Goal: Task Accomplishment & Management: Manage account settings

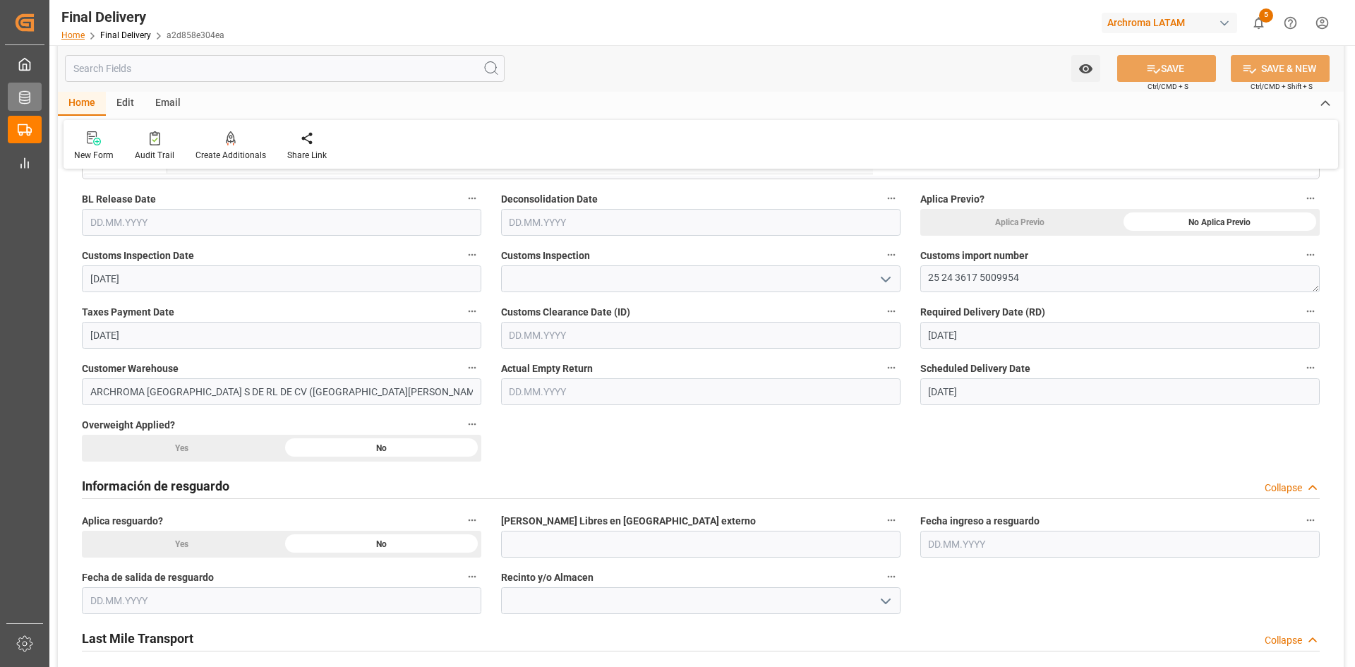
scroll to position [141, 0]
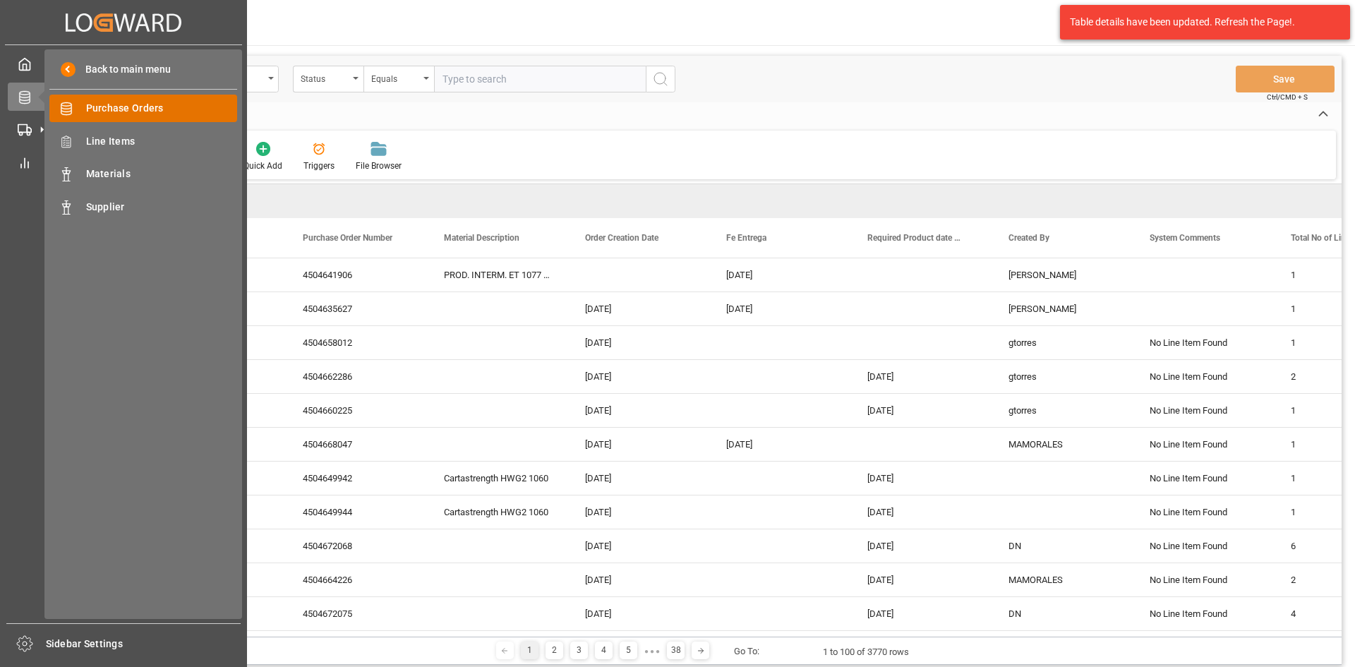
click at [155, 109] on span "Purchase Orders" at bounding box center [162, 108] width 152 height 15
click at [158, 106] on span "Purchase Orders" at bounding box center [162, 108] width 152 height 15
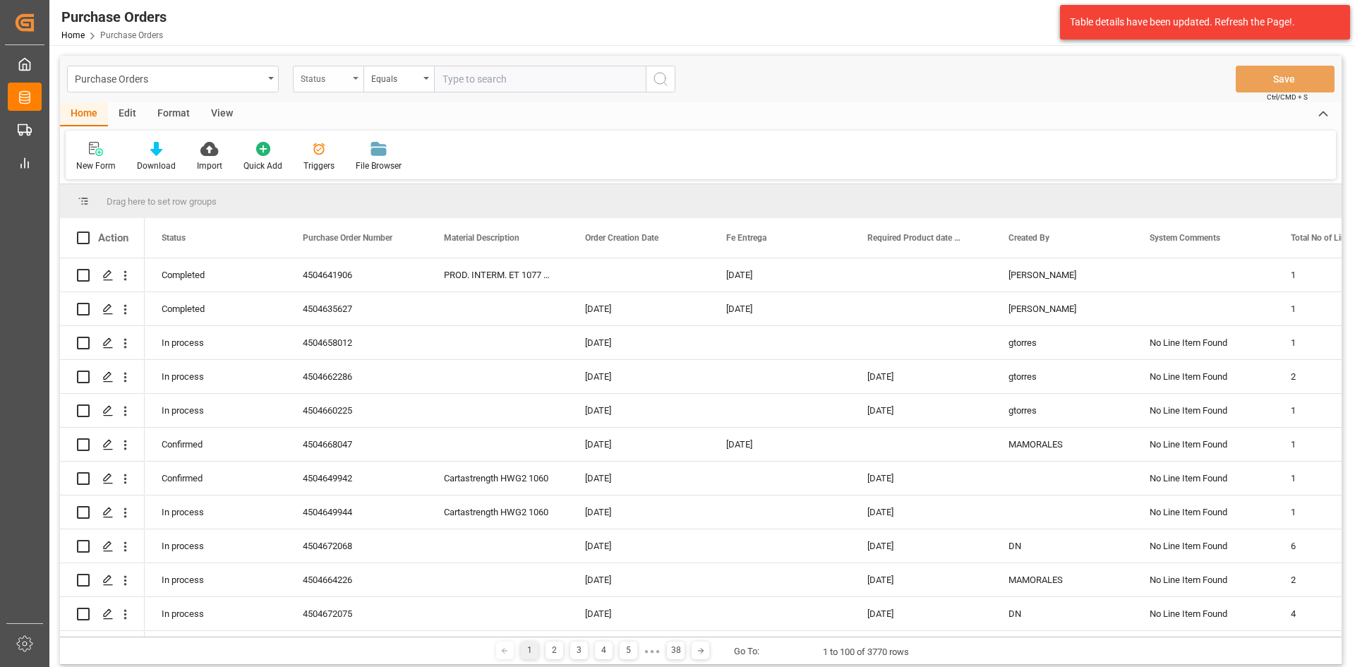
click at [327, 73] on div "Status" at bounding box center [325, 77] width 48 height 16
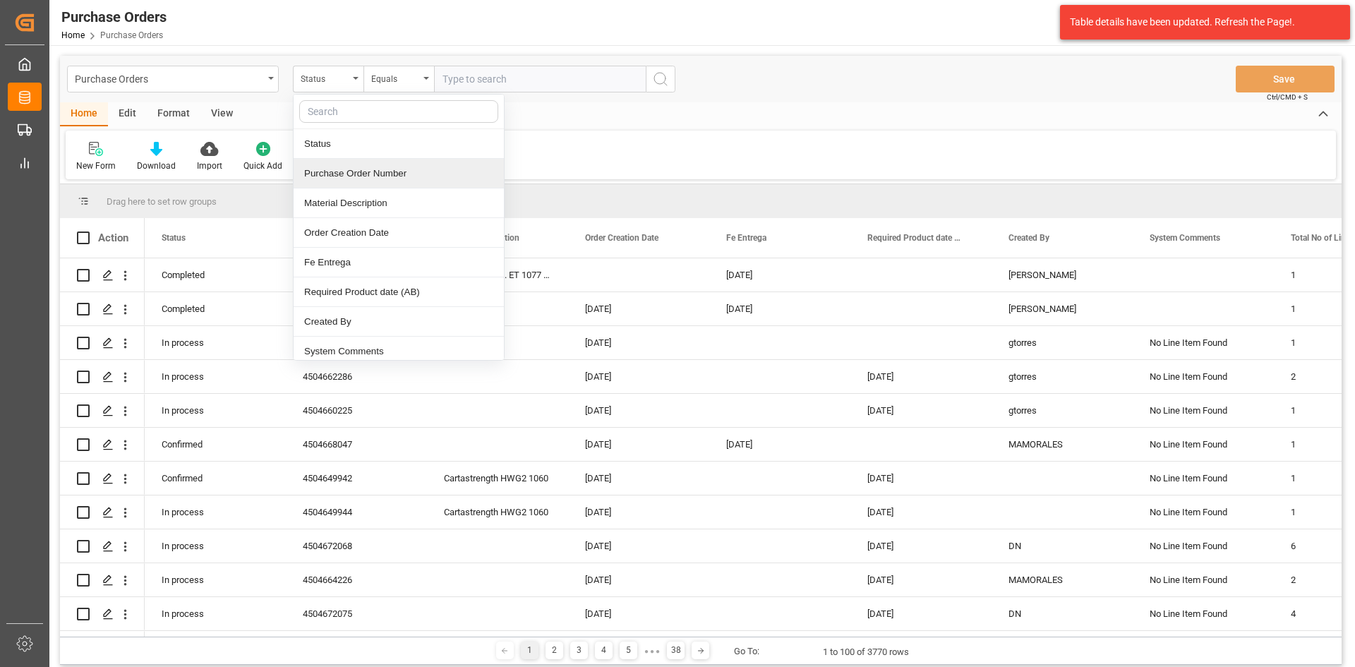
click at [379, 181] on div "Purchase Order Number" at bounding box center [399, 174] width 210 height 30
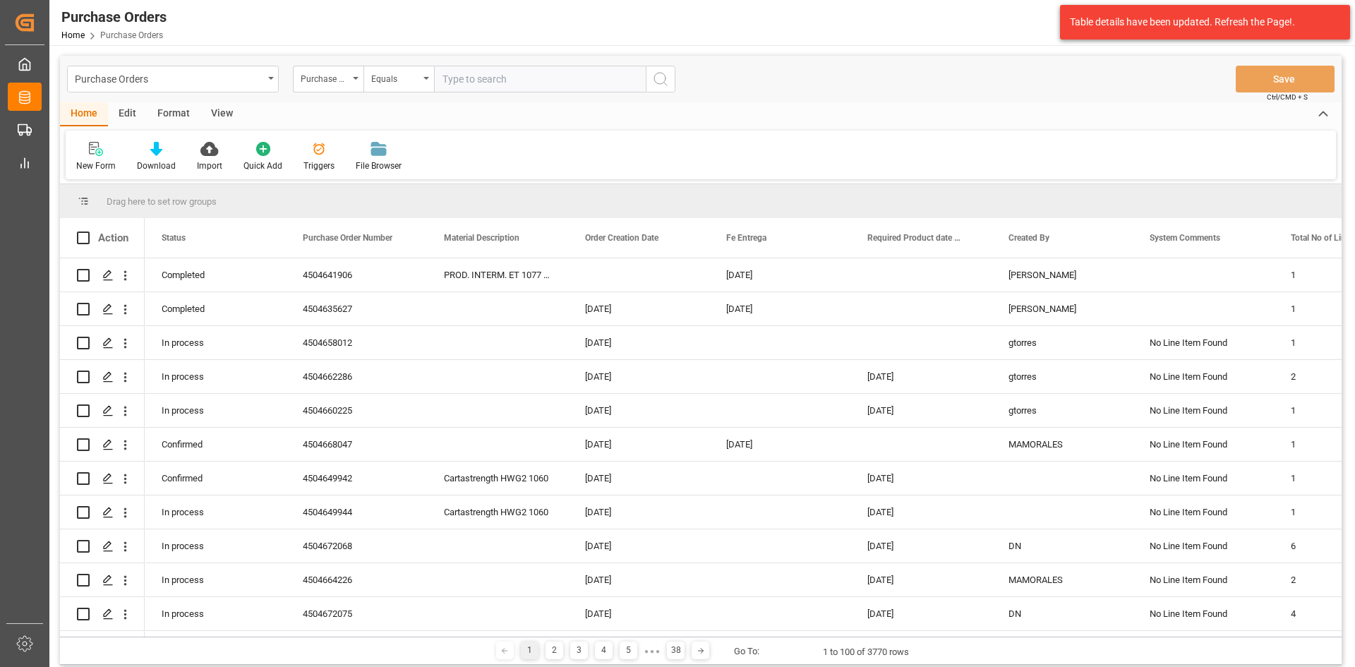
click at [486, 85] on input "text" at bounding box center [540, 79] width 212 height 27
paste input "4504656530"
type input "4504656530"
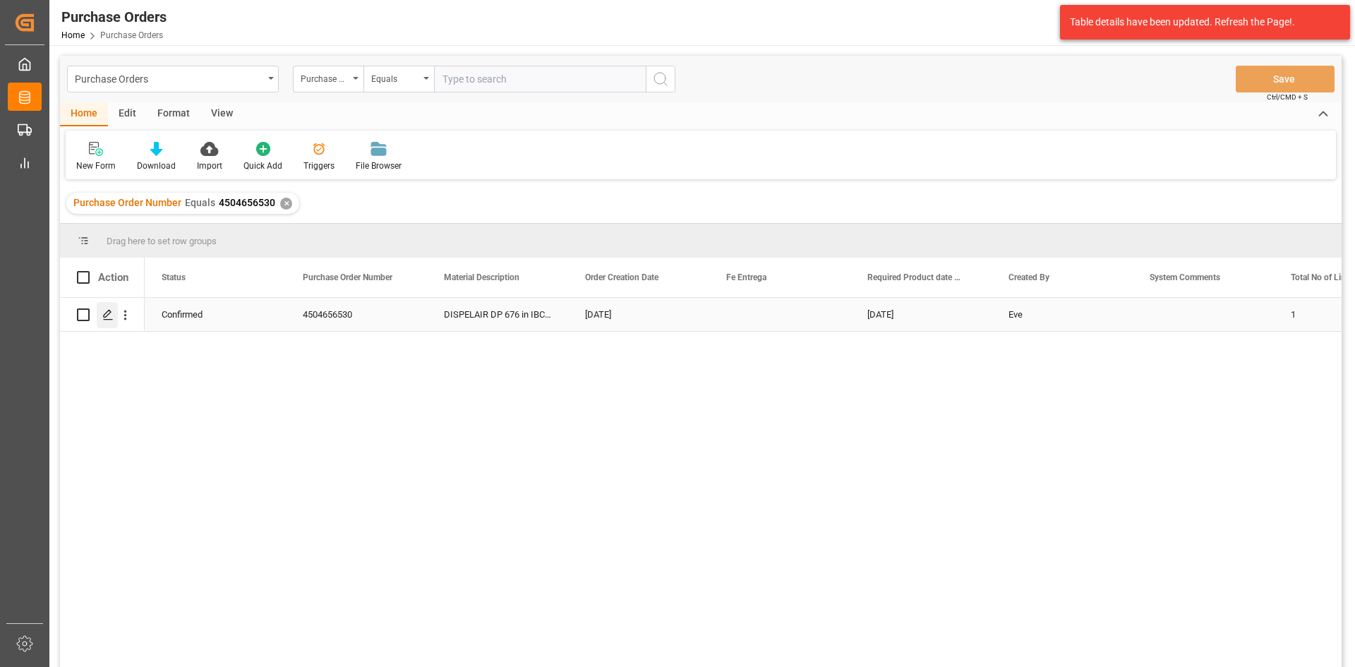
click at [111, 318] on icon "Press SPACE to select this row." at bounding box center [107, 314] width 11 height 11
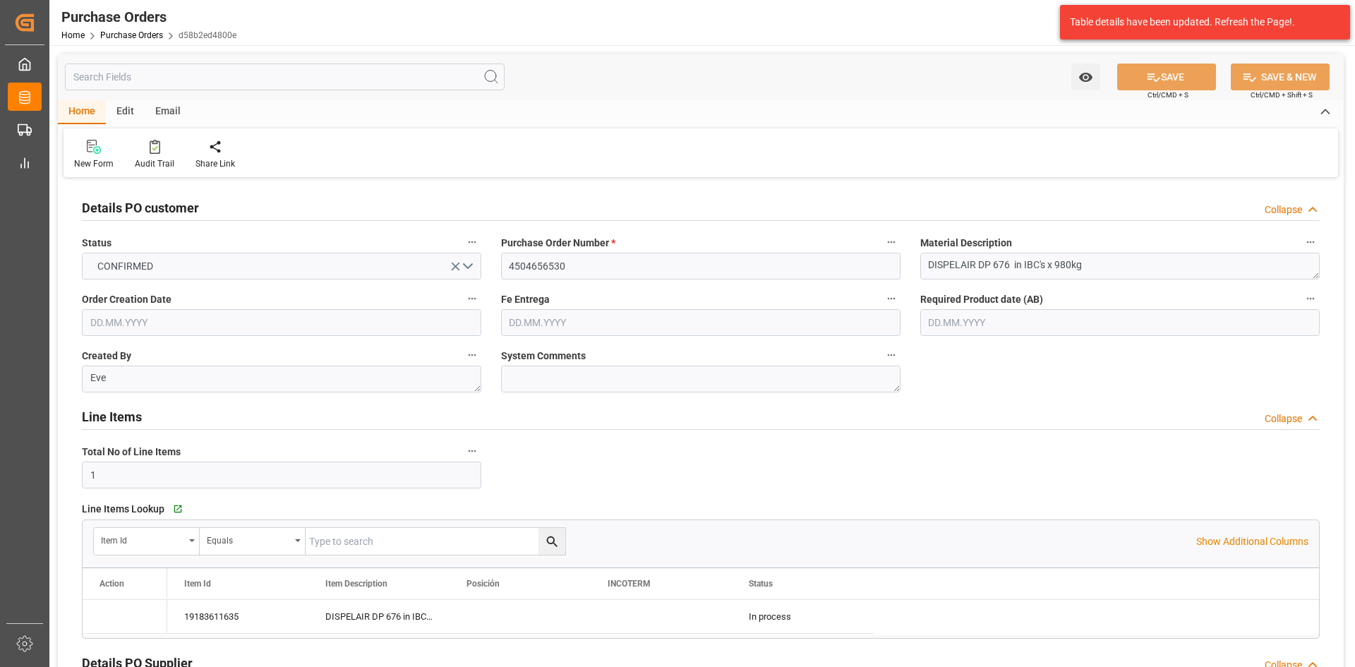
type input "1"
type input "[DATE]"
type input "25.10.2025"
type input "12.09.2025"
type input "16.10.2025"
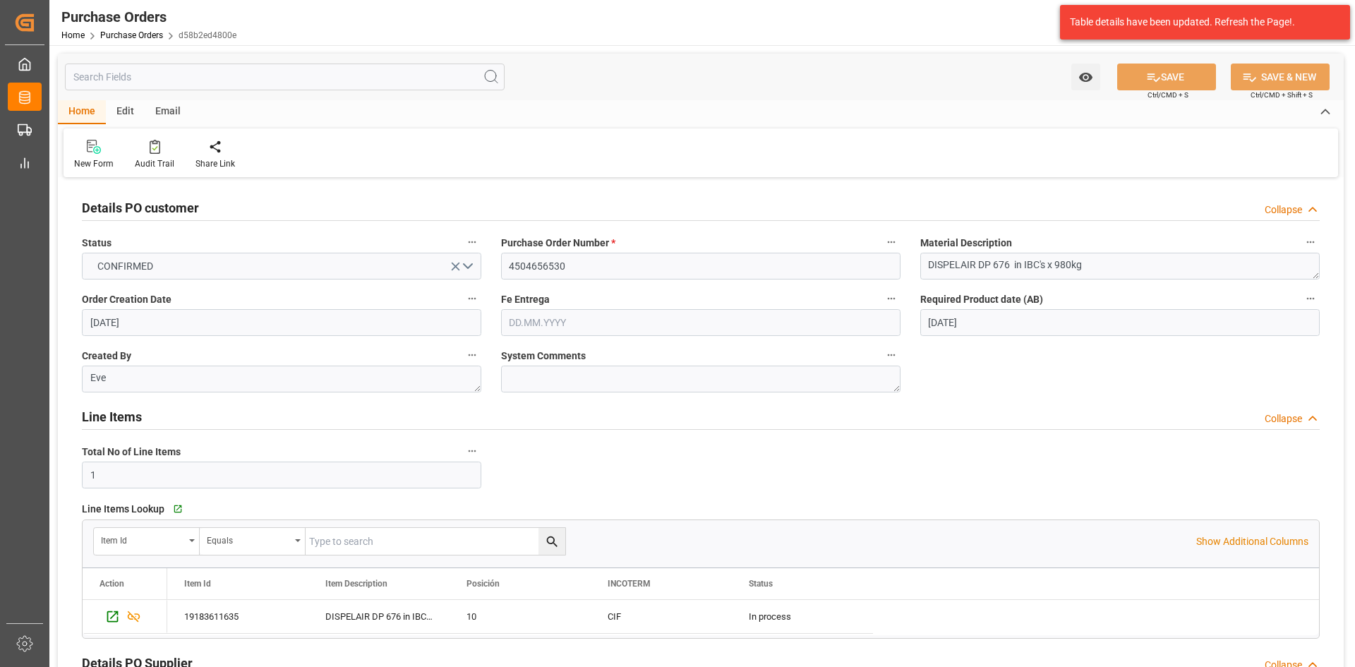
click at [1009, 325] on input "25.10.2025" at bounding box center [1119, 322] width 399 height 27
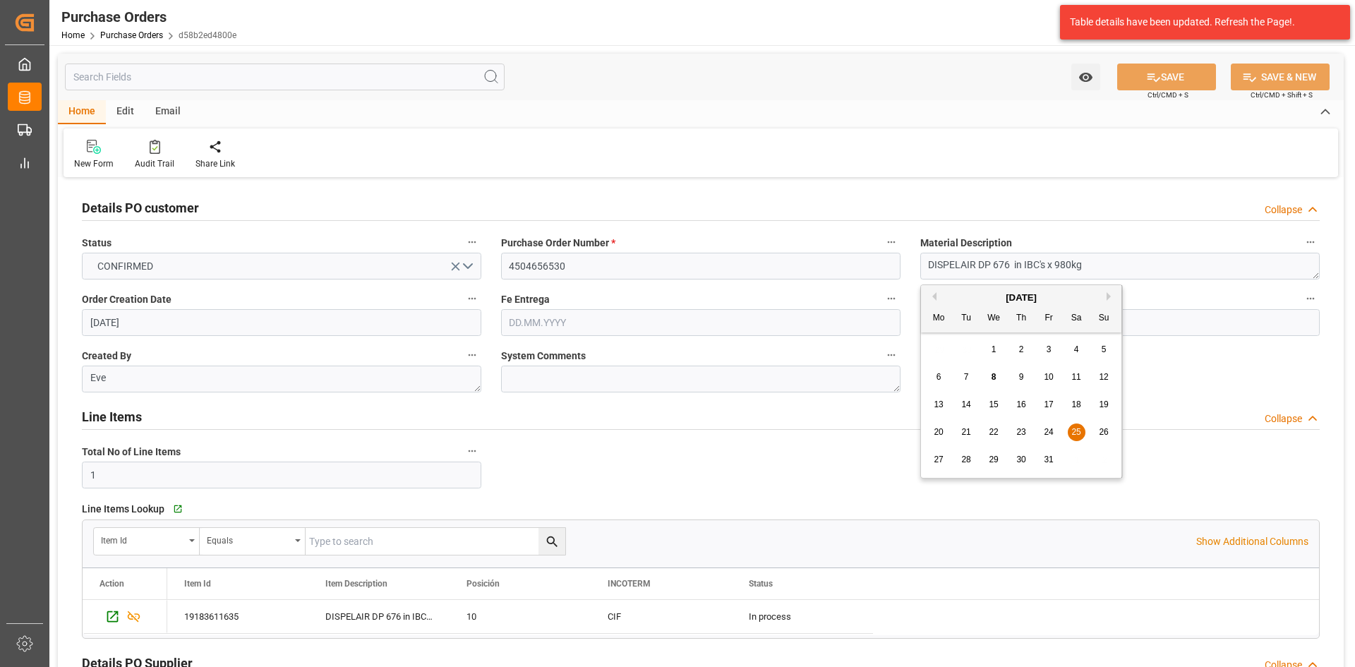
scroll to position [353, 0]
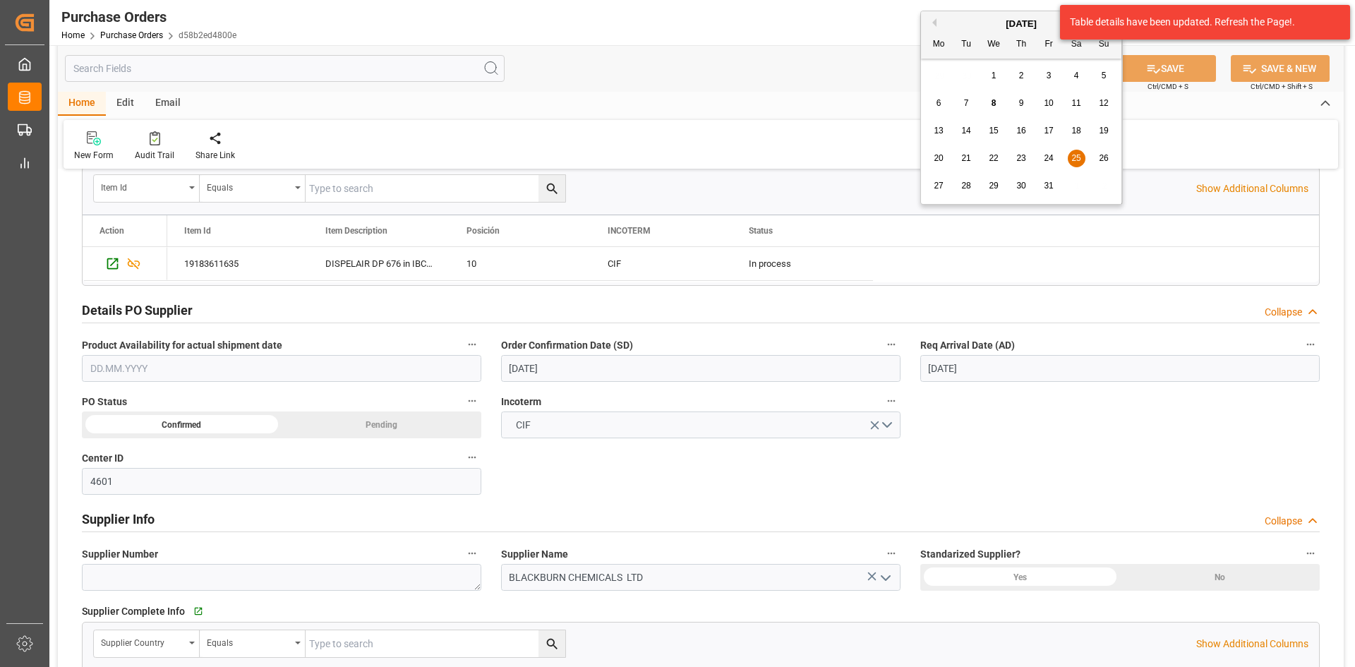
click at [1009, 363] on input "16.10.2025" at bounding box center [1119, 368] width 399 height 27
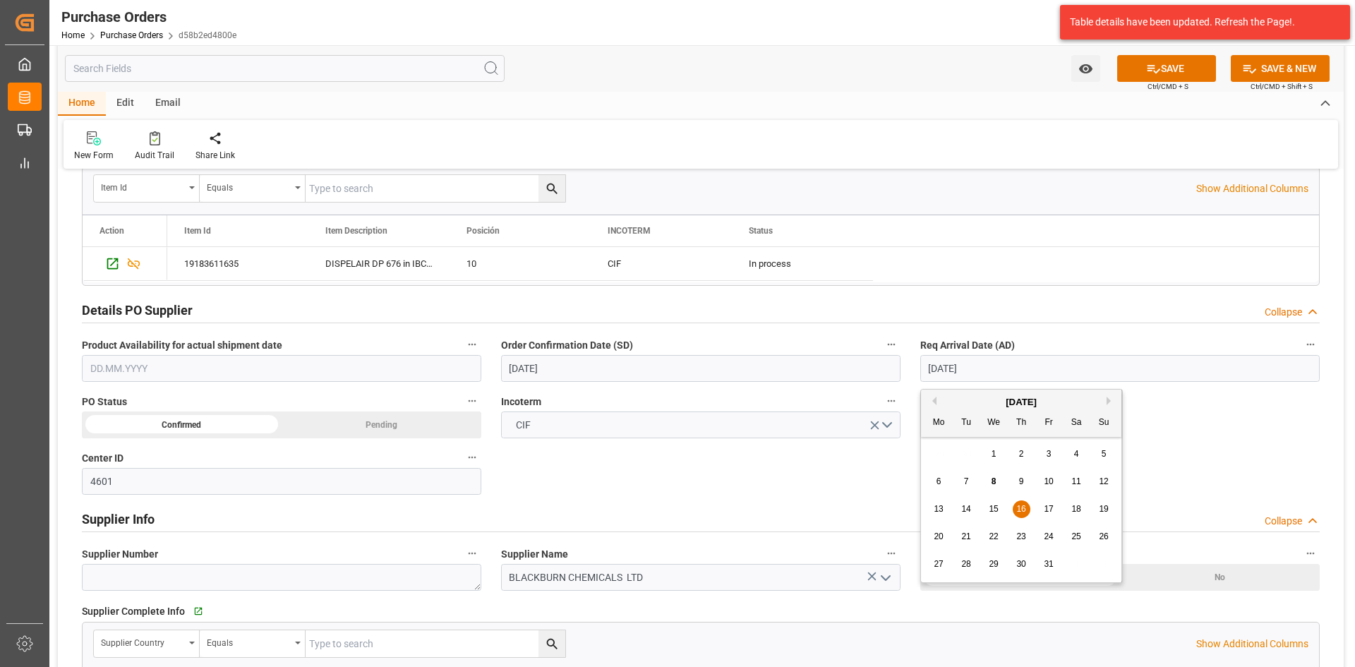
click at [805, 465] on div "Details PO customer Collapse Status CONFIRMED Purchase Order Number * 450465653…" at bounding box center [701, 447] width 1286 height 1236
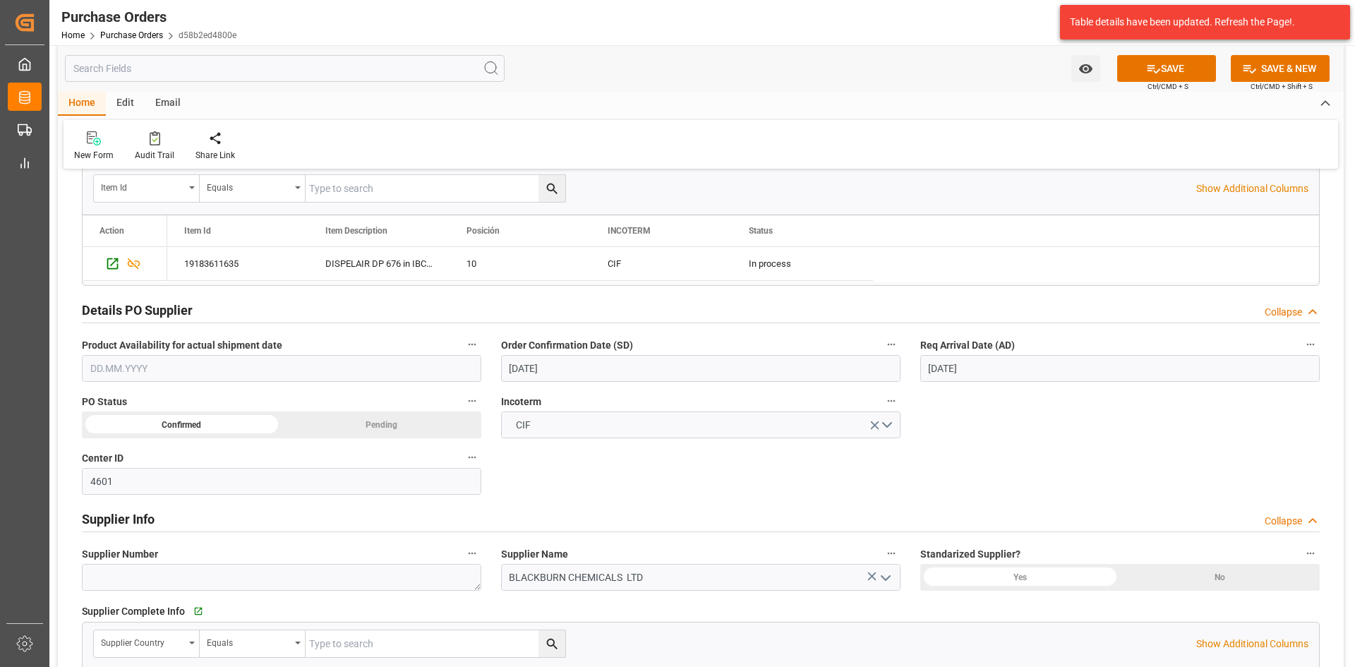
click at [1109, 162] on div "New Form Audit Trail Share Link" at bounding box center [701, 144] width 1275 height 49
drag, startPoint x: 1083, startPoint y: 204, endPoint x: 518, endPoint y: 155, distance: 567.4
click at [1083, 204] on div "Item Id Equals Show Additional Columns" at bounding box center [701, 188] width 1236 height 42
click at [111, 272] on div "Press SPACE to select this row." at bounding box center [110, 262] width 21 height 26
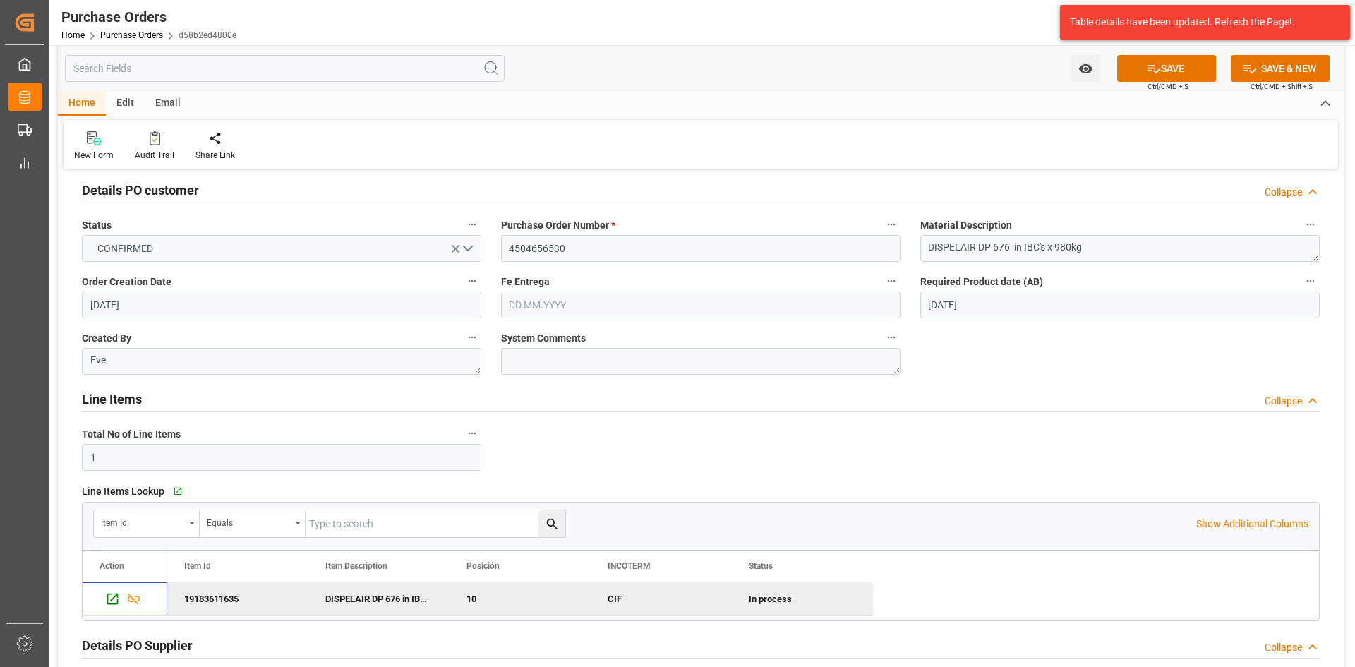
scroll to position [0, 0]
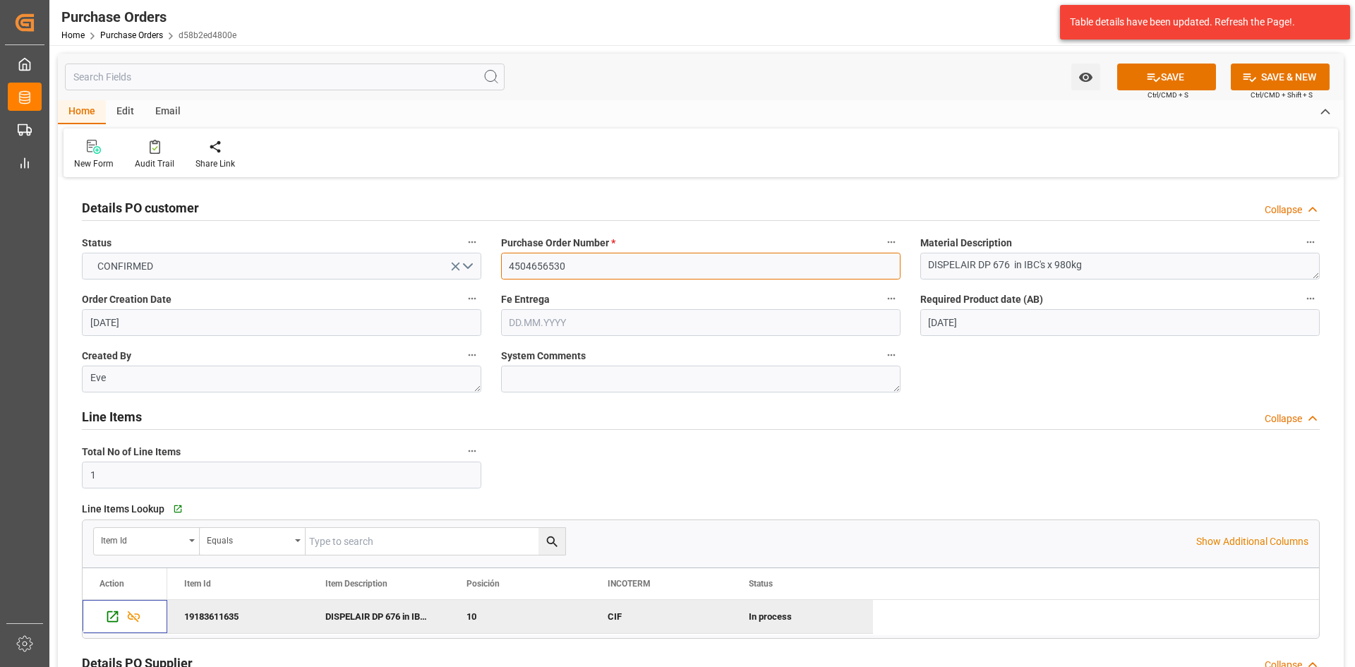
click at [584, 260] on input "4504656530" at bounding box center [700, 266] width 399 height 27
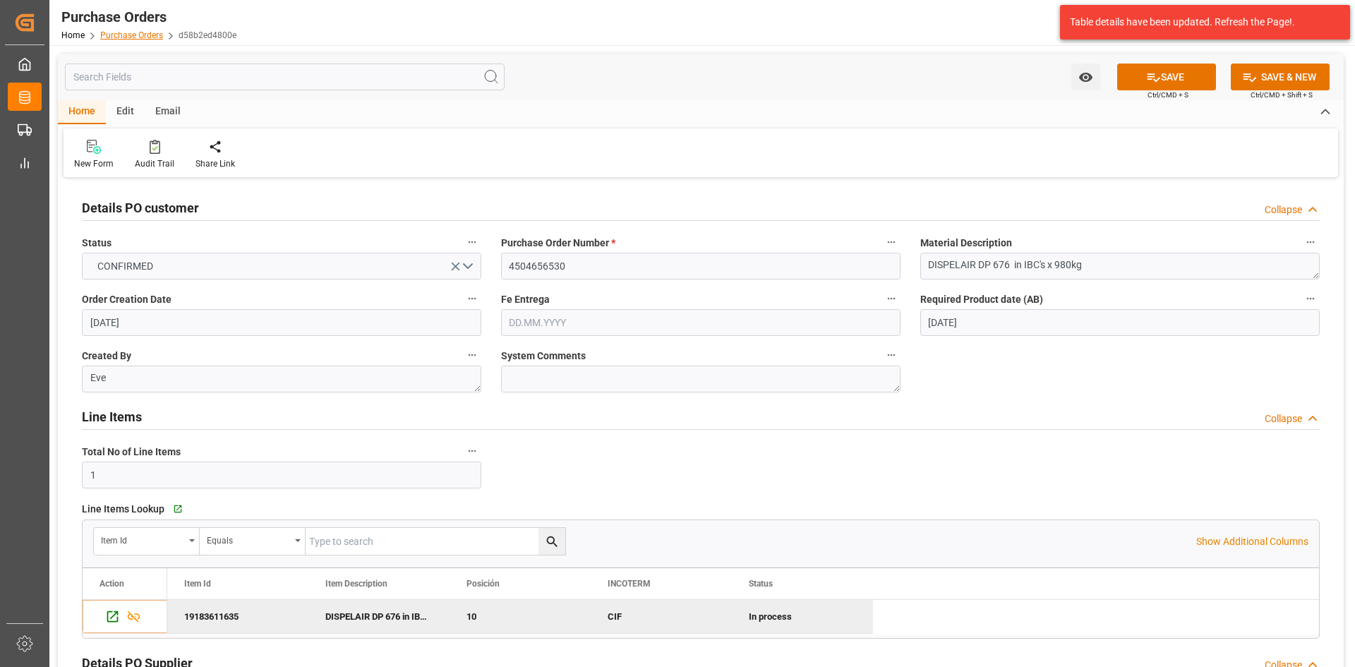
click at [136, 30] on link "Purchase Orders" at bounding box center [131, 35] width 63 height 10
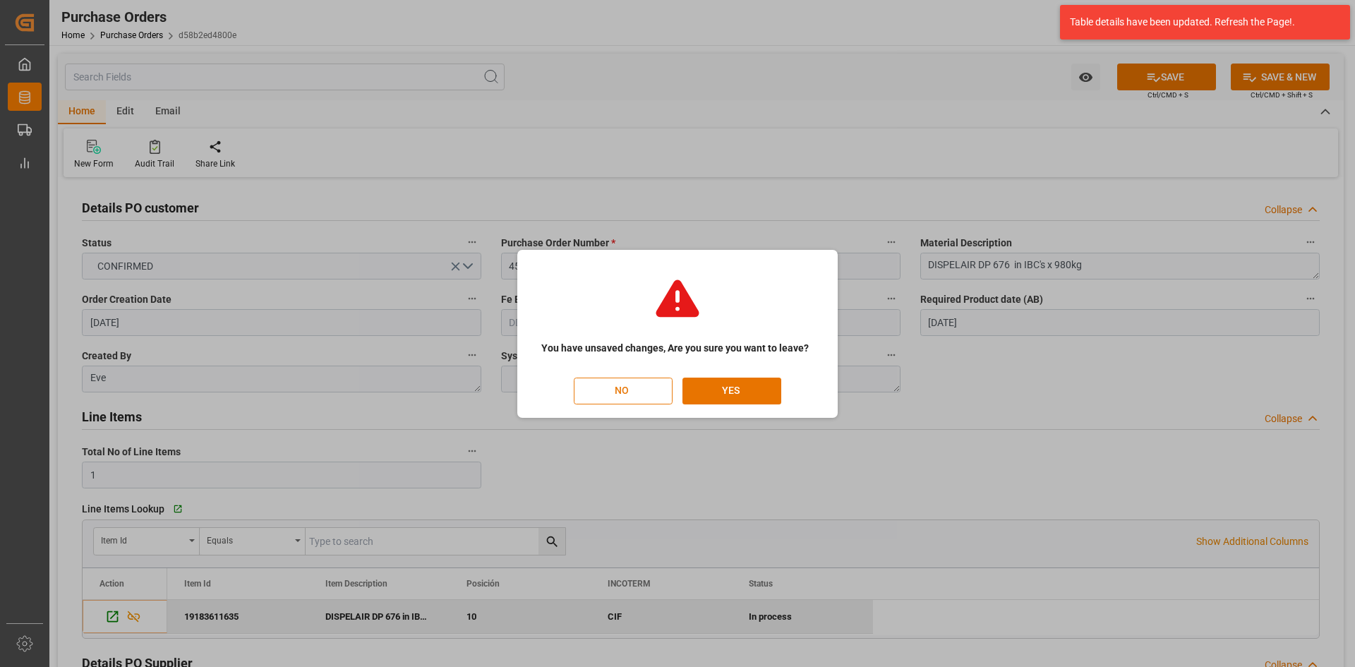
click at [643, 387] on button "NO" at bounding box center [623, 391] width 99 height 27
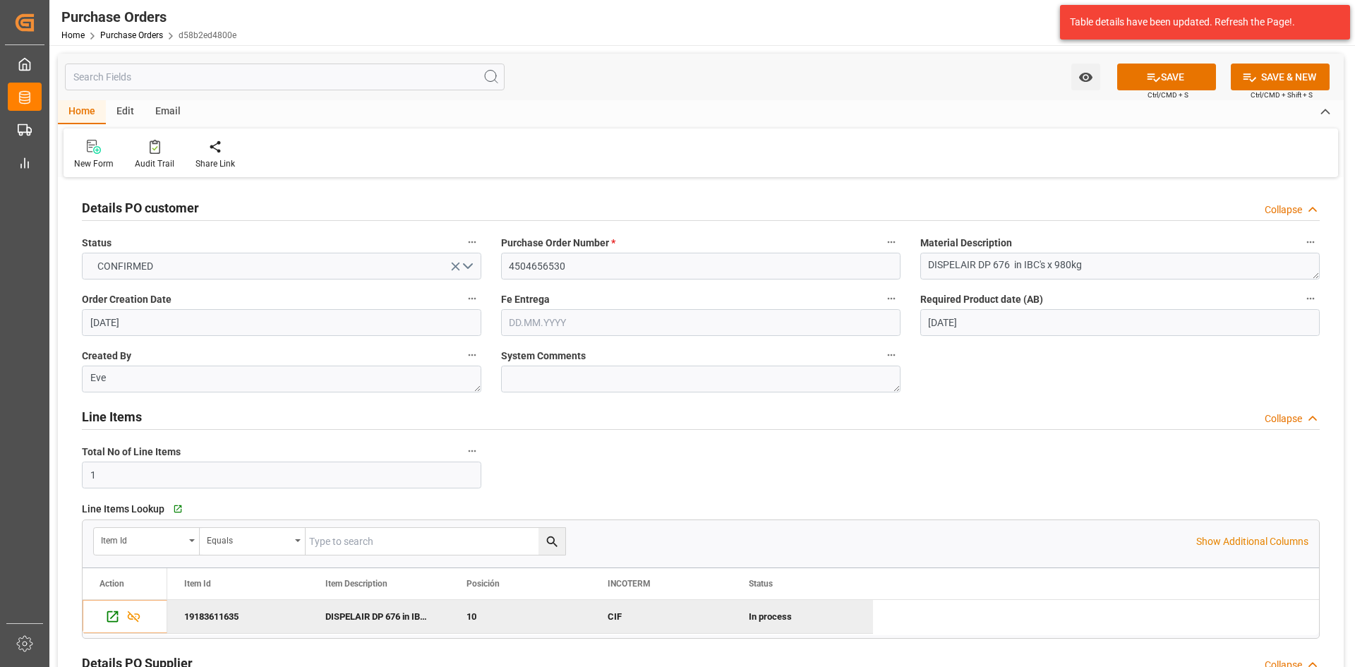
click at [1180, 61] on div "Watch Option SAVE Ctrl/CMD + S SAVE & NEW Ctrl/CMD + Shift + S" at bounding box center [701, 77] width 1286 height 47
click at [1184, 71] on button "SAVE" at bounding box center [1166, 77] width 99 height 27
drag, startPoint x: 150, startPoint y: 24, endPoint x: 146, endPoint y: 33, distance: 9.8
click at [150, 24] on div "Purchase Orders" at bounding box center [148, 16] width 175 height 21
click at [146, 33] on link "Purchase Orders" at bounding box center [131, 35] width 63 height 10
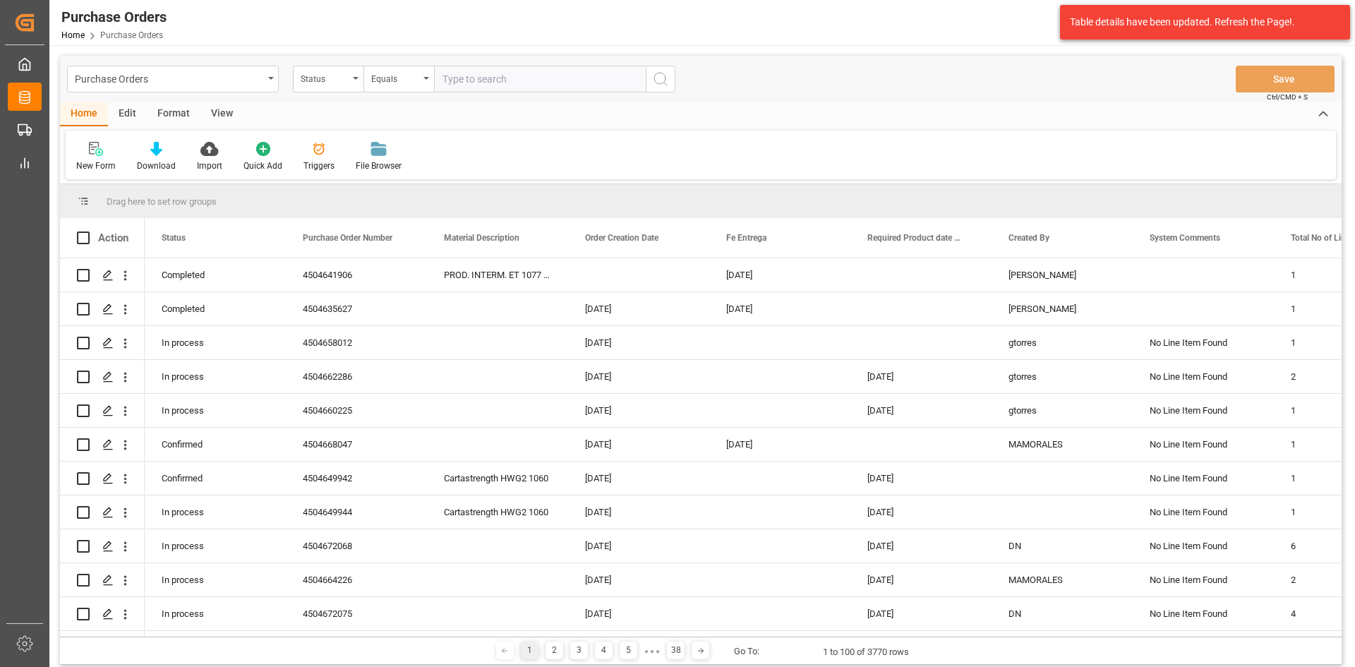
click at [471, 84] on input "text" at bounding box center [540, 79] width 212 height 27
type input "4504656531"
click at [349, 83] on div "Status" at bounding box center [328, 79] width 71 height 27
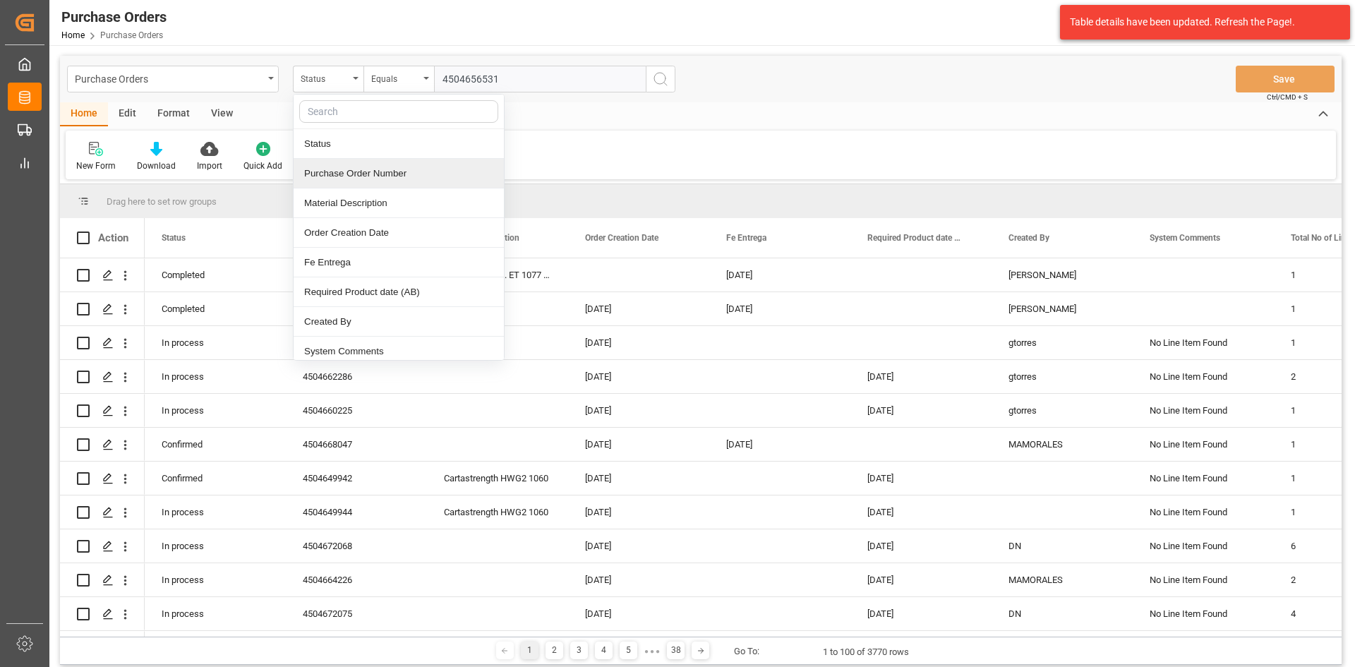
click at [367, 167] on div "Purchase Order Number" at bounding box center [399, 174] width 210 height 30
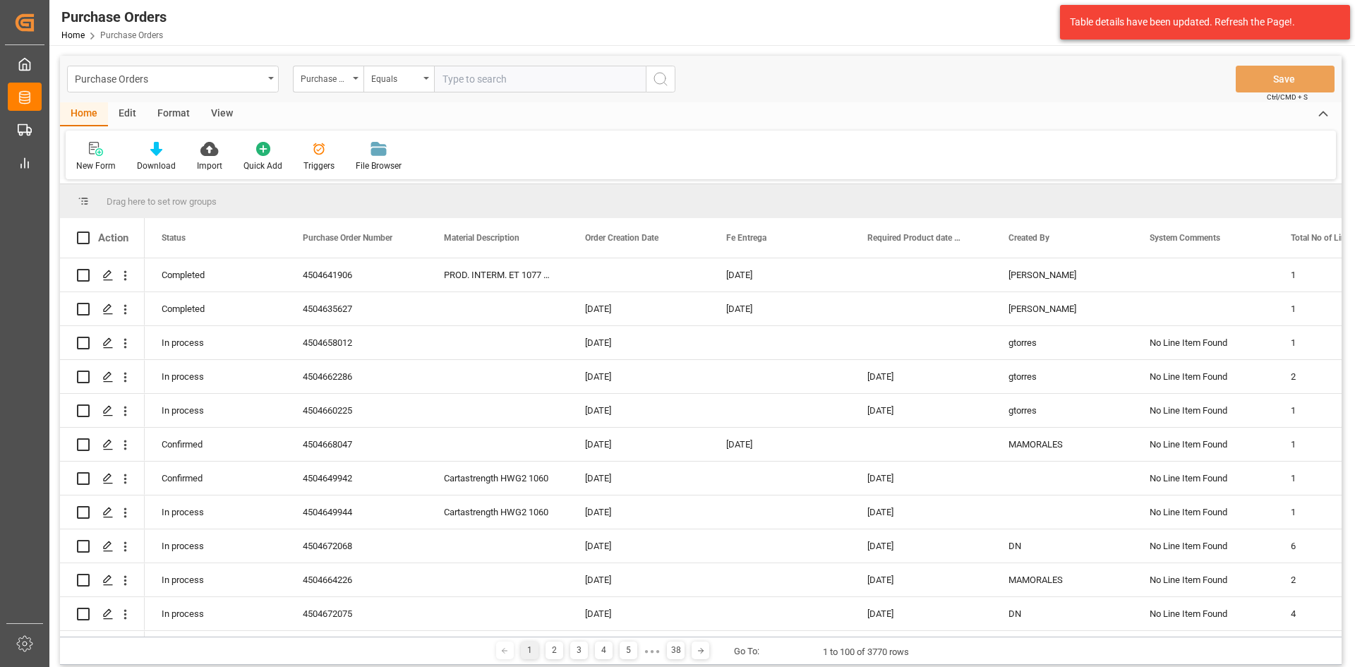
click at [474, 77] on input "text" at bounding box center [540, 79] width 212 height 27
paste input "4504656531"
type input "4504656531"
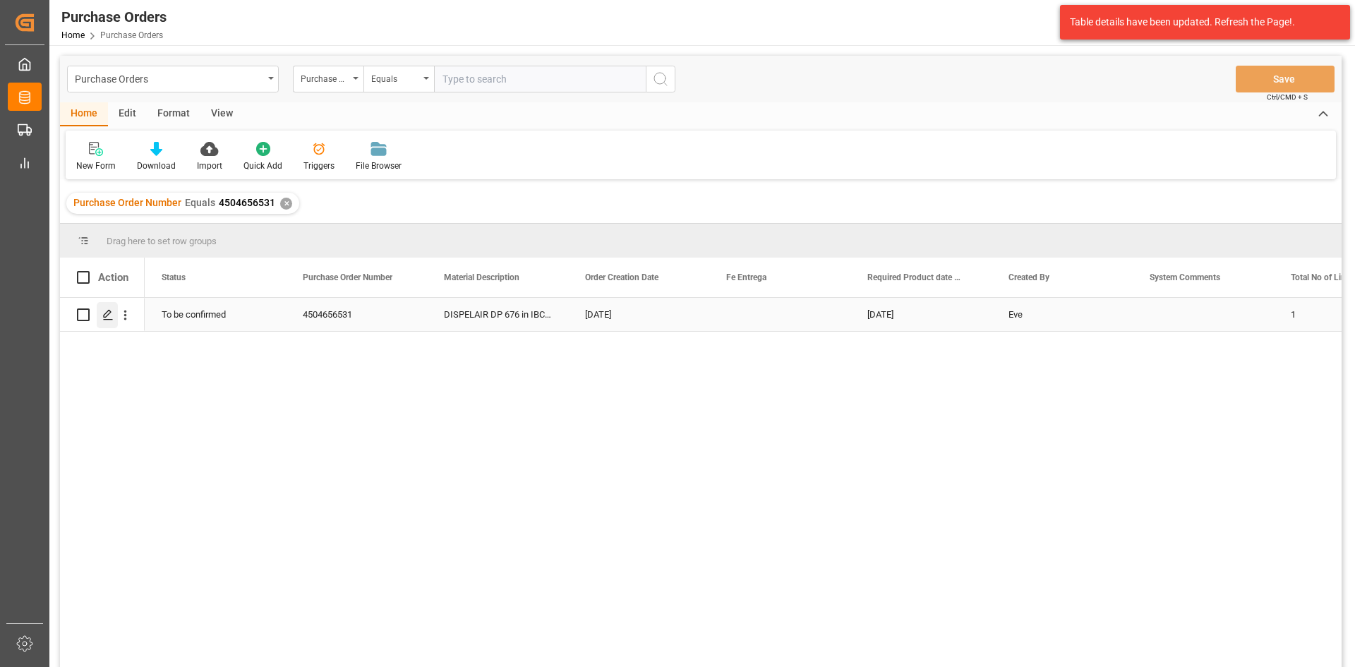
click at [102, 319] on icon "Press SPACE to select this row." at bounding box center [107, 314] width 11 height 11
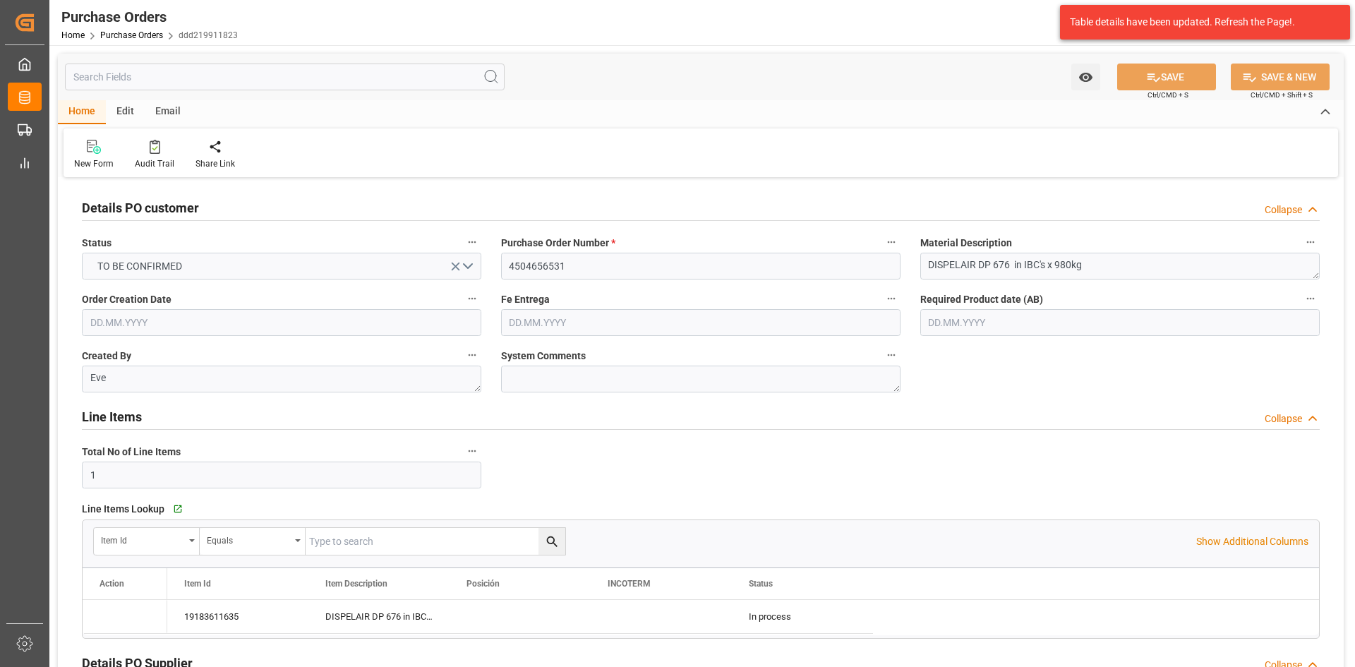
type input "[DATE]"
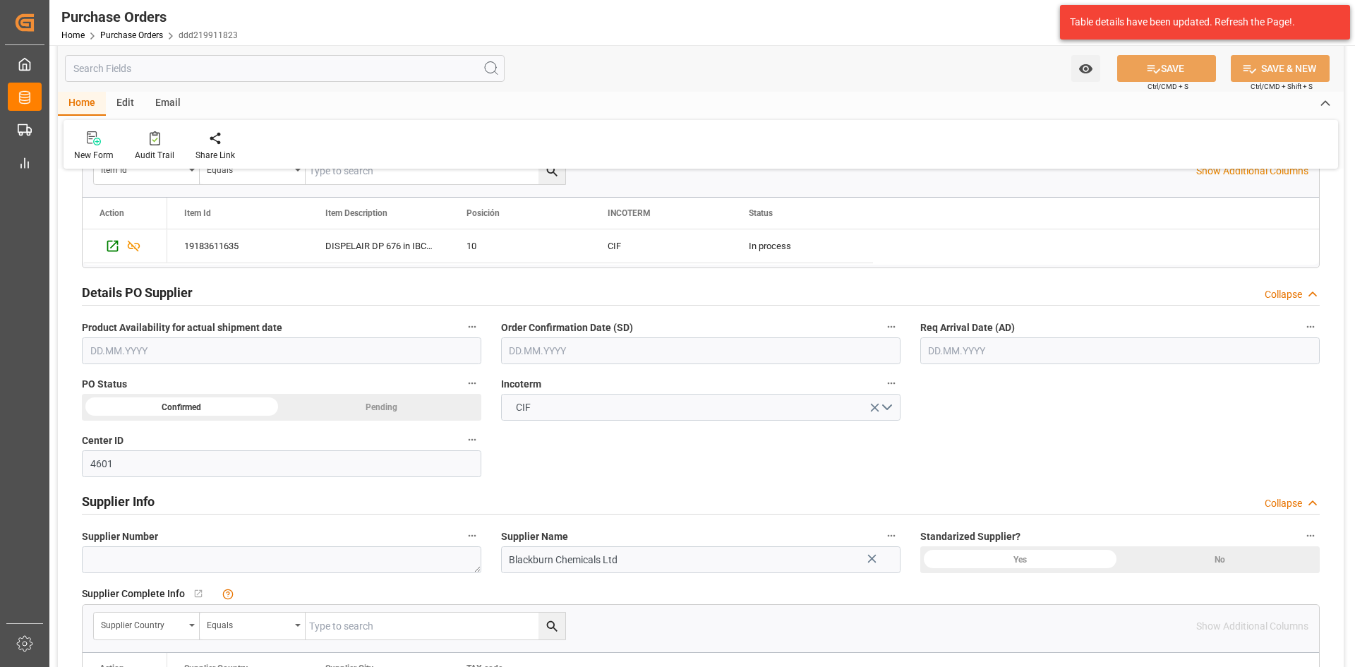
scroll to position [423, 0]
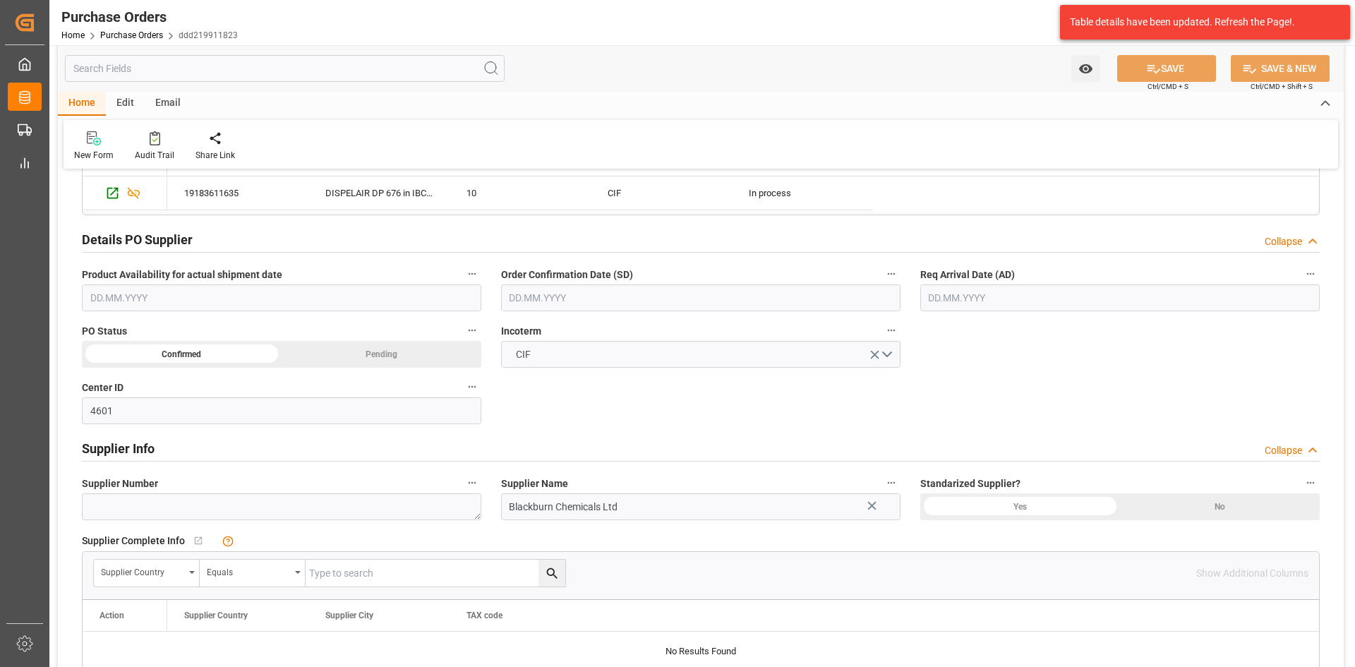
click at [618, 300] on input "text" at bounding box center [700, 297] width 399 height 27
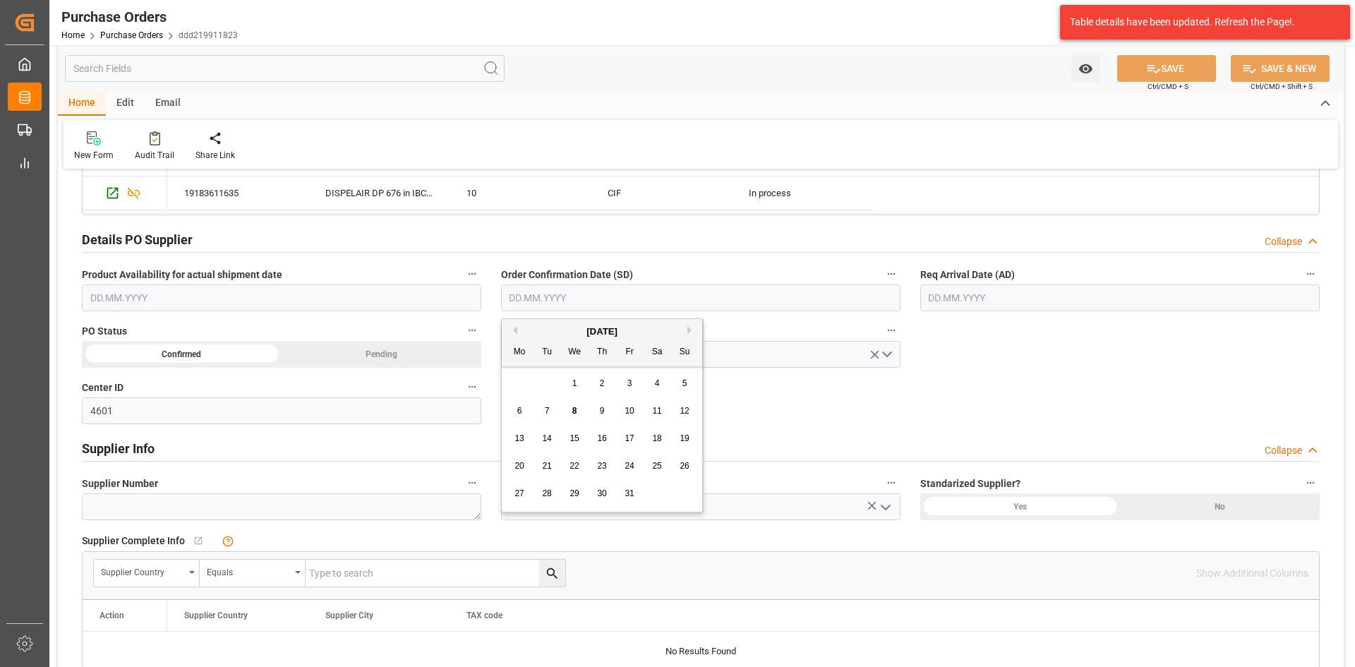
click at [547, 331] on div "October 2025" at bounding box center [602, 332] width 200 height 14
click at [630, 411] on span "10" at bounding box center [629, 411] width 9 height 10
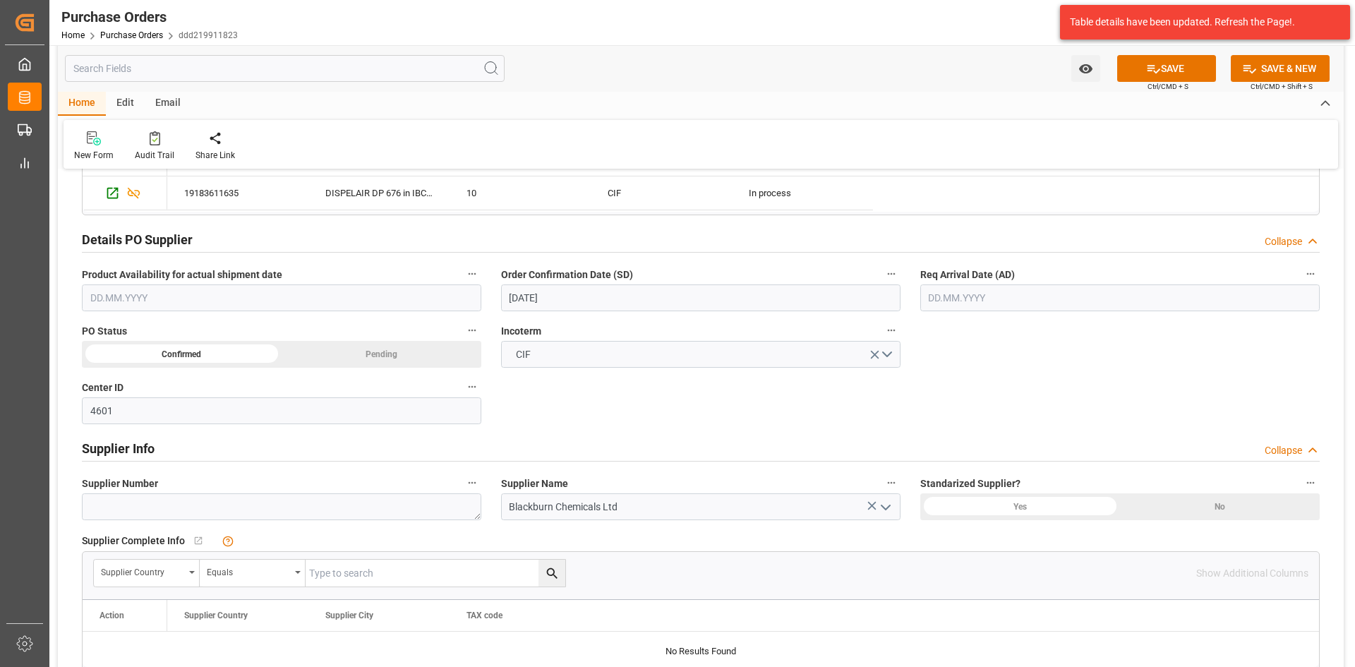
click at [600, 300] on input "10.10.2025" at bounding box center [700, 297] width 399 height 27
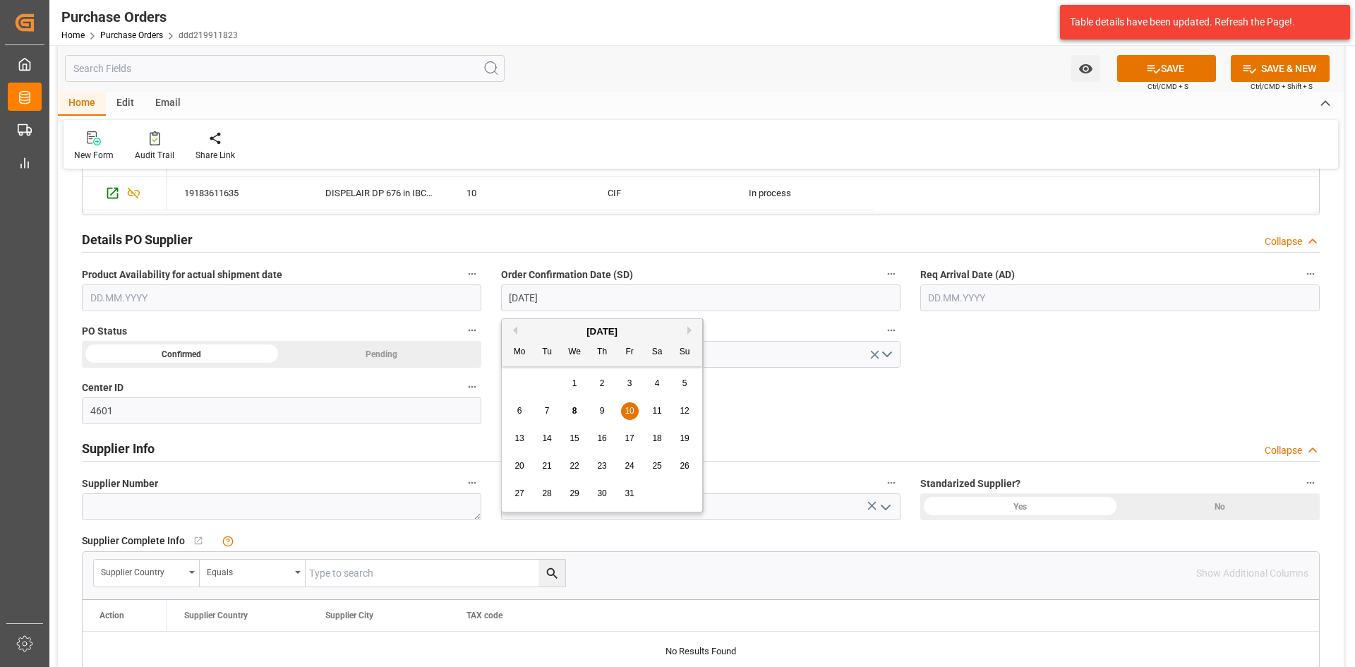
click at [518, 410] on span "6" at bounding box center [519, 411] width 5 height 10
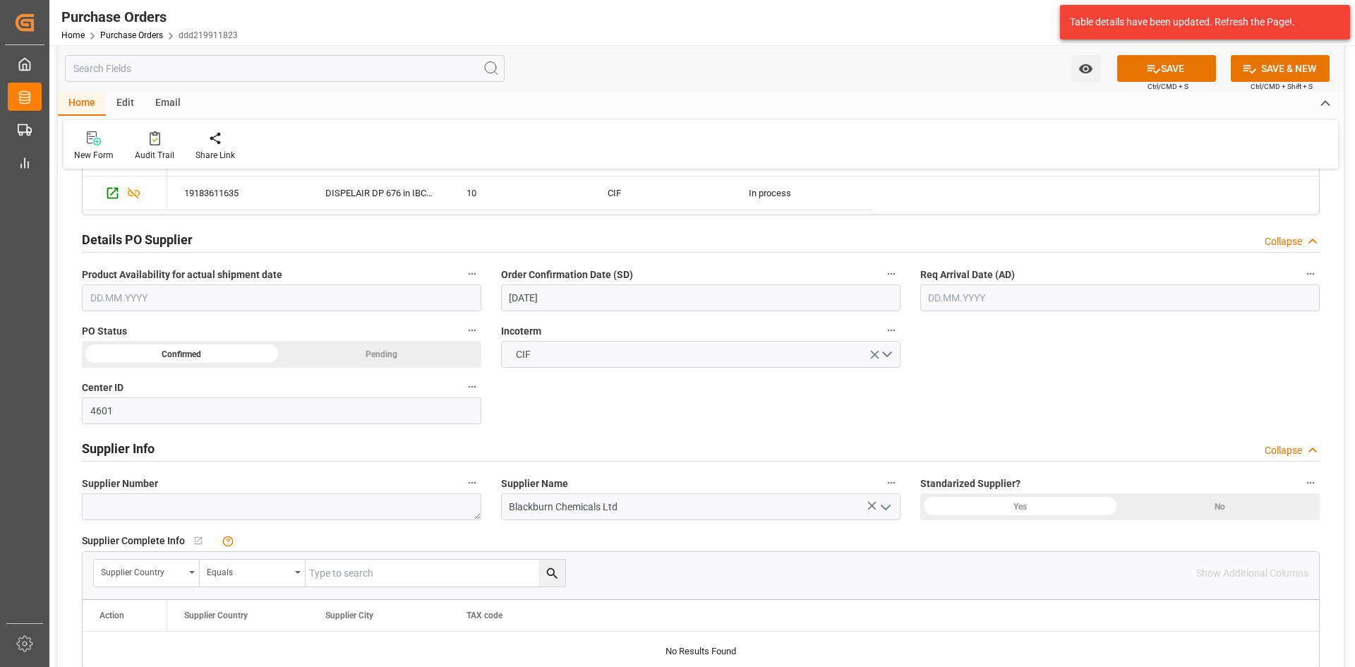
type input "[DATE]"
click at [994, 294] on input "text" at bounding box center [1119, 297] width 399 height 27
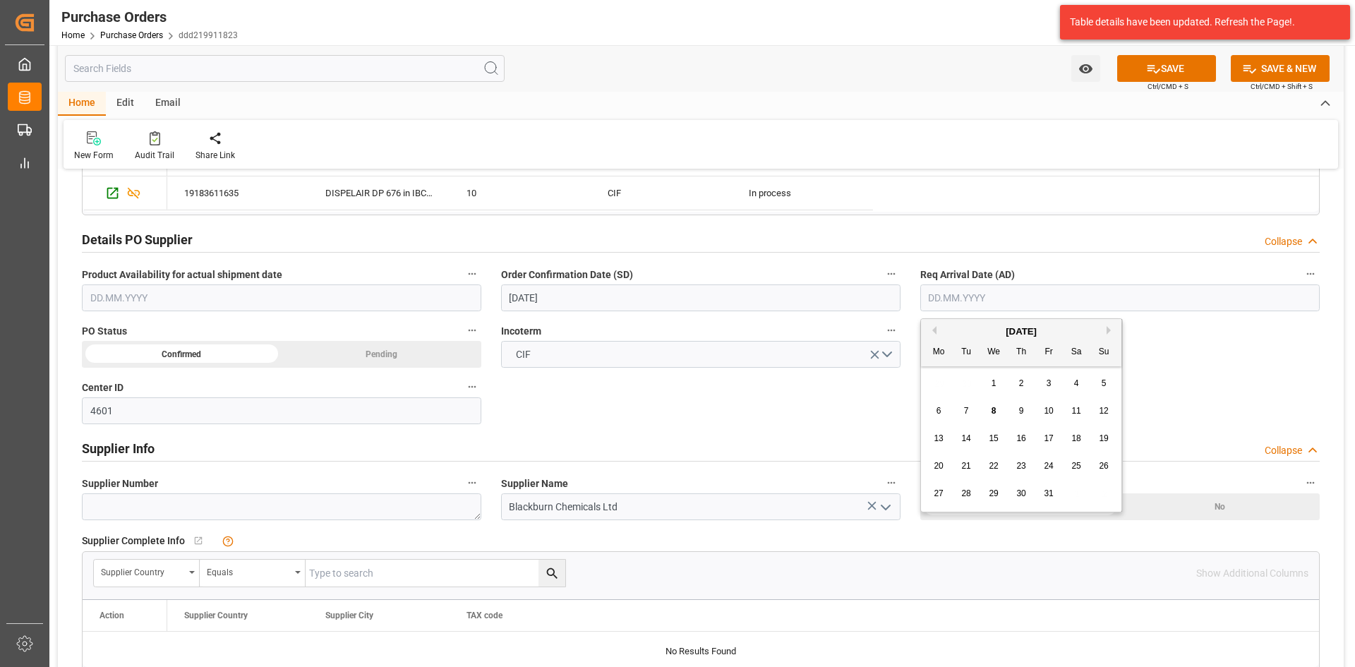
click at [1108, 336] on div "October 2025" at bounding box center [1021, 332] width 200 height 14
click at [1106, 333] on div "October 2025" at bounding box center [1021, 332] width 200 height 14
click at [1108, 330] on button "Next Month" at bounding box center [1111, 330] width 8 height 8
click at [1049, 411] on span "7" at bounding box center [1049, 411] width 5 height 10
type input "07.11.2025"
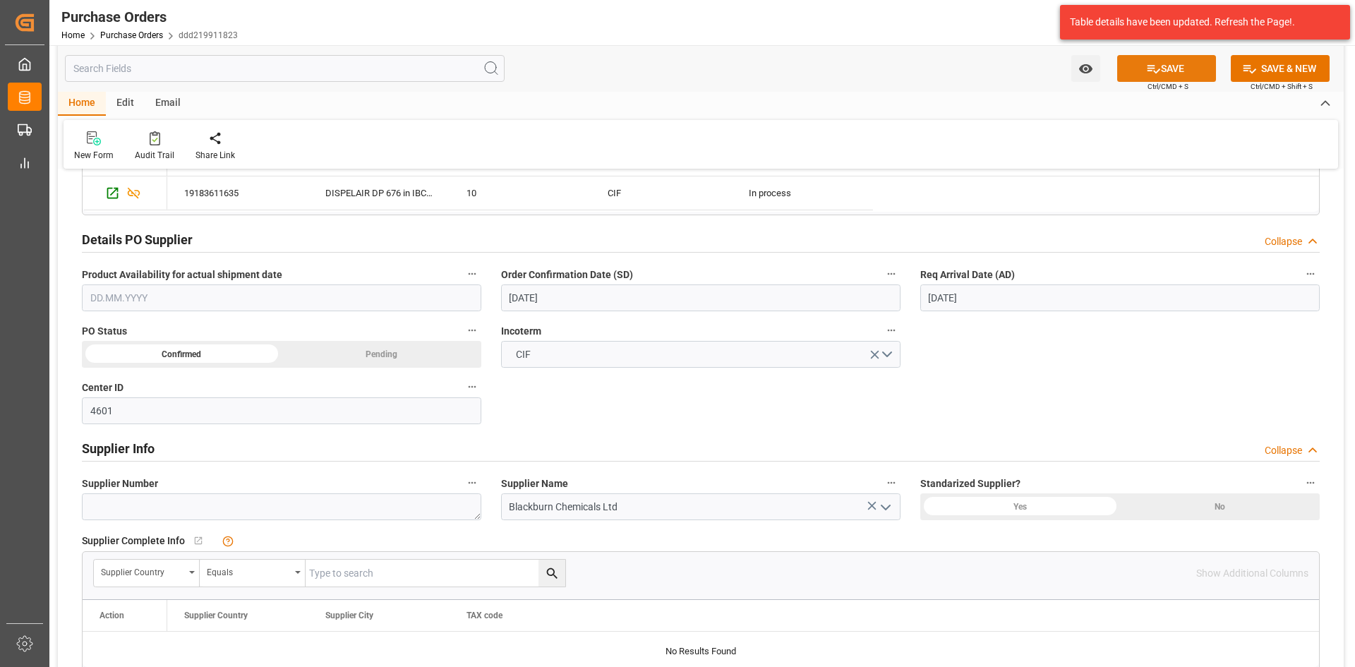
click at [1181, 60] on button "SAVE" at bounding box center [1166, 68] width 99 height 27
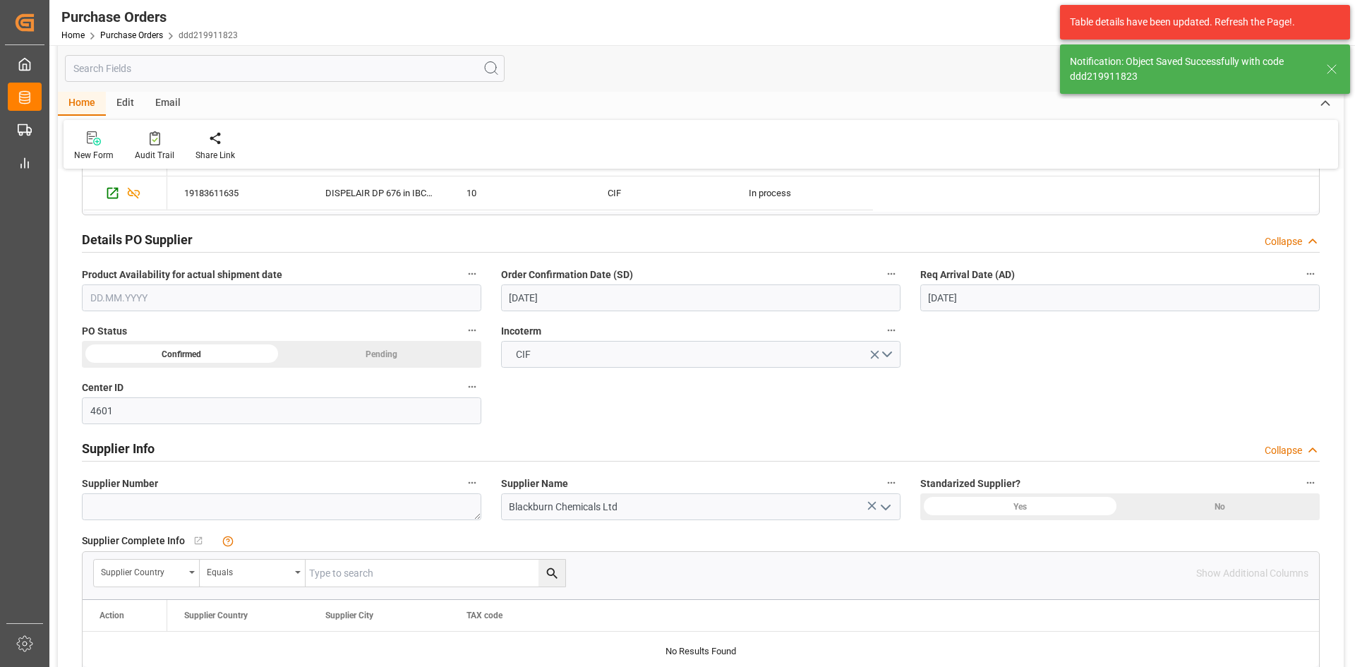
scroll to position [827, 0]
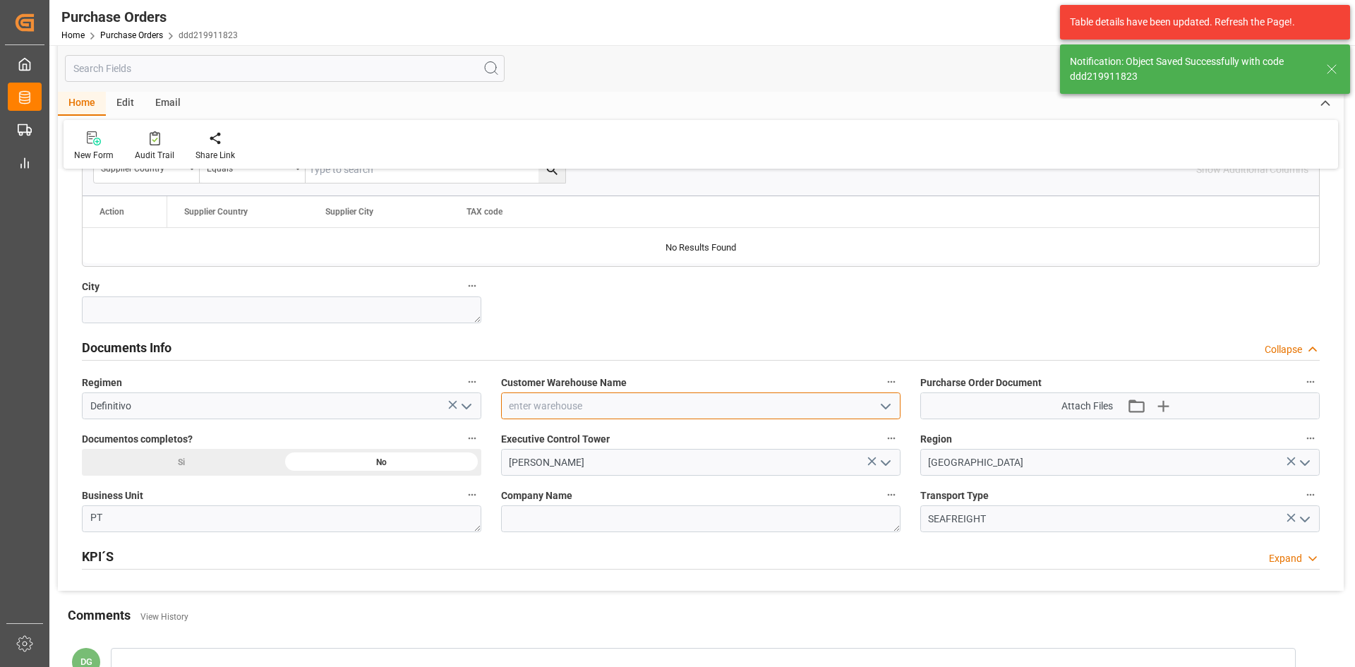
click at [897, 392] on input at bounding box center [700, 405] width 399 height 27
click at [888, 398] on icon "open menu" at bounding box center [885, 406] width 17 height 17
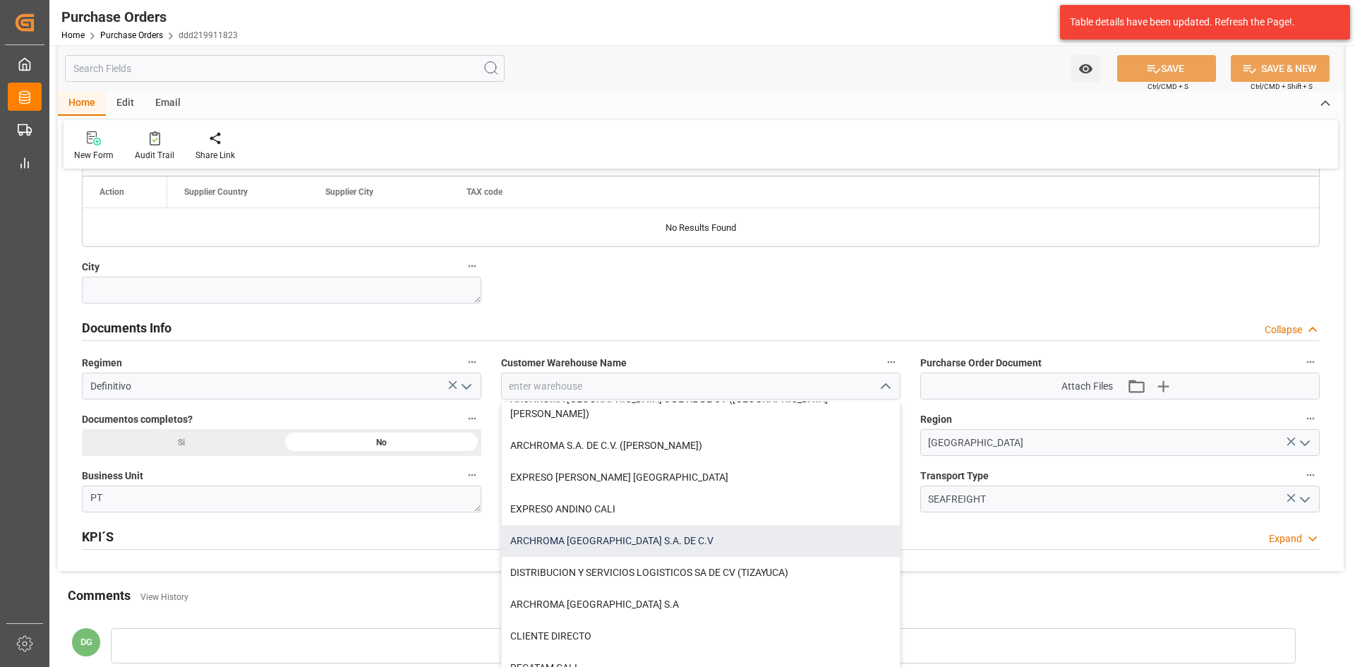
scroll to position [212, 0]
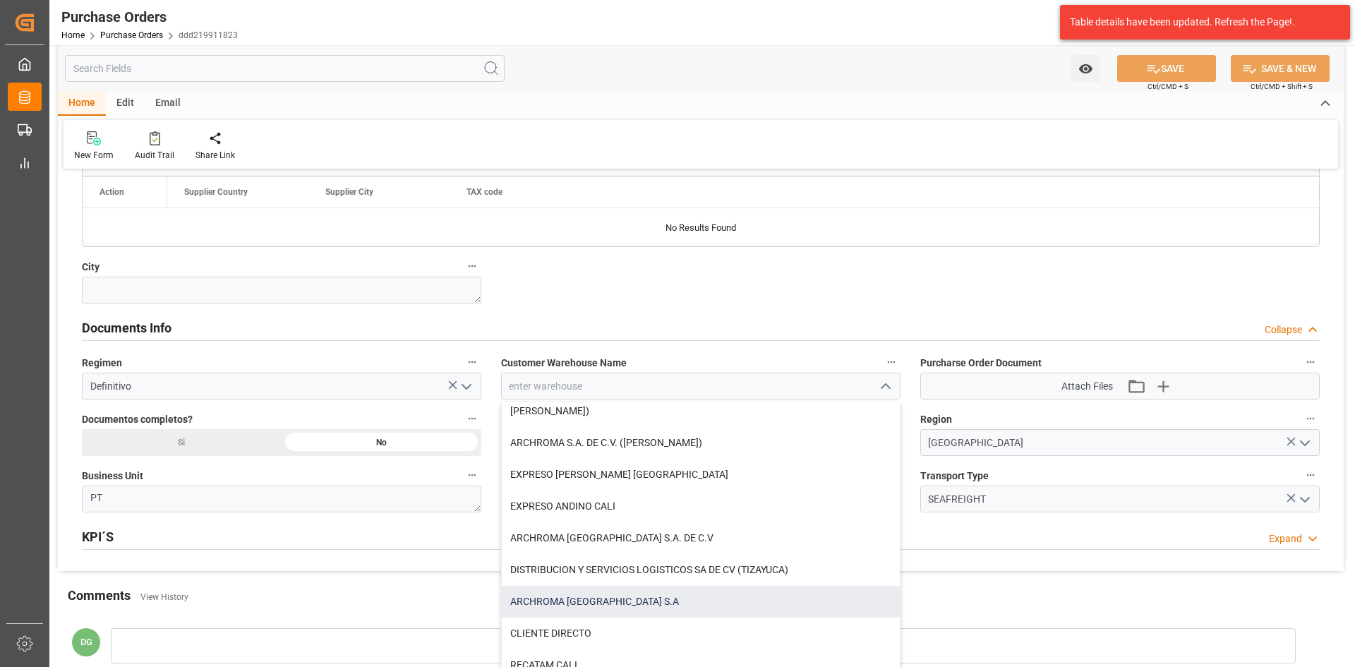
click at [632, 593] on div "ARCHROMA [GEOGRAPHIC_DATA] S.A" at bounding box center [701, 602] width 398 height 32
type input "ARCHROMA [GEOGRAPHIC_DATA] S.A"
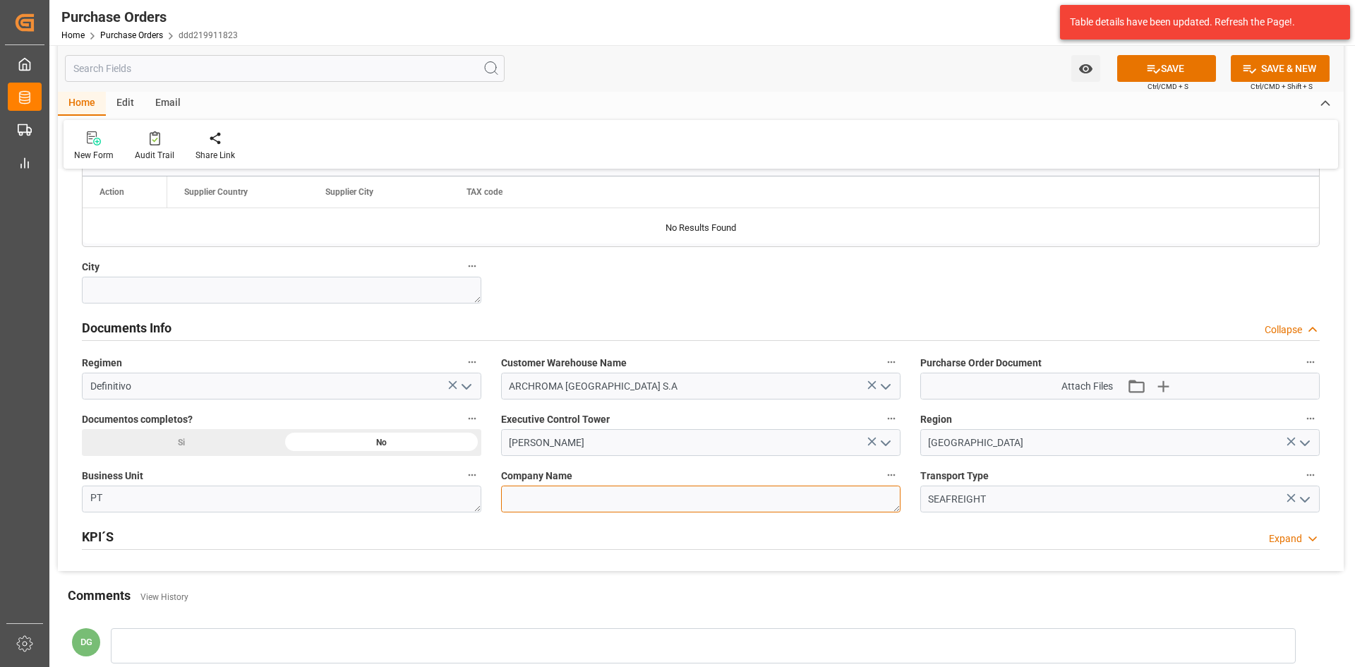
click at [682, 503] on textarea at bounding box center [700, 499] width 399 height 27
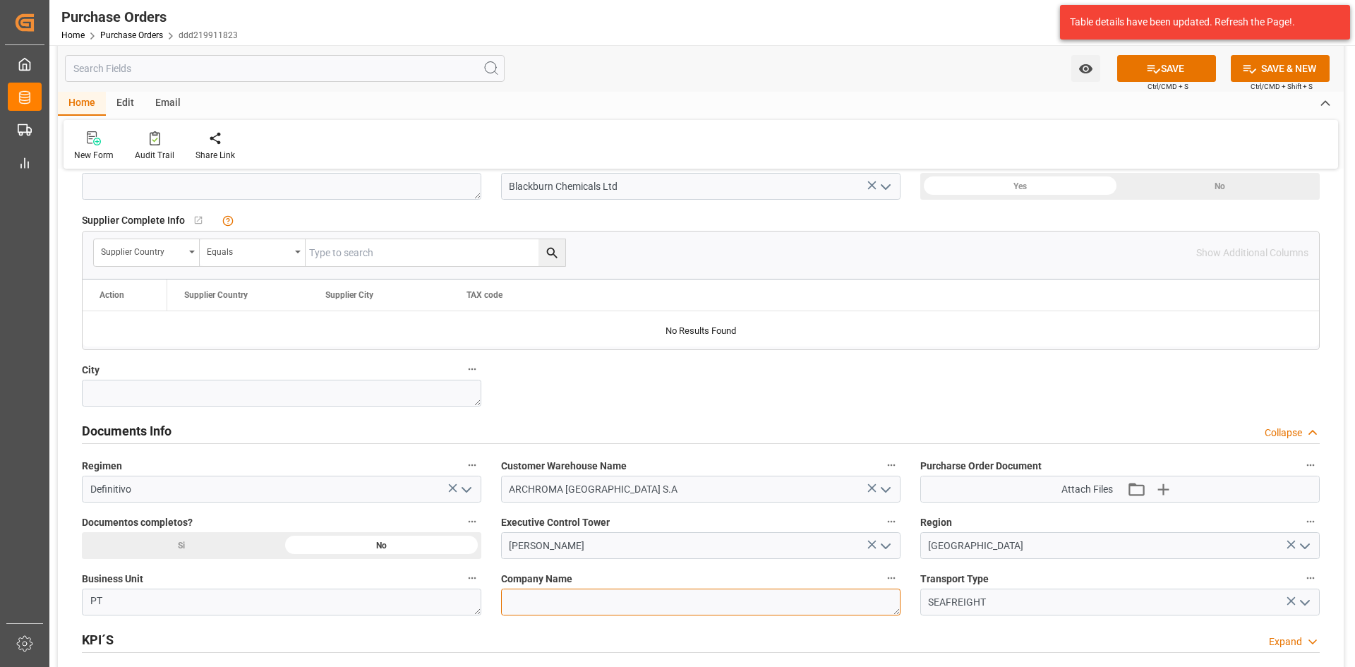
scroll to position [494, 0]
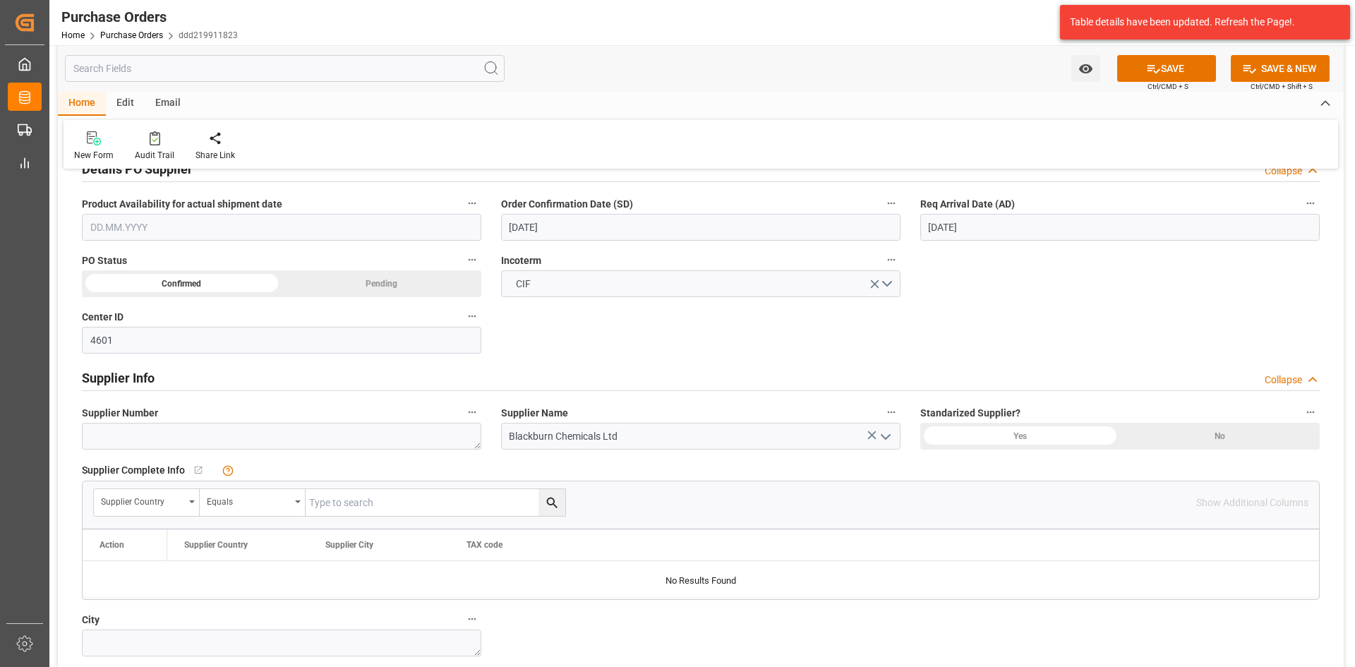
click at [995, 433] on div "Yes" at bounding box center [1020, 436] width 200 height 27
click at [671, 447] on input "Blackburn Chemicals Ltd" at bounding box center [700, 436] width 399 height 27
drag, startPoint x: 638, startPoint y: 440, endPoint x: 556, endPoint y: 433, distance: 82.2
click at [556, 433] on input "Blackburn Chemicals Ltd" at bounding box center [700, 436] width 399 height 27
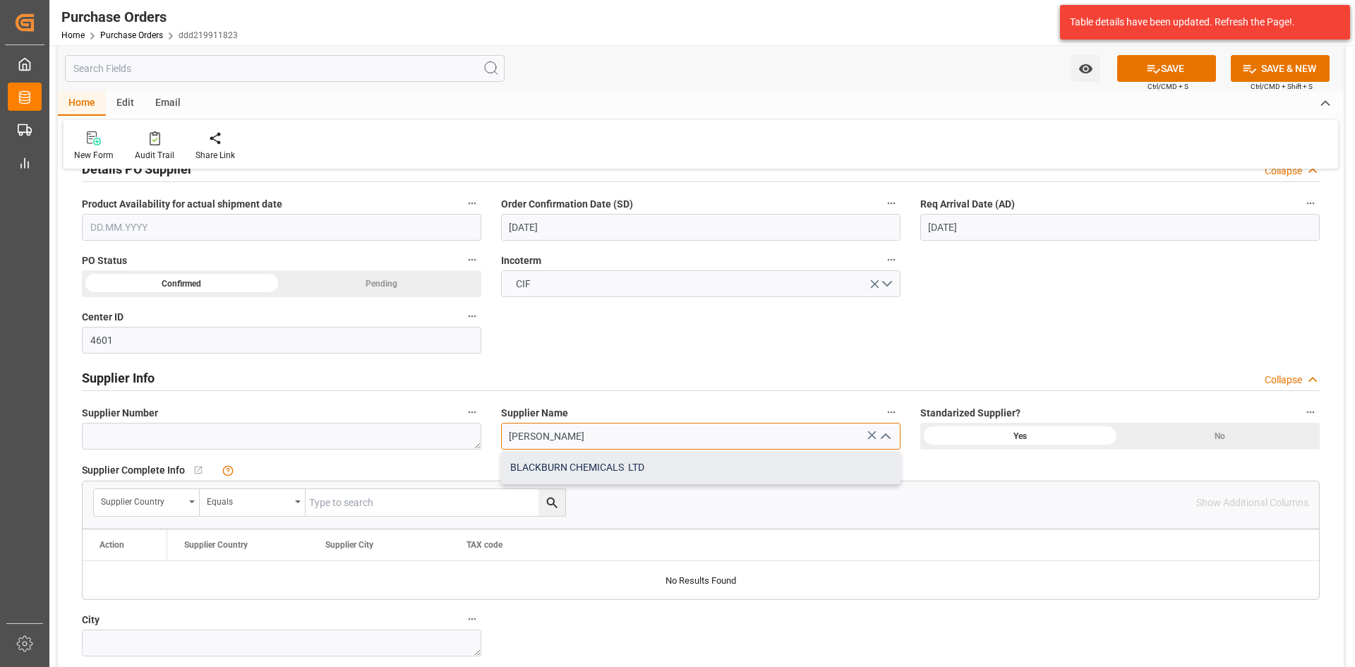
click at [594, 469] on div "BLACKBURN CHEMICALS LTD" at bounding box center [701, 468] width 398 height 32
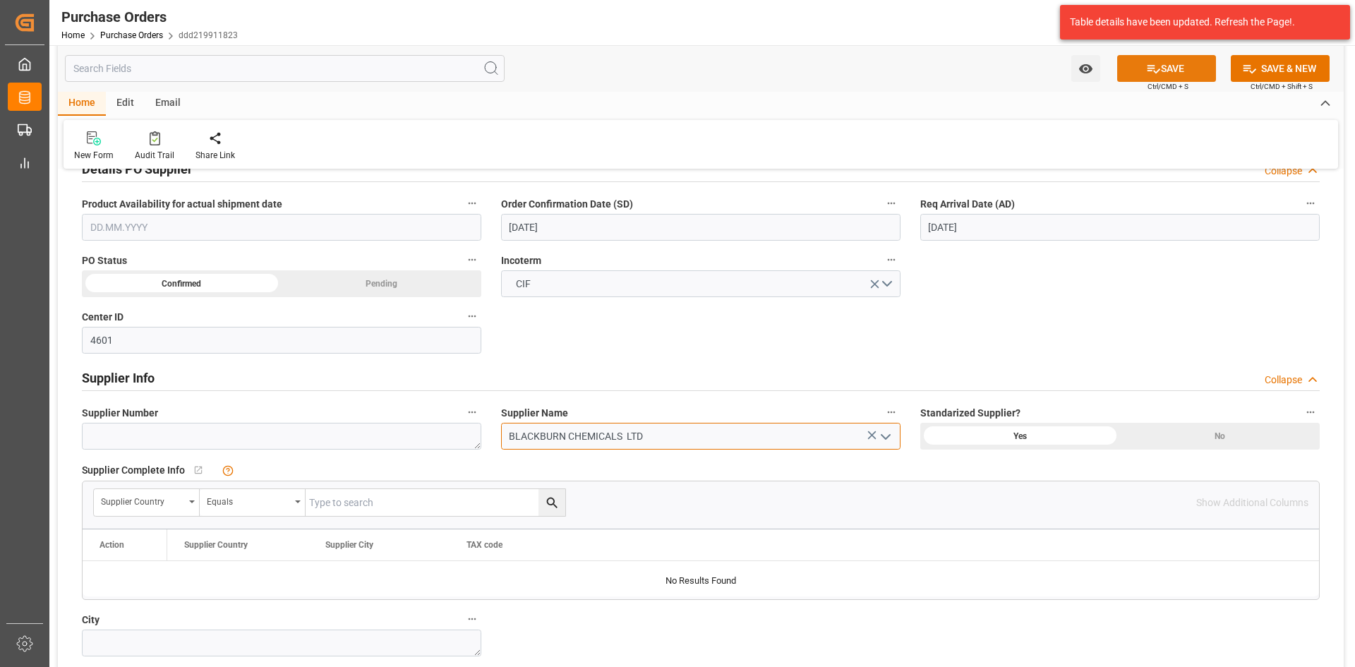
type input "BLACKBURN CHEMICALS LTD"
click at [1174, 68] on button "SAVE" at bounding box center [1166, 68] width 99 height 27
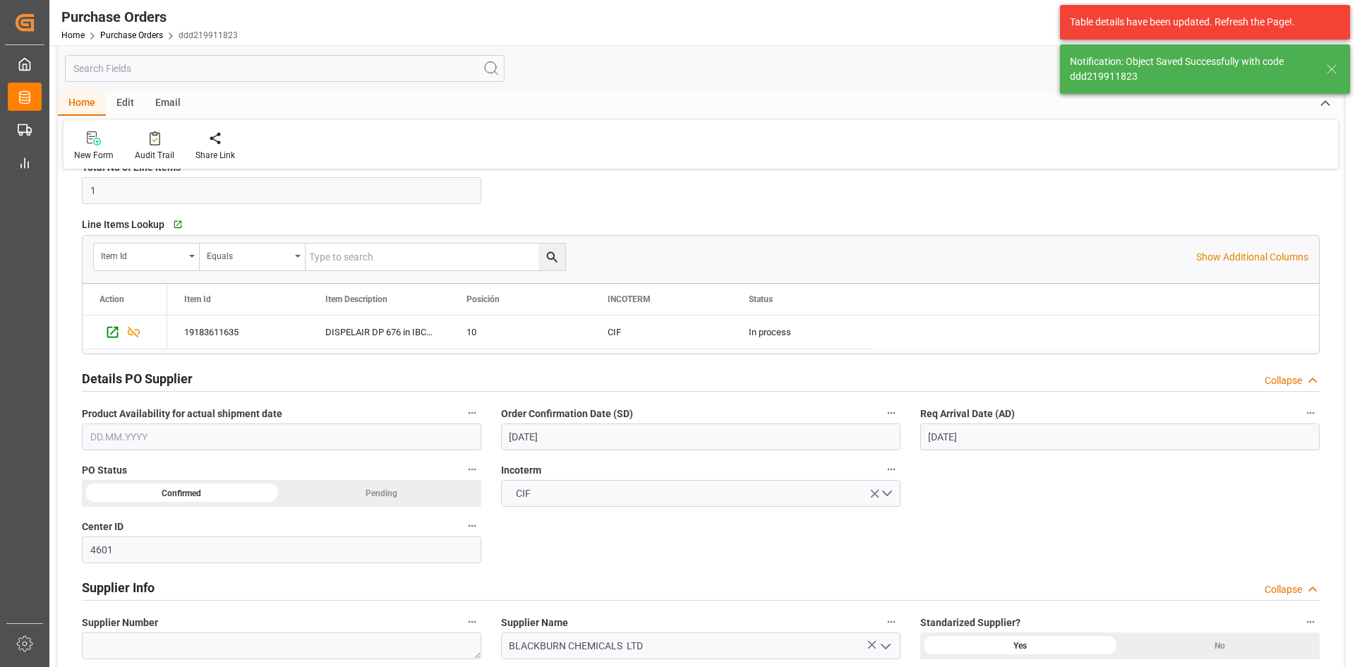
scroll to position [282, 0]
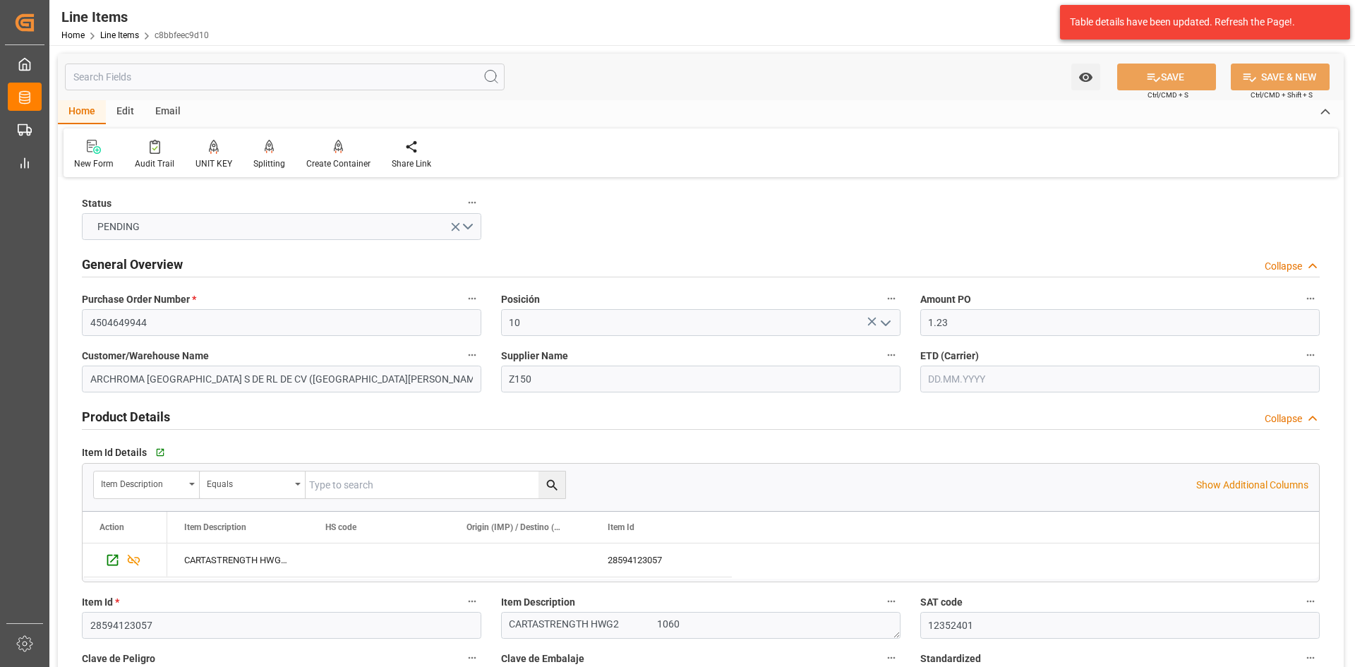
scroll to position [1282, 0]
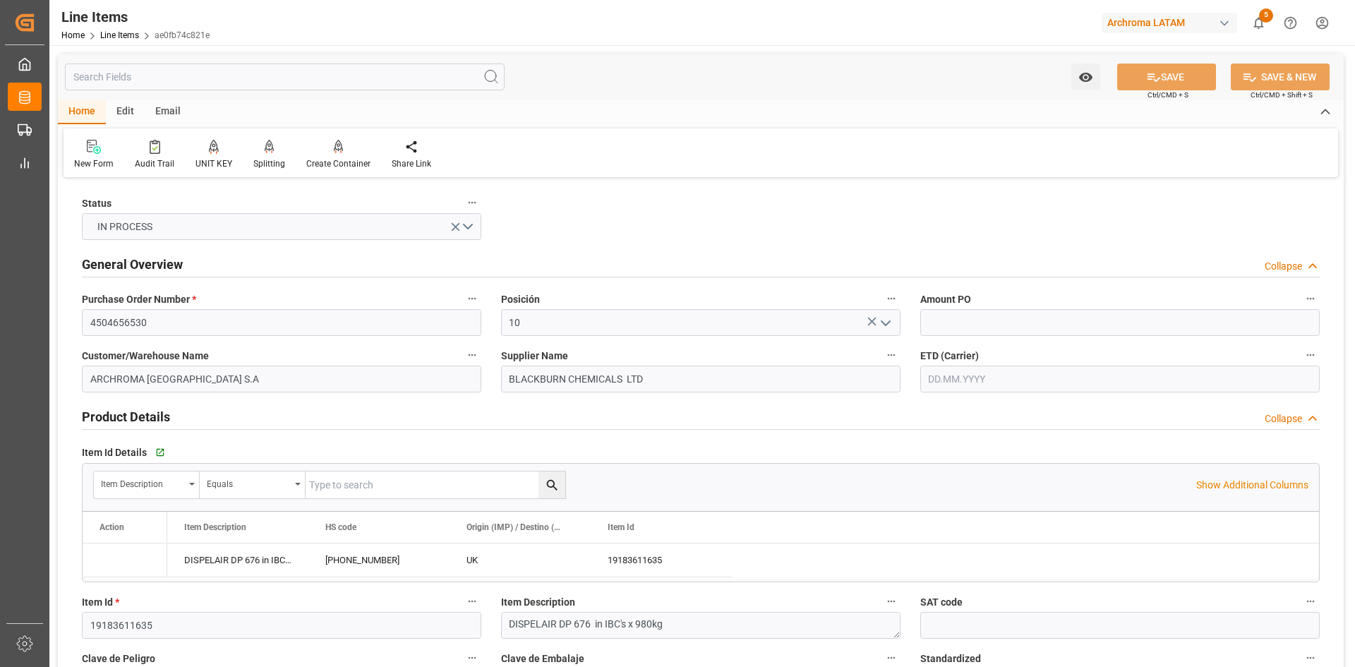
type input "17640"
type input "3809.92.00.00"
type input "02.10.2025 16:57"
type input "26.08.2025 15:05"
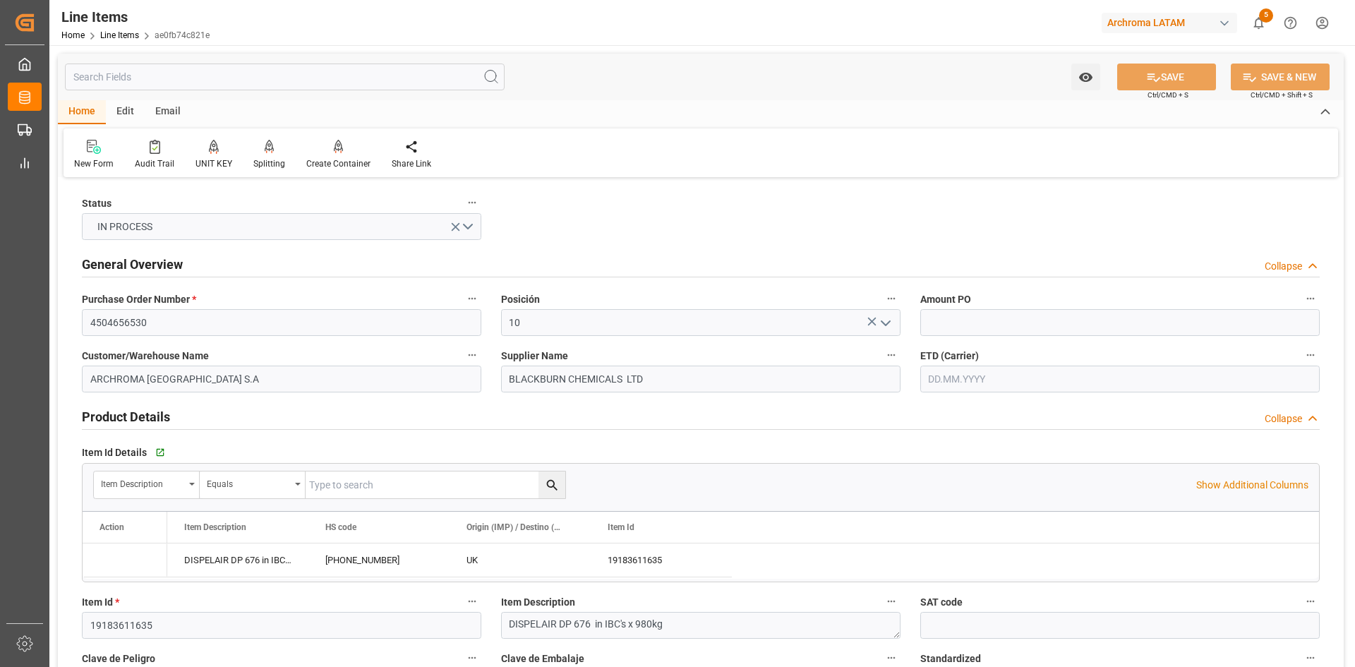
type input "18.08.2025"
type input "12.09.2025"
type input "25.10.2025"
click at [1013, 330] on input "text" at bounding box center [1119, 322] width 399 height 27
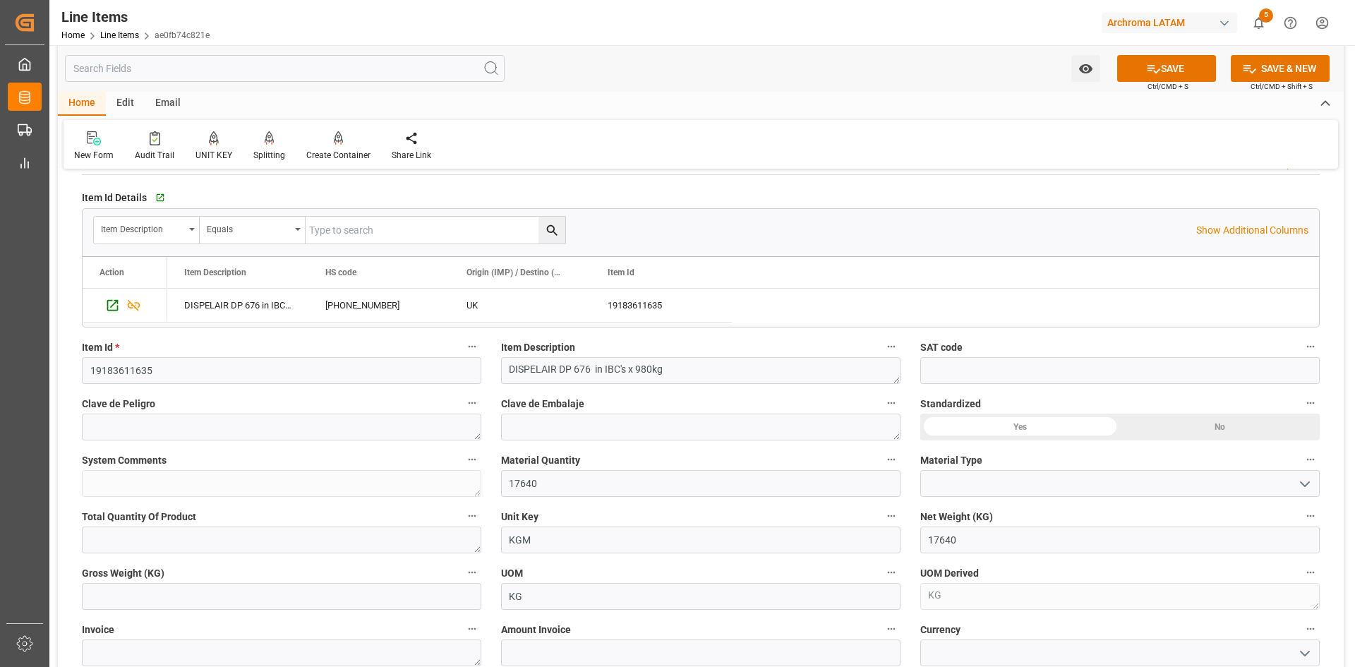
scroll to position [282, 0]
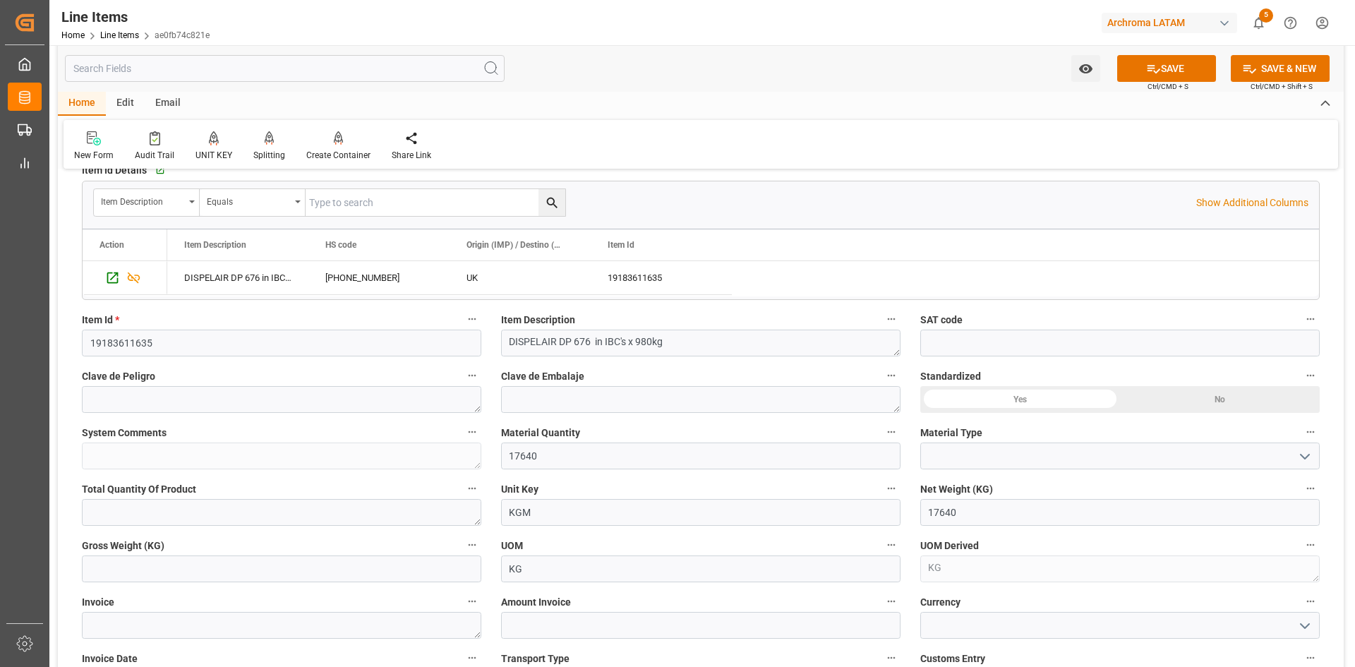
type input "1229"
click at [731, 467] on input "17640" at bounding box center [700, 456] width 399 height 27
drag, startPoint x: 538, startPoint y: 455, endPoint x: 489, endPoint y: 453, distance: 49.4
type input "0"
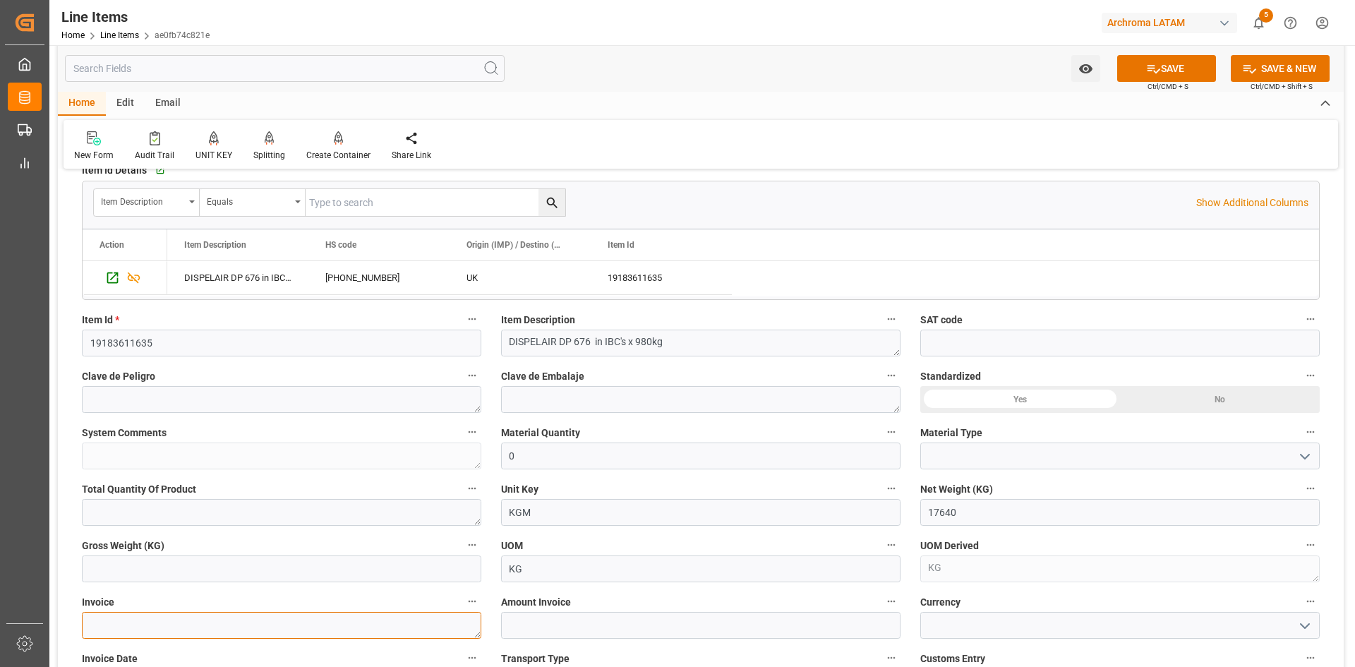
click at [216, 618] on textarea at bounding box center [281, 625] width 399 height 27
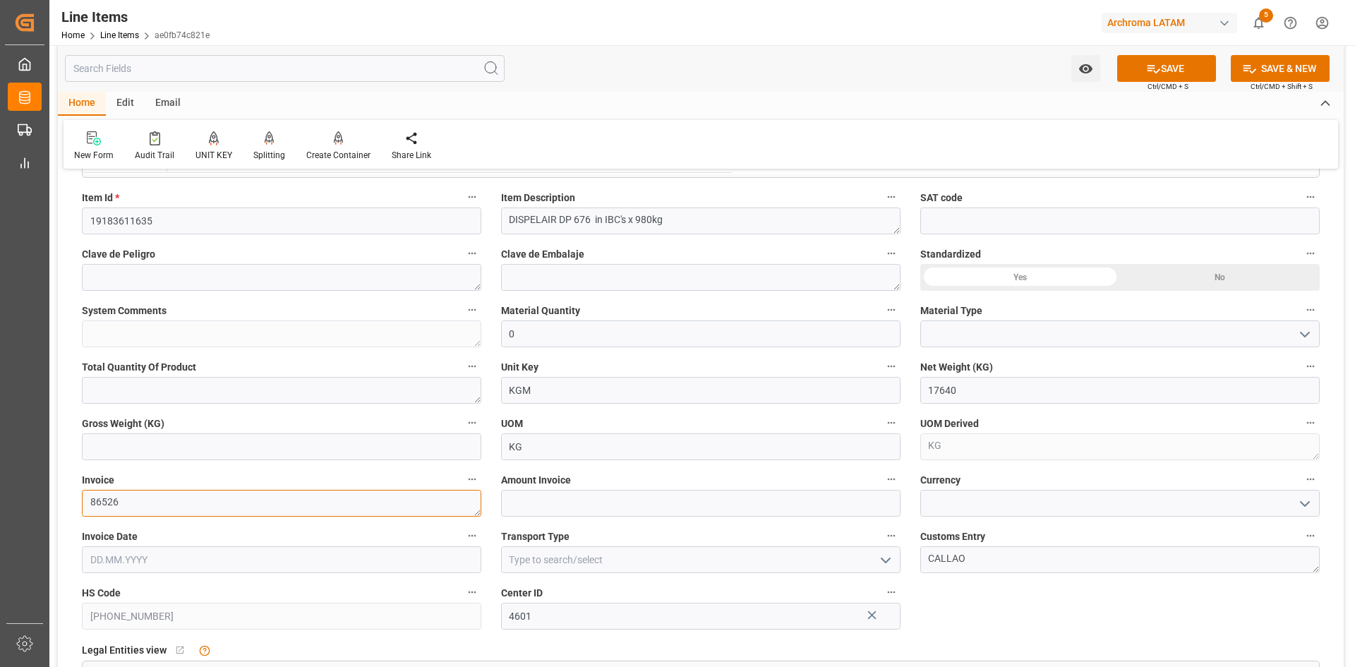
scroll to position [423, 0]
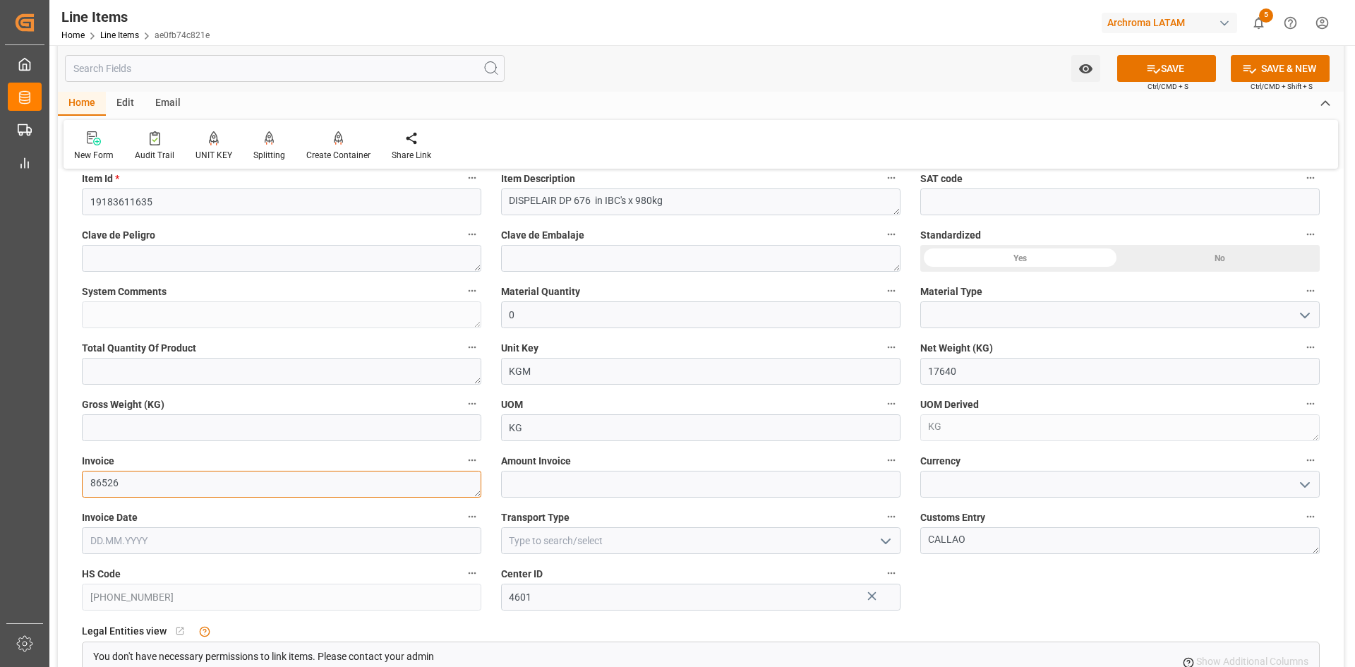
type textarea "86526"
click at [574, 486] on input "text" at bounding box center [700, 484] width 399 height 27
click at [213, 534] on input "text" at bounding box center [281, 540] width 399 height 27
click at [98, 333] on div "[DATE]" at bounding box center [183, 335] width 200 height 14
click at [153, 413] on span "8" at bounding box center [155, 414] width 5 height 10
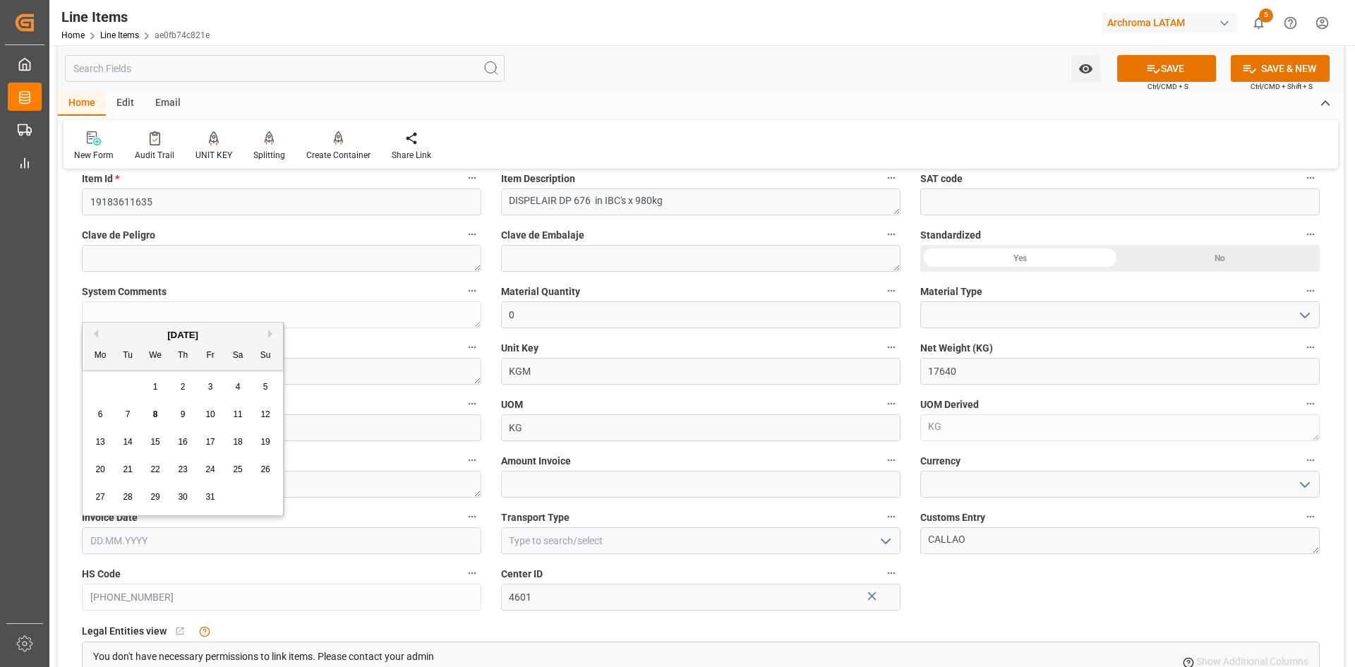
type input "08.10.2025"
click at [626, 498] on input "text" at bounding box center [700, 484] width 399 height 27
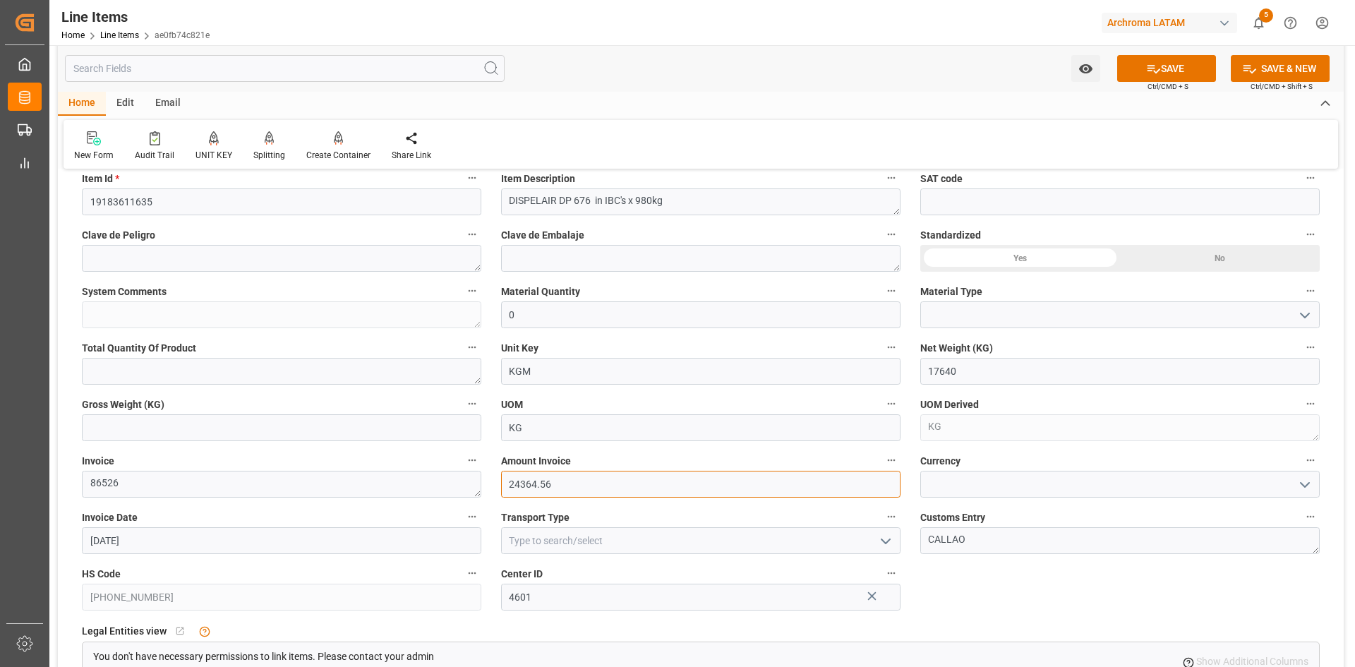
type input "24364.56"
click at [1059, 486] on input at bounding box center [1119, 484] width 399 height 27
click at [1308, 483] on polyline "open menu" at bounding box center [1305, 485] width 8 height 4
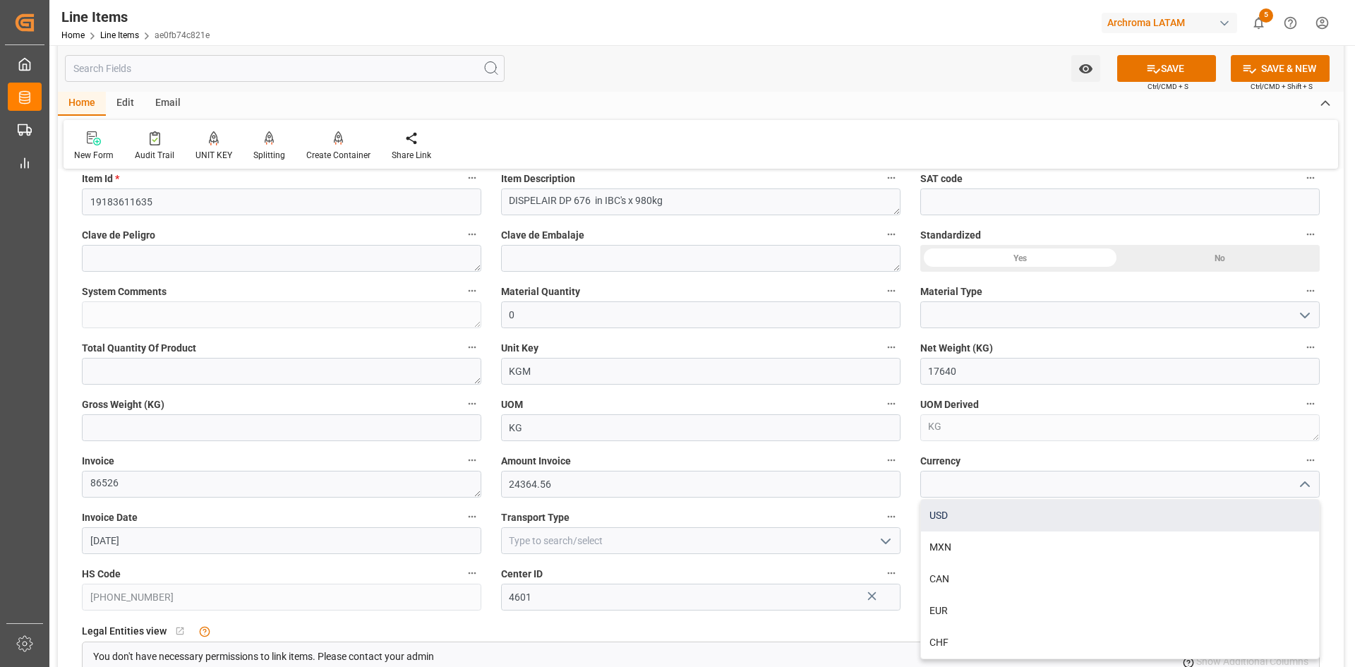
click at [968, 511] on div "USD" at bounding box center [1120, 516] width 398 height 32
type input "USD"
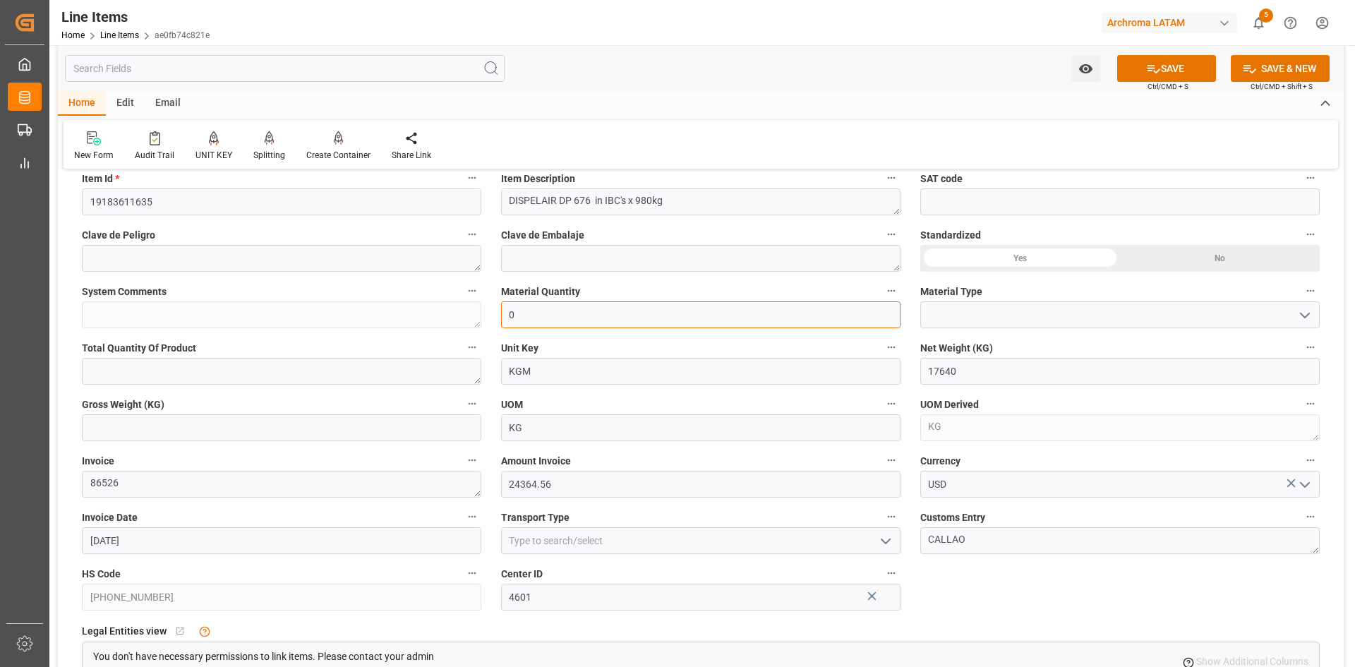
click at [658, 320] on input "0" at bounding box center [700, 314] width 399 height 27
type input "18"
click at [987, 312] on input at bounding box center [1119, 314] width 399 height 27
click at [1308, 314] on polyline "open menu" at bounding box center [1305, 315] width 8 height 4
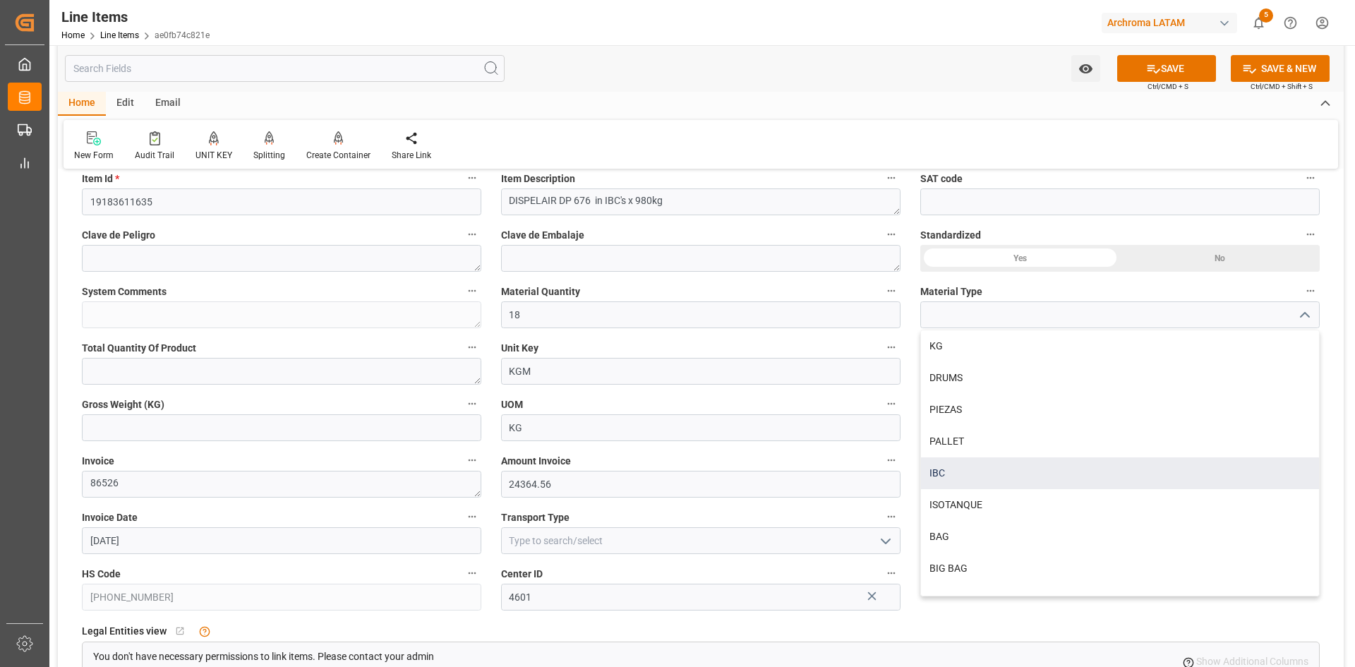
click at [973, 474] on div "IBC" at bounding box center [1120, 473] width 398 height 32
type input "IBC"
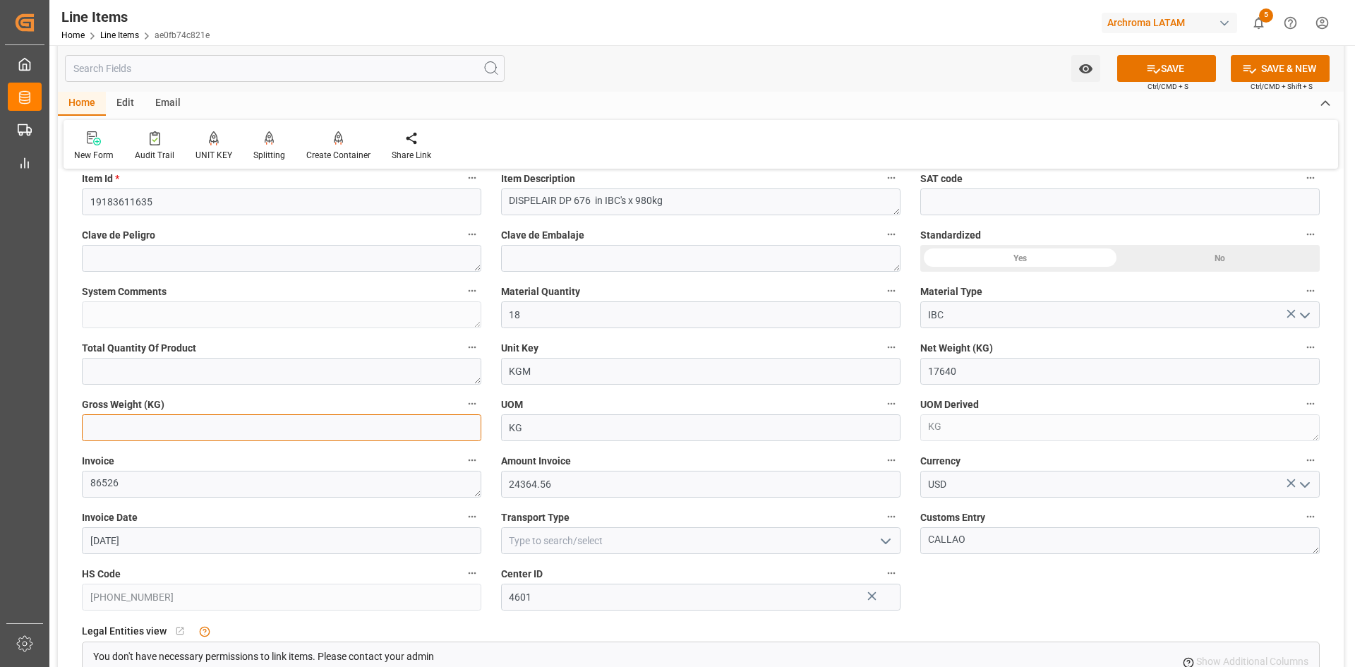
click at [143, 433] on input "text" at bounding box center [281, 427] width 399 height 27
type input "18666"
click at [1167, 62] on button "SAVE" at bounding box center [1166, 68] width 99 height 27
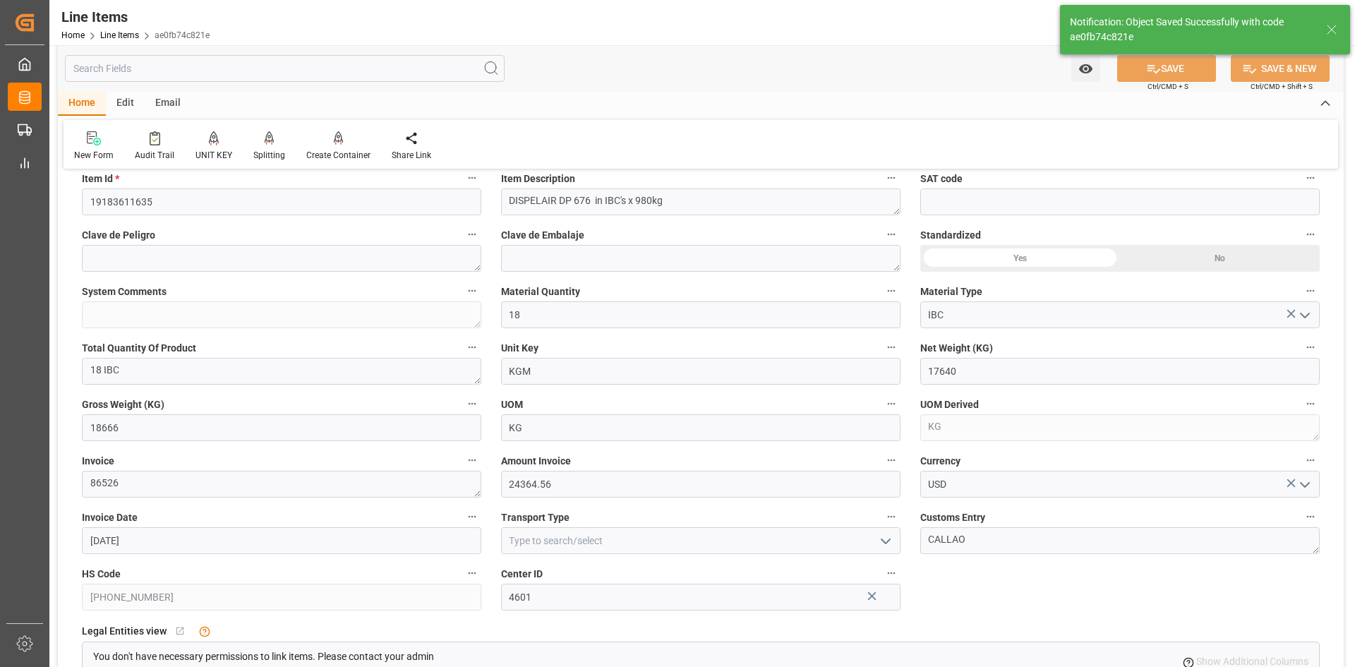
type textarea "18 IBC"
type input "08.10.2025 21:09"
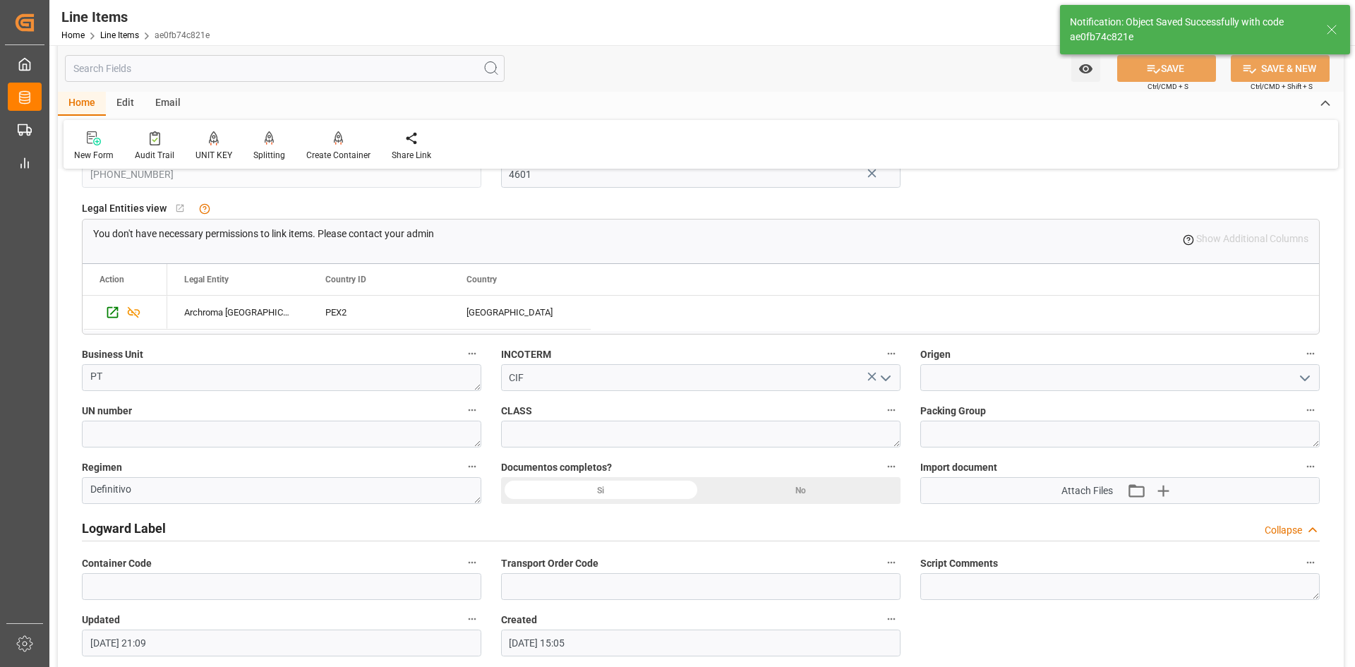
scroll to position [847, 0]
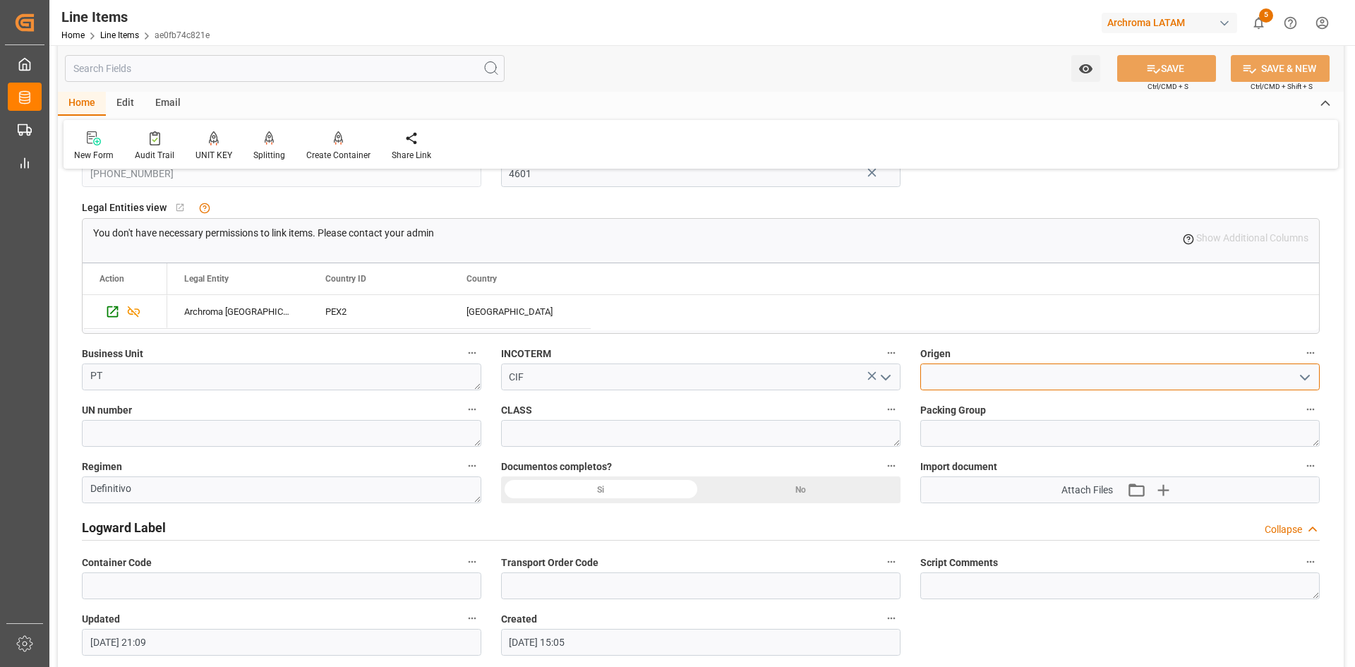
click at [1123, 383] on input at bounding box center [1119, 376] width 399 height 27
click at [1299, 380] on icon "open menu" at bounding box center [1304, 377] width 17 height 17
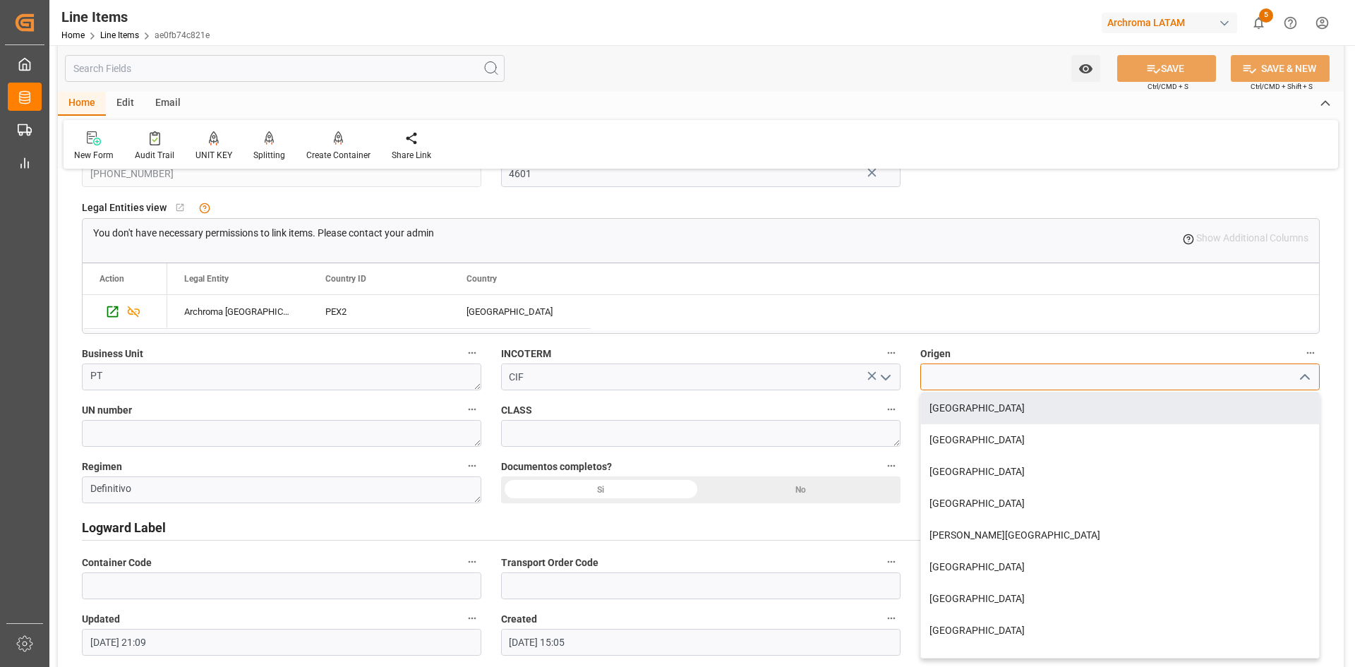
click at [968, 378] on input at bounding box center [1119, 376] width 399 height 27
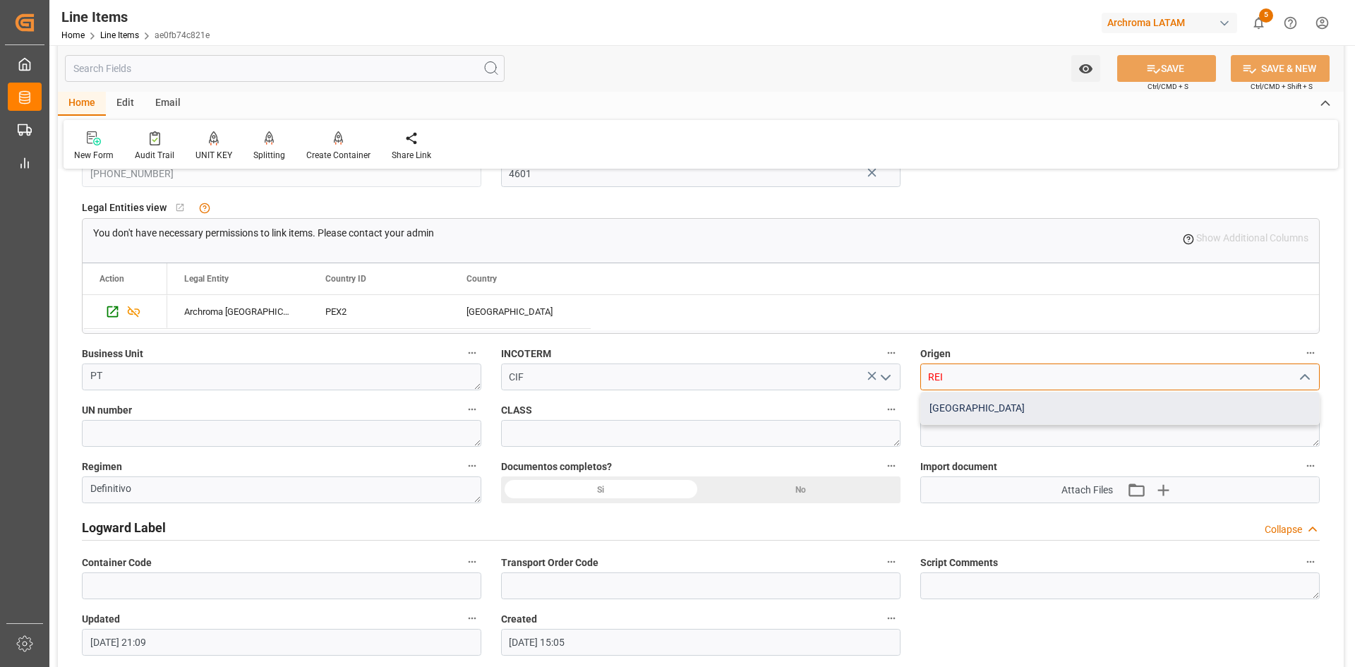
click at [968, 411] on div "[GEOGRAPHIC_DATA]" at bounding box center [1120, 408] width 398 height 32
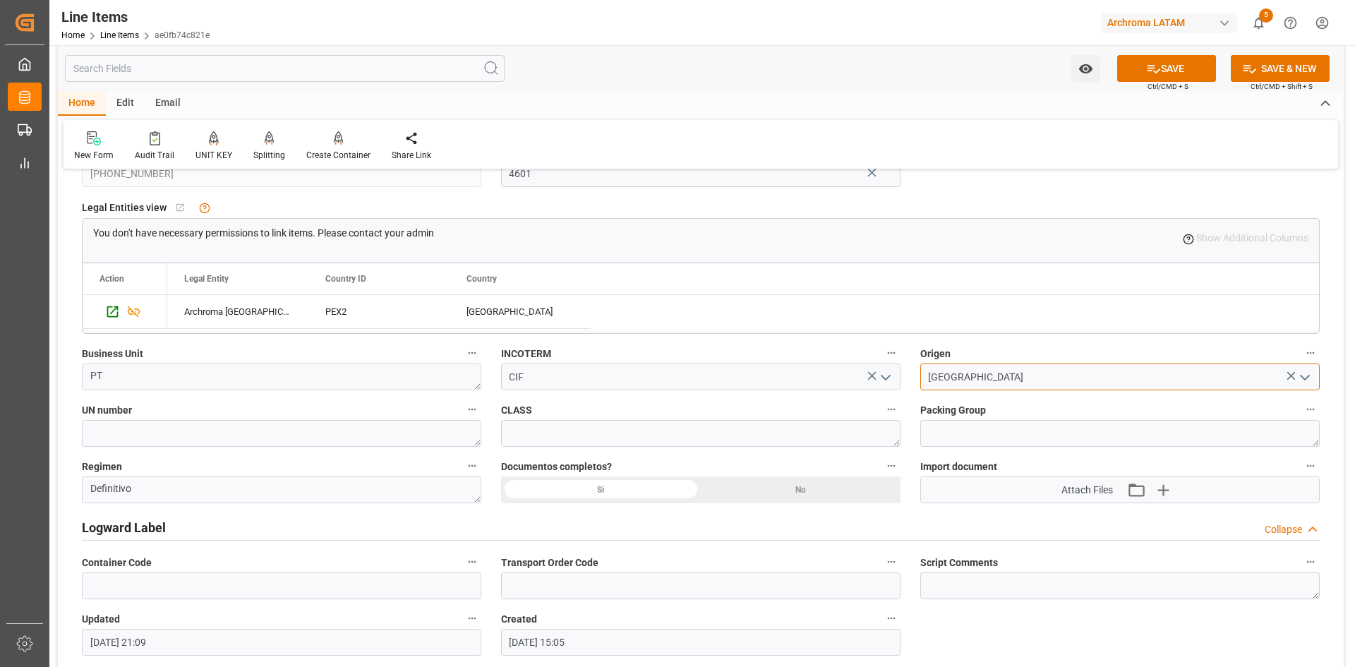
type input "[GEOGRAPHIC_DATA]"
click at [574, 494] on div "Si" at bounding box center [601, 489] width 200 height 27
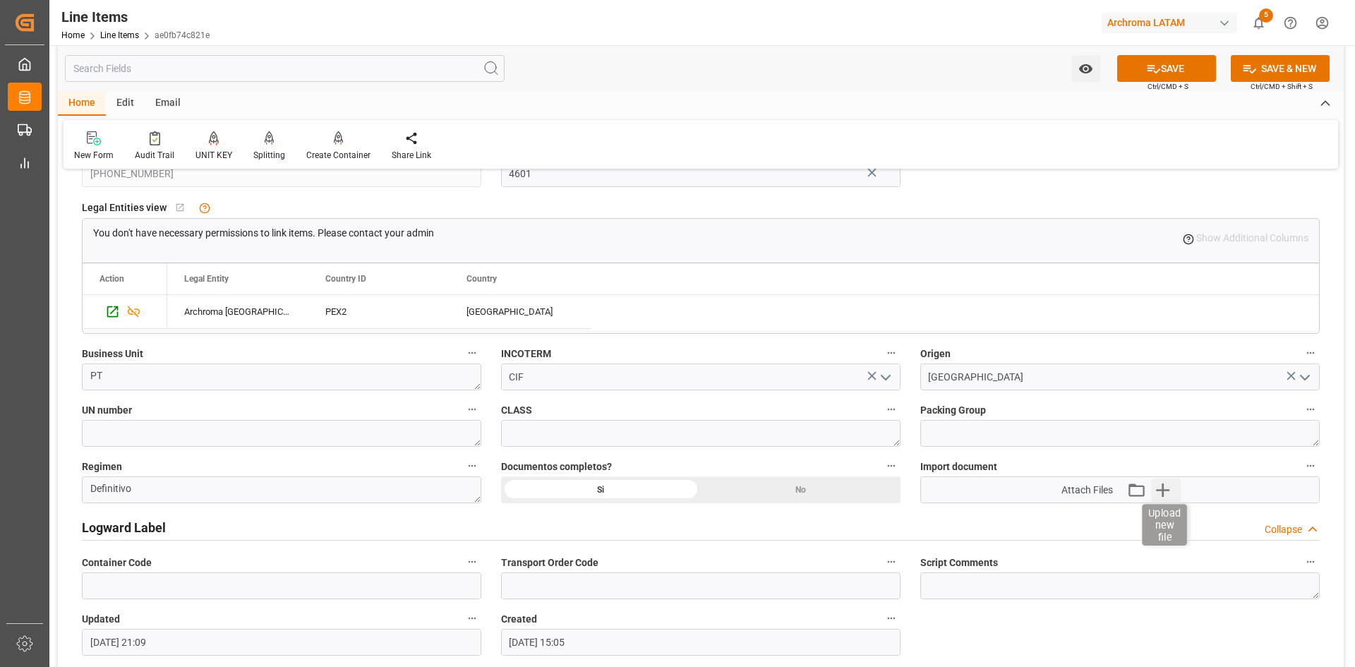
click at [1162, 494] on icon "button" at bounding box center [1162, 489] width 23 height 23
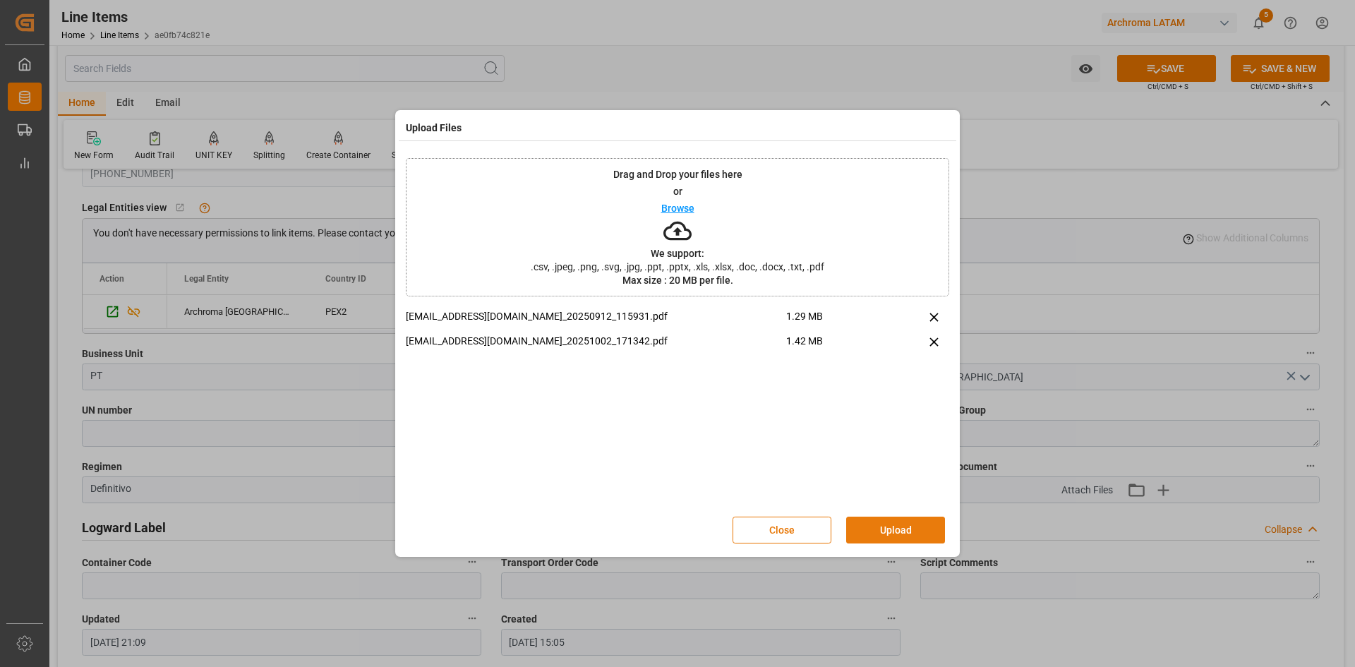
click at [898, 525] on button "Upload" at bounding box center [895, 530] width 99 height 27
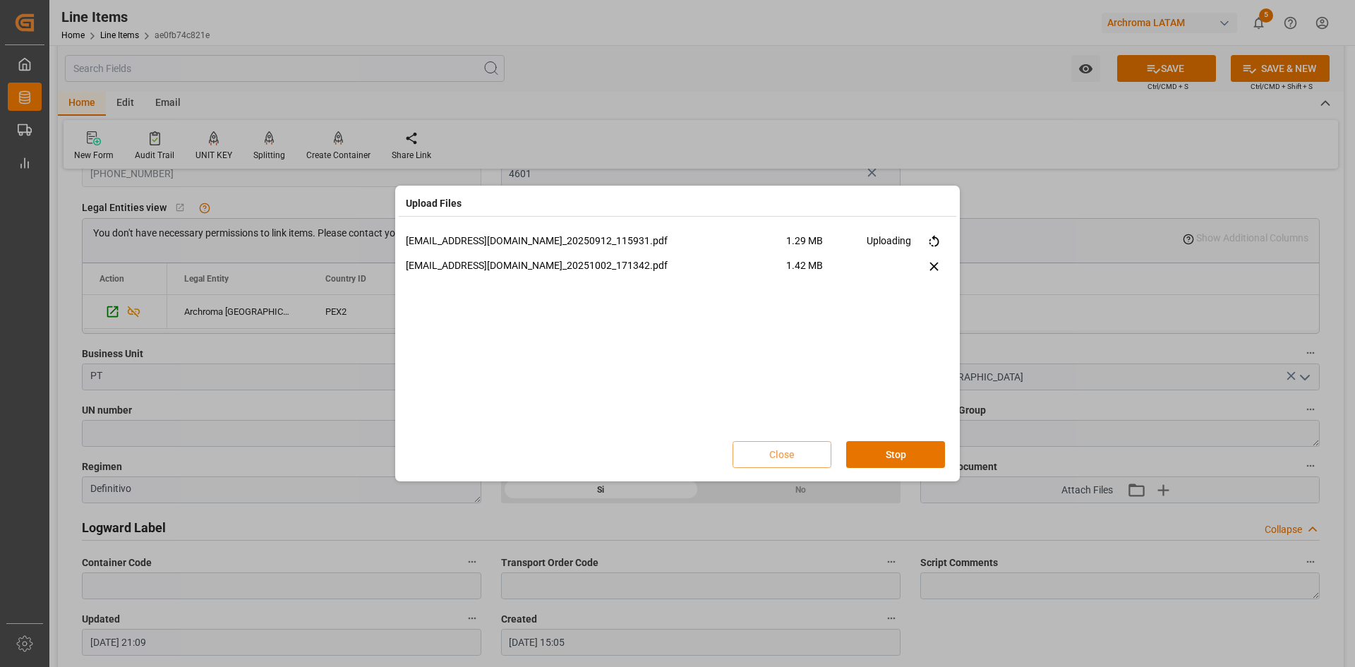
click at [805, 355] on div "scanner@bbchem.co.uk_20250912_115931.pdf 1.29 MB Uploading scanner@bbchem.co.uk…" at bounding box center [677, 333] width 543 height 198
click at [896, 459] on button "Done" at bounding box center [895, 454] width 99 height 27
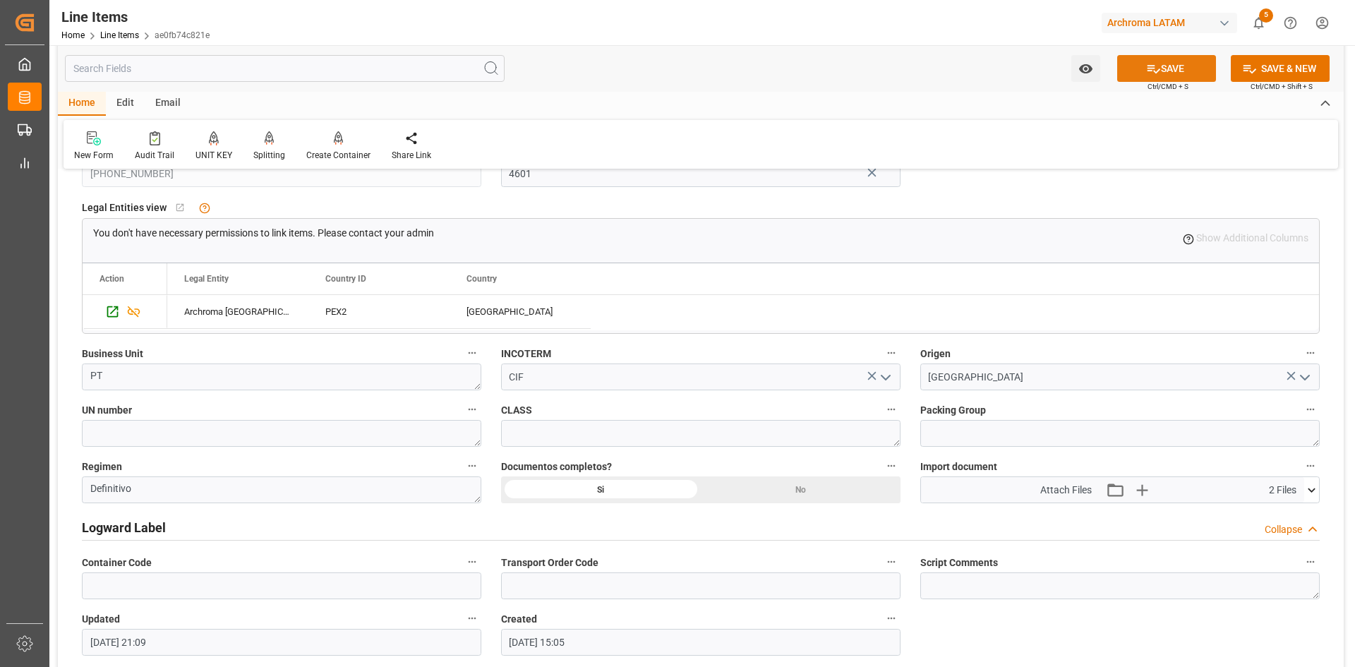
click at [1173, 73] on button "SAVE" at bounding box center [1166, 68] width 99 height 27
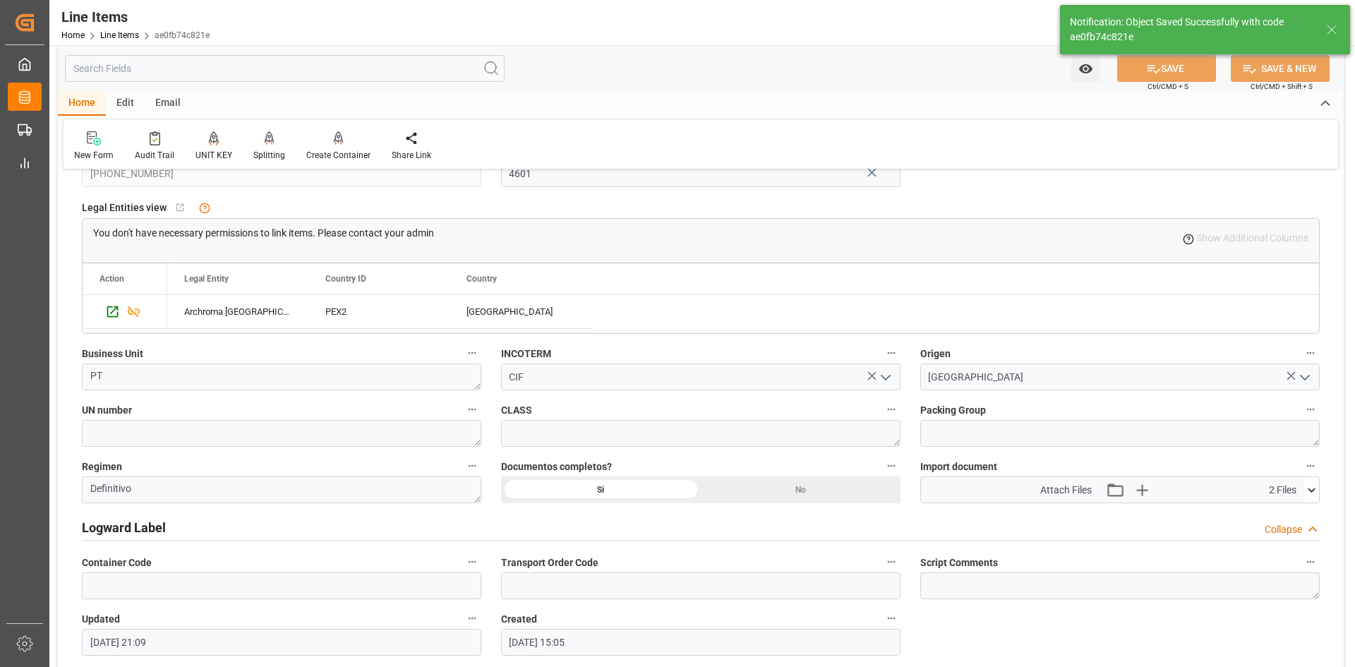
type input "08.10.2025 21:10"
click at [178, 101] on div "Email" at bounding box center [168, 104] width 47 height 24
click at [102, 133] on icon at bounding box center [95, 135] width 19 height 8
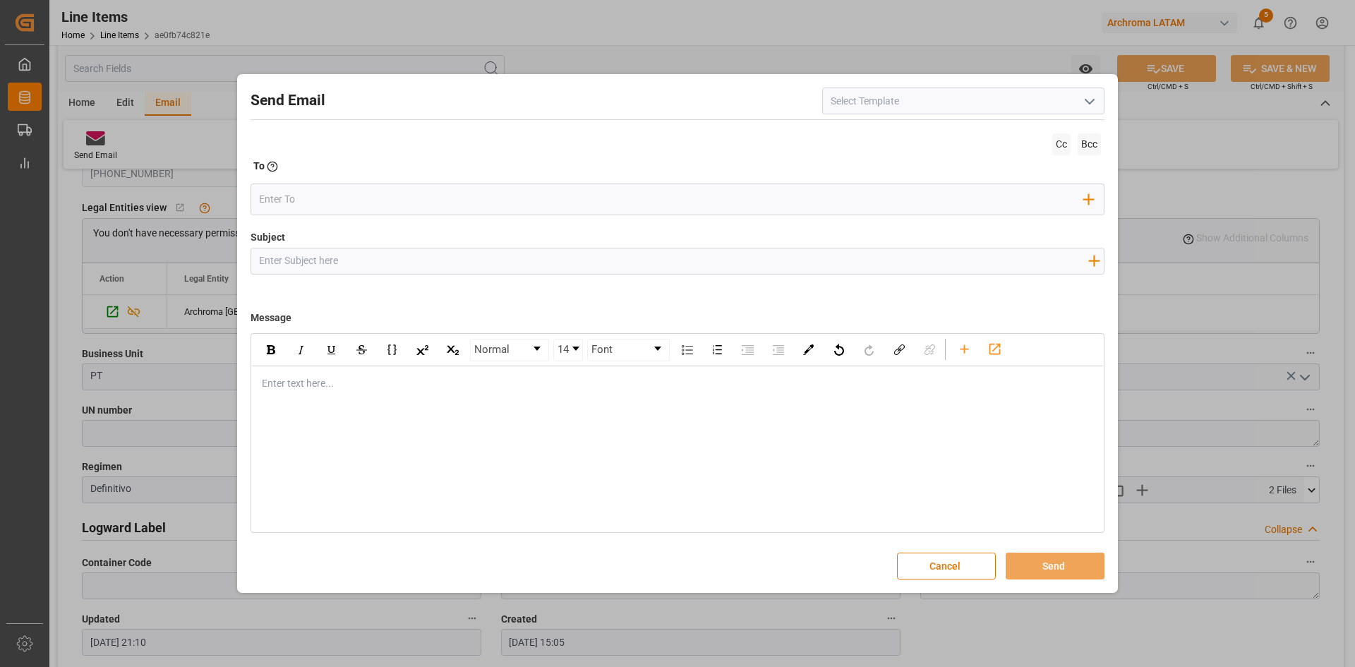
click at [1087, 105] on icon "open menu" at bounding box center [1089, 101] width 17 height 17
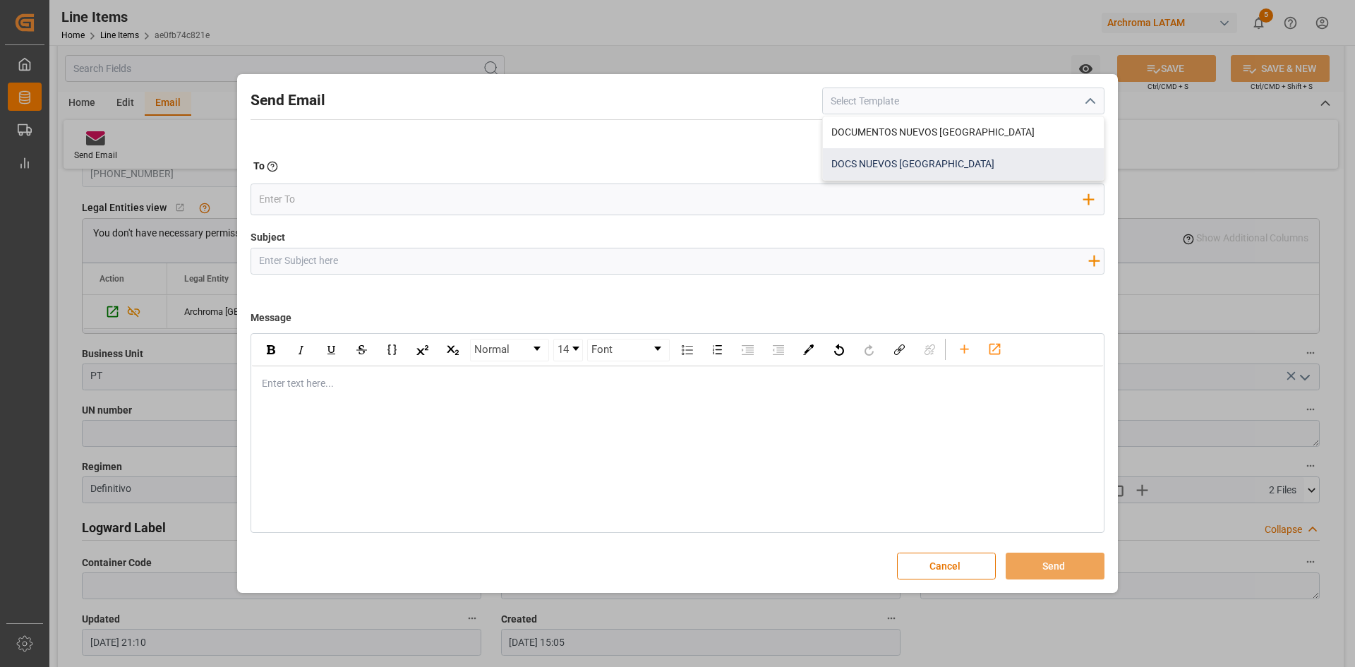
click at [932, 157] on div "DOCS NUEVOS HONDURAS" at bounding box center [963, 164] width 281 height 32
type input "DOCS NUEVOS HONDURAS"
type input "Documentos Nuevos {{purchaseOrder}}// {{businessUnit}}//"
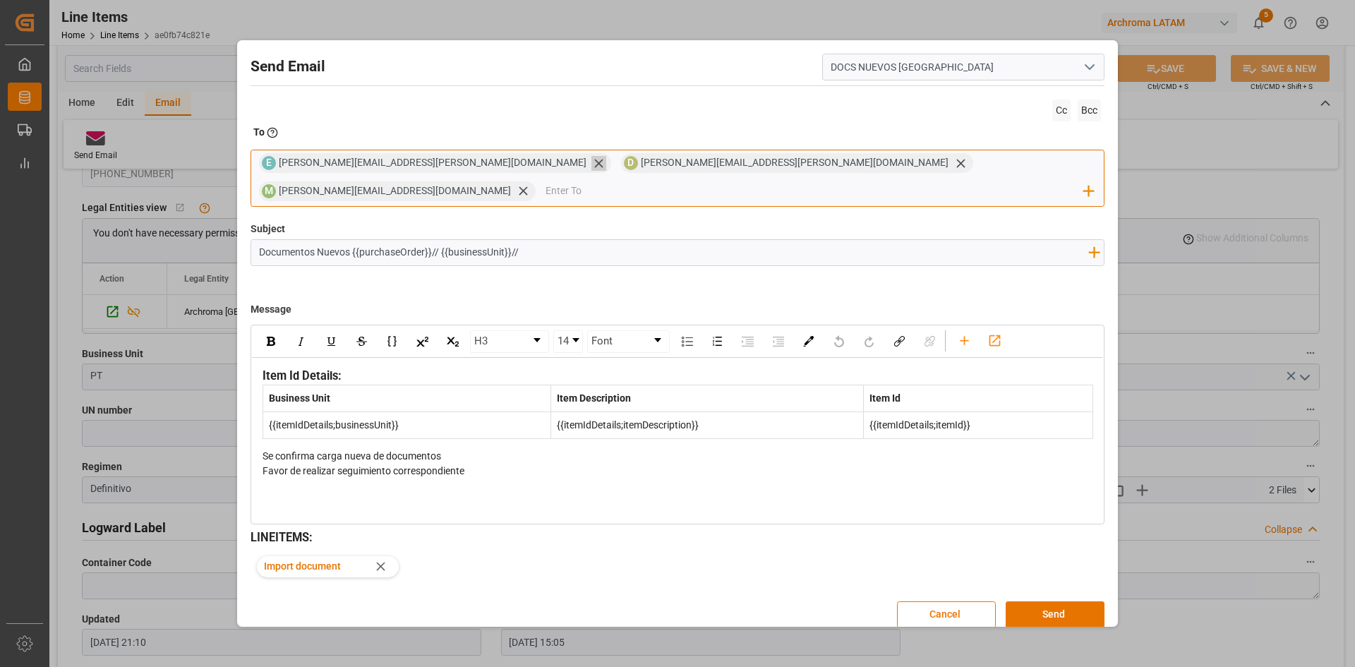
click at [591, 168] on icon at bounding box center [598, 163] width 15 height 15
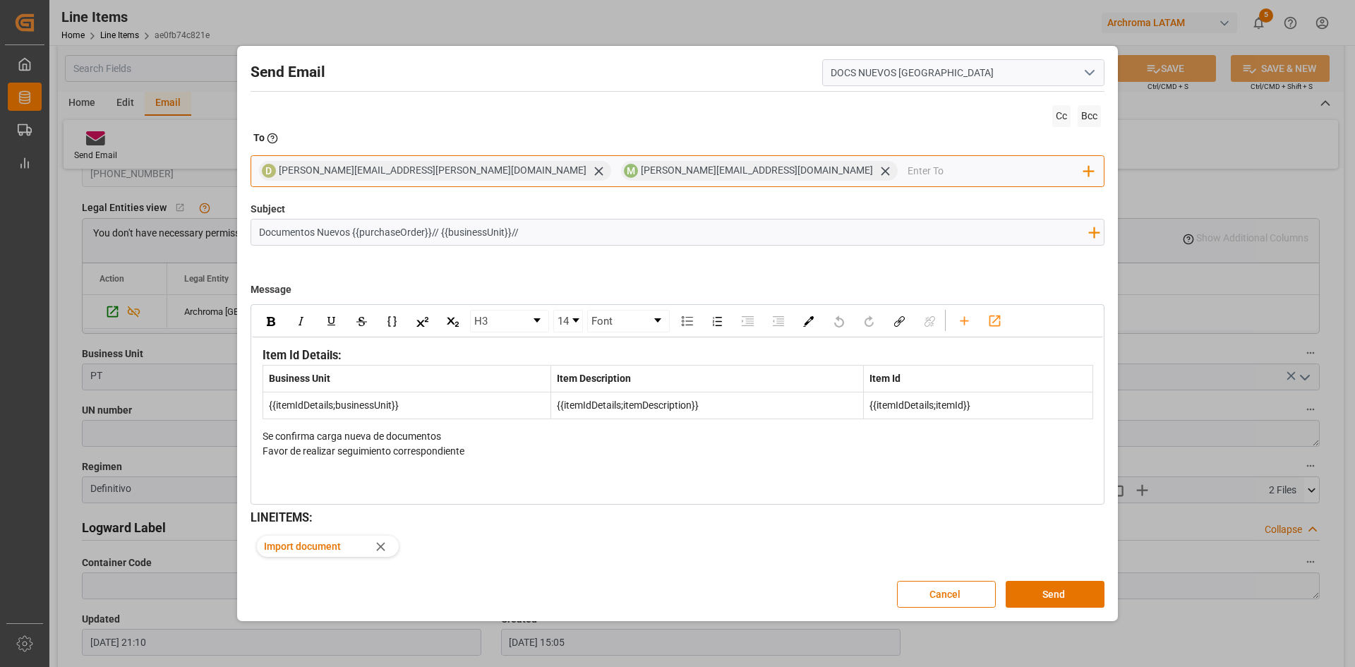
drag, startPoint x: 666, startPoint y: 169, endPoint x: 654, endPoint y: 169, distance: 12.0
click at [908, 169] on input "email" at bounding box center [996, 170] width 177 height 21
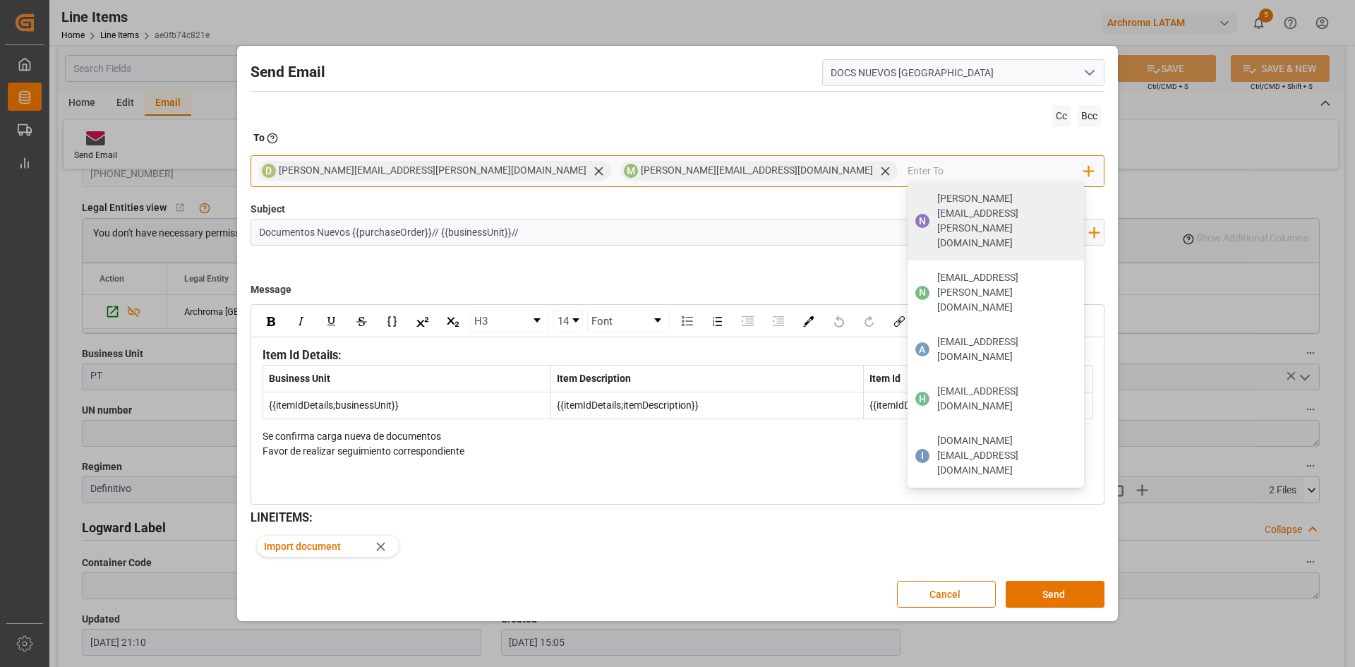
type input "J"
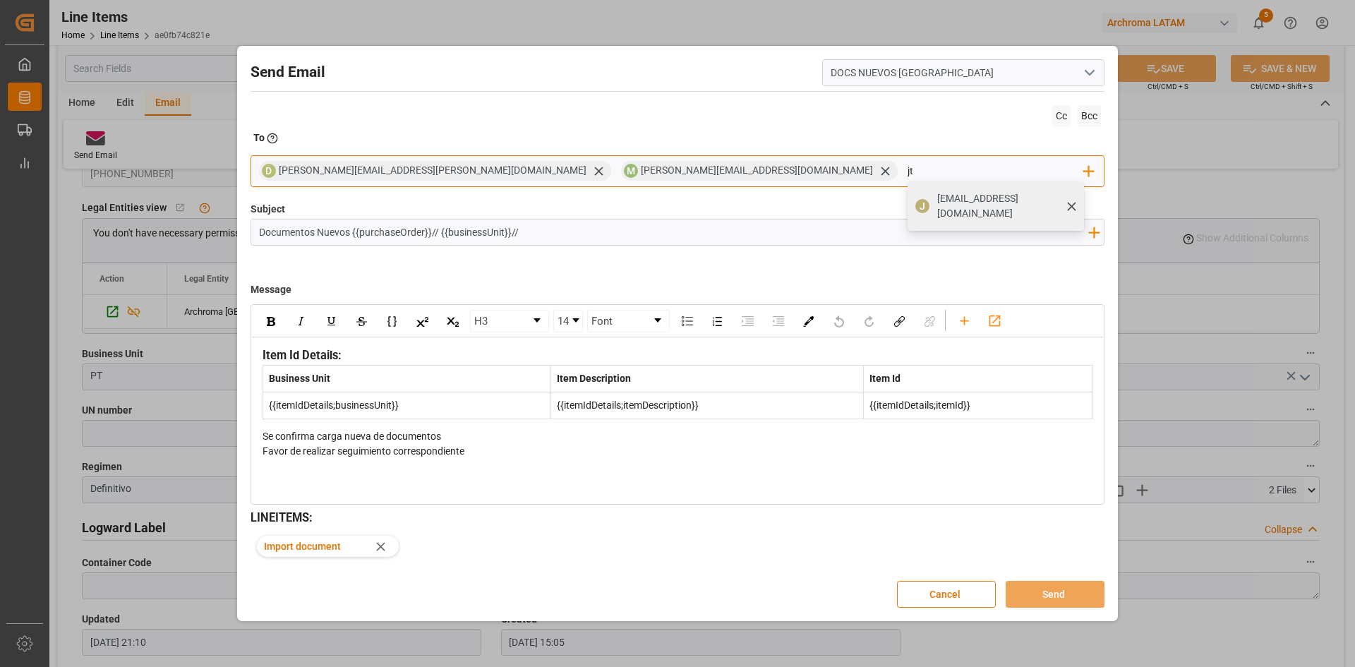
type input "jt"
click at [937, 197] on span "jtoribio@pasoc.pe" at bounding box center [1006, 206] width 138 height 30
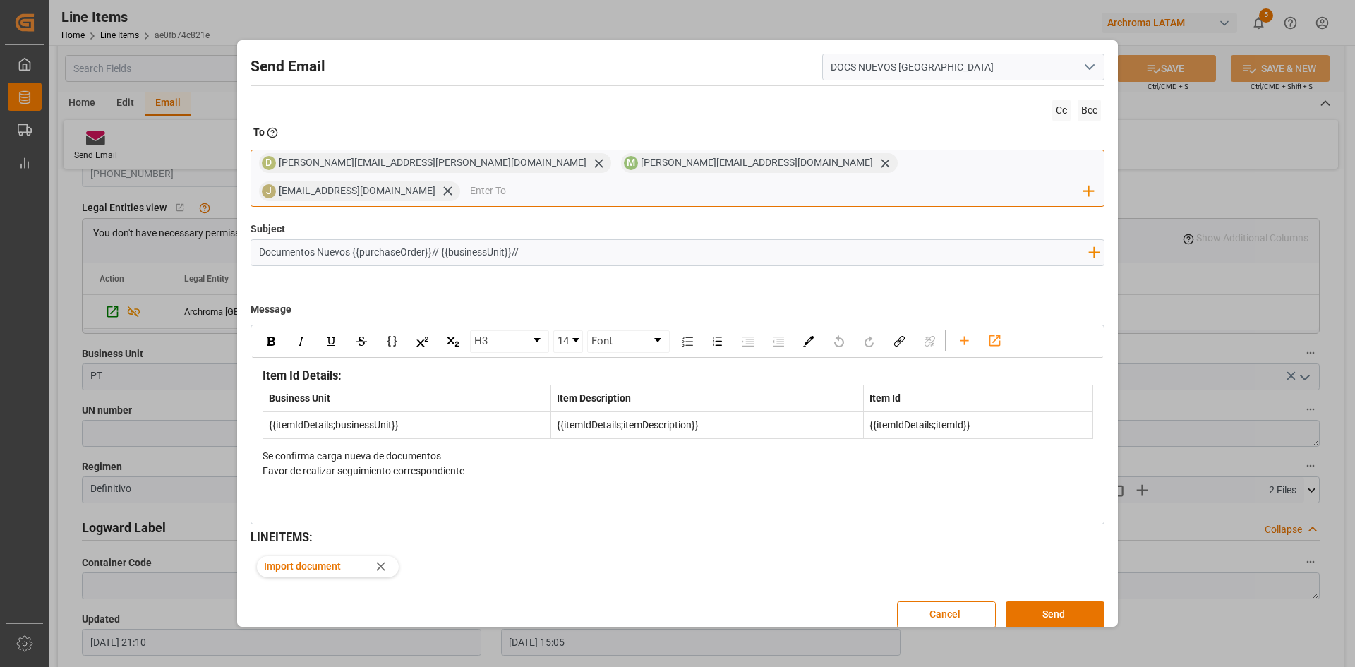
drag, startPoint x: 783, startPoint y: 169, endPoint x: 699, endPoint y: 167, distance: 84.0
click at [699, 167] on div "D dalia.gutierrez@leschaco.com M maria.piranquive@leschaco.com J jtoribio@pasoc…" at bounding box center [678, 178] width 854 height 57
drag, startPoint x: 699, startPoint y: 167, endPoint x: 682, endPoint y: 168, distance: 17.0
click at [435, 185] on span "jtoribio@pasoc.pe" at bounding box center [357, 190] width 157 height 11
click at [845, 181] on input "email" at bounding box center [777, 191] width 615 height 21
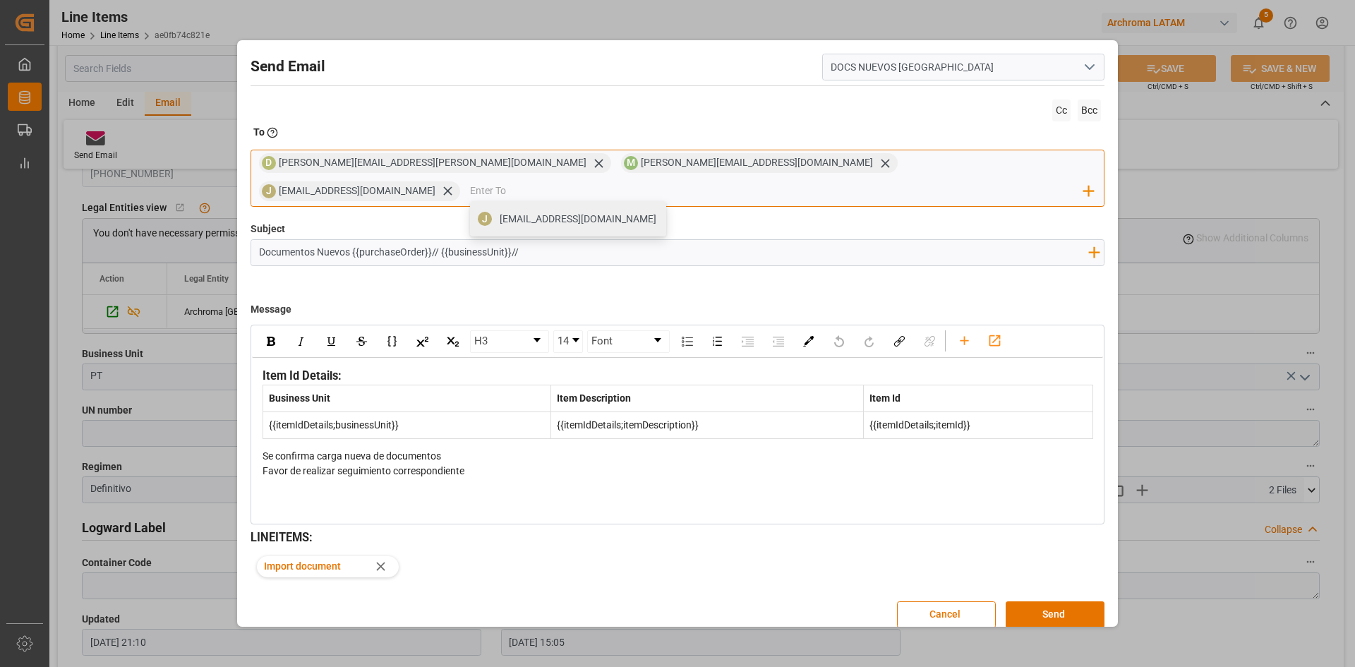
drag, startPoint x: 815, startPoint y: 195, endPoint x: 845, endPoint y: 169, distance: 40.5
click at [845, 181] on input "email" at bounding box center [777, 191] width 615 height 21
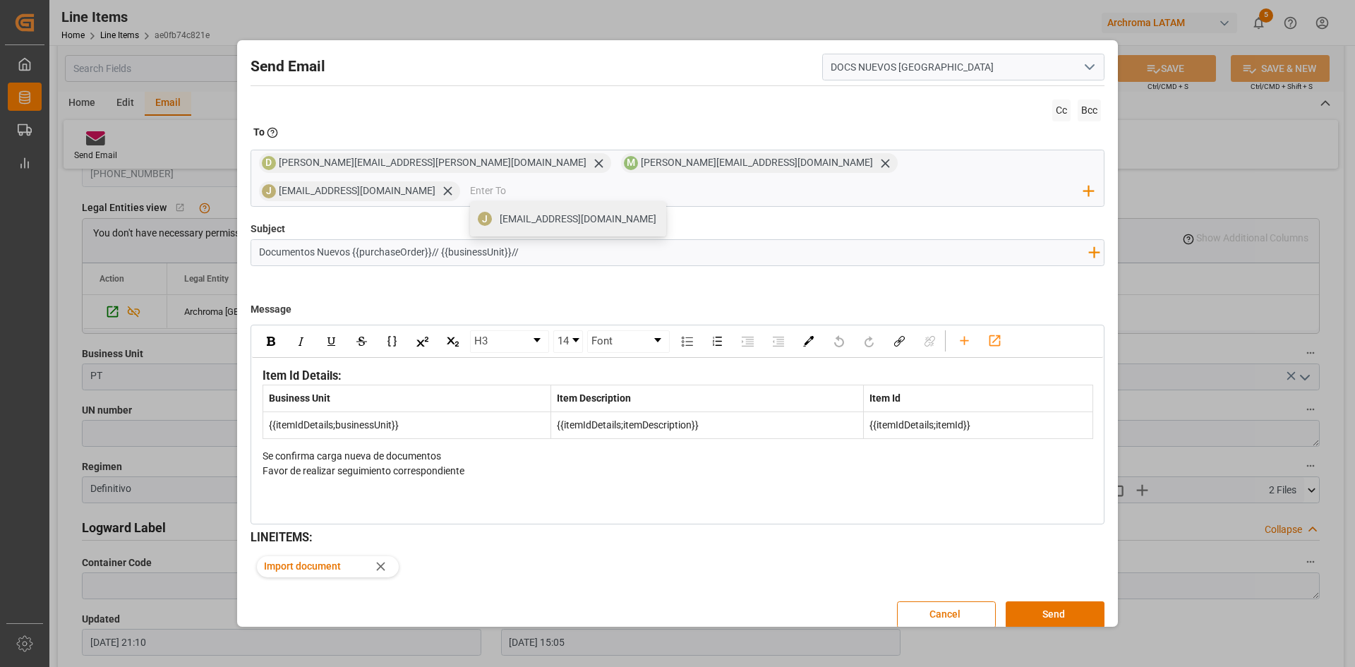
click at [559, 292] on div "Message H3 14 Font Item Id Details: Business Unit Item Description Item Id {{it…" at bounding box center [678, 408] width 854 height 232
click at [962, 601] on button "Cancel" at bounding box center [946, 614] width 99 height 27
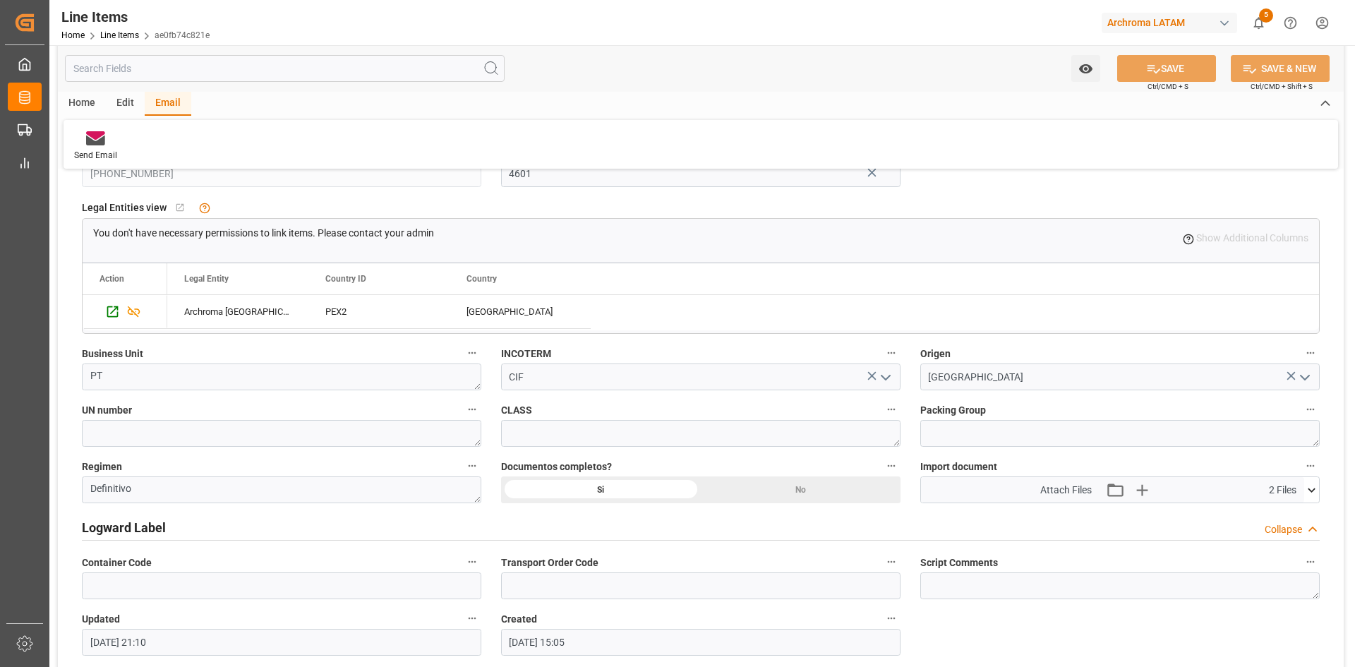
click at [124, 102] on div "Edit" at bounding box center [125, 104] width 39 height 24
drag, startPoint x: 255, startPoint y: 145, endPoint x: 243, endPoint y: 148, distance: 11.6
click at [243, 148] on div "Configuration" at bounding box center [252, 146] width 74 height 31
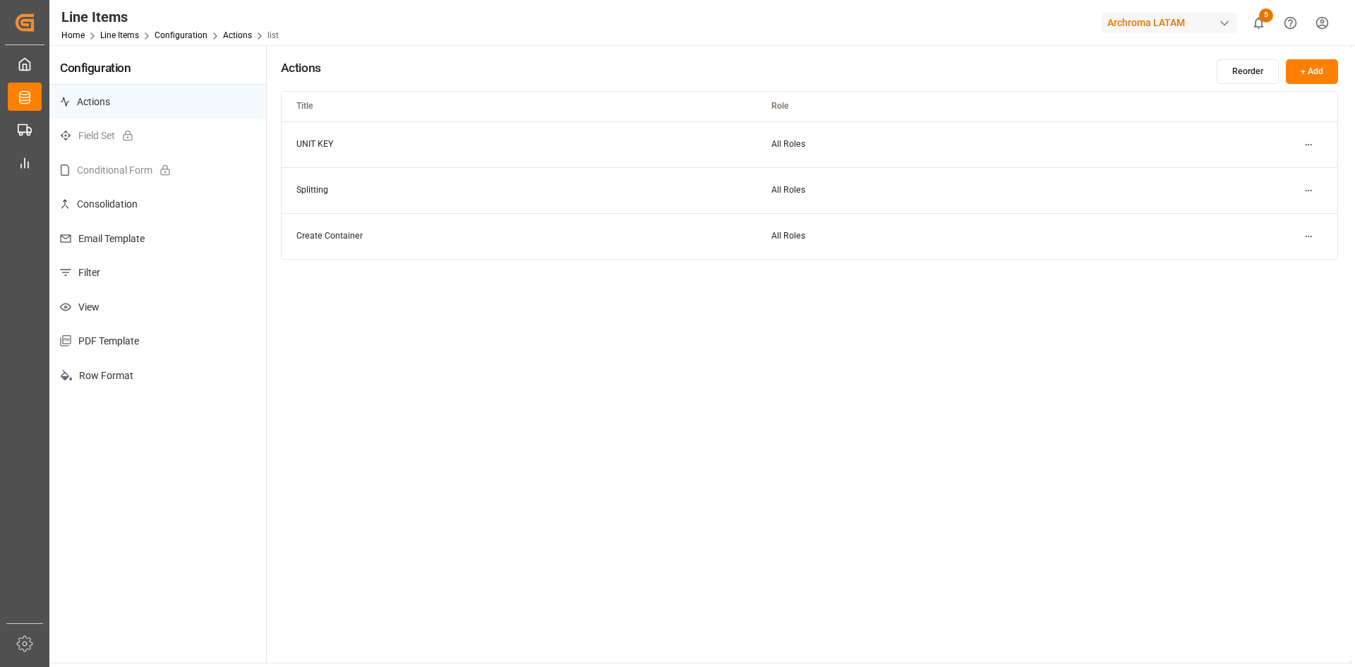
click at [154, 227] on p "Email Template" at bounding box center [157, 239] width 217 height 35
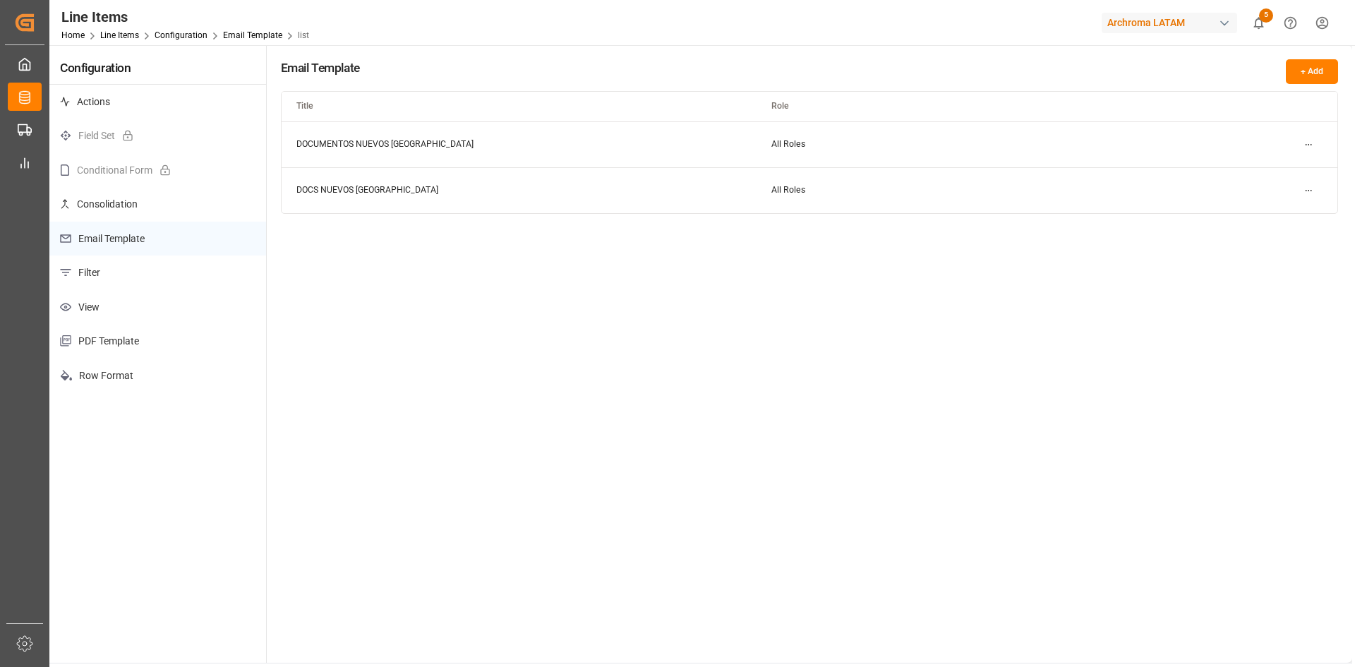
click at [1312, 149] on html "Created by potrace 1.15, written by Peter Selinger 2001-2017 Created by potrace…" at bounding box center [677, 333] width 1355 height 667
click at [1269, 194] on small "Duplicate" at bounding box center [1270, 192] width 37 height 8
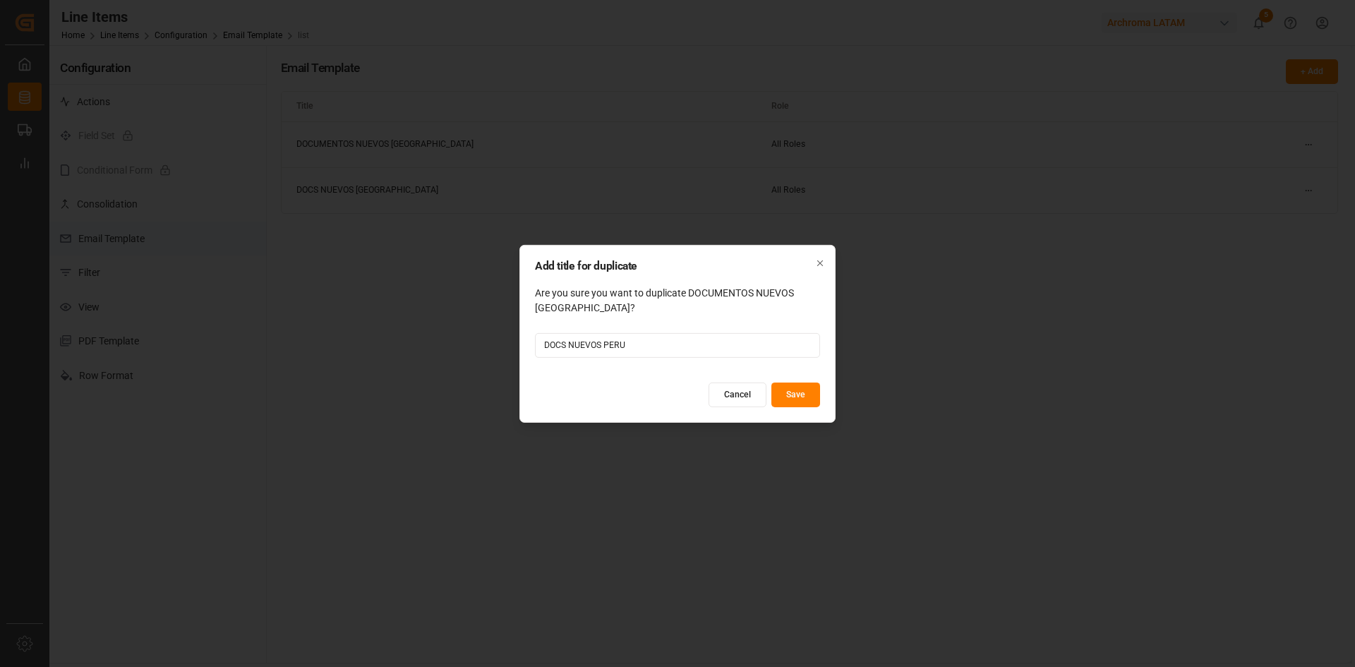
type input "DOCS NUEVOS PERU"
click at [809, 387] on button "Save" at bounding box center [795, 395] width 49 height 25
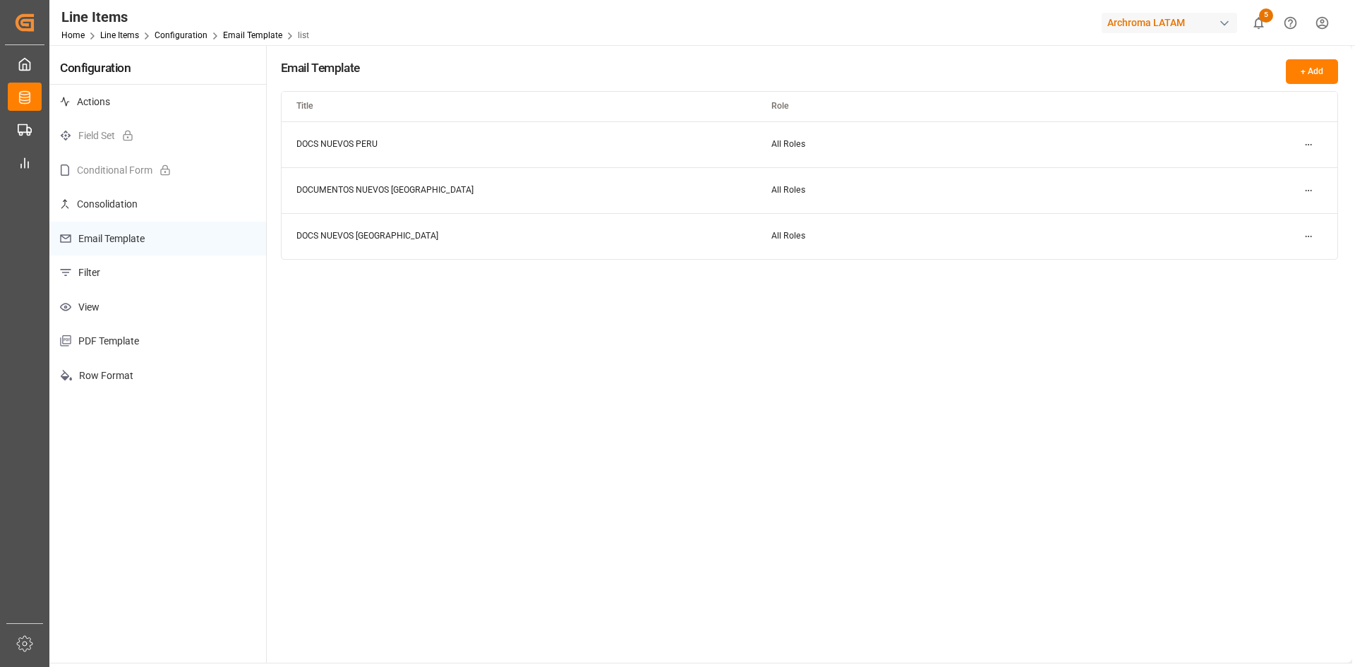
click at [1304, 141] on html "Created by potrace 1.15, written by Peter Selinger 2001-2017 Created by potrace…" at bounding box center [677, 333] width 1355 height 667
click at [1258, 174] on small "Edit" at bounding box center [1259, 173] width 15 height 8
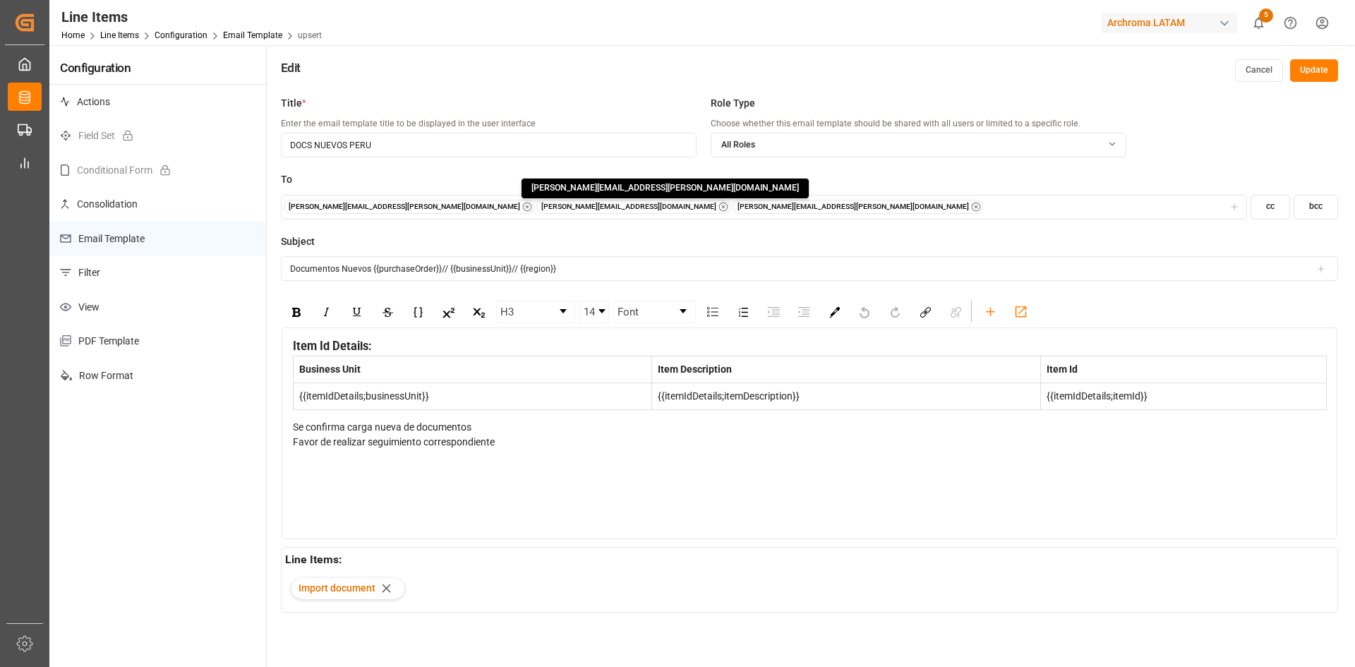
click at [971, 205] on icon "button" at bounding box center [976, 207] width 10 height 10
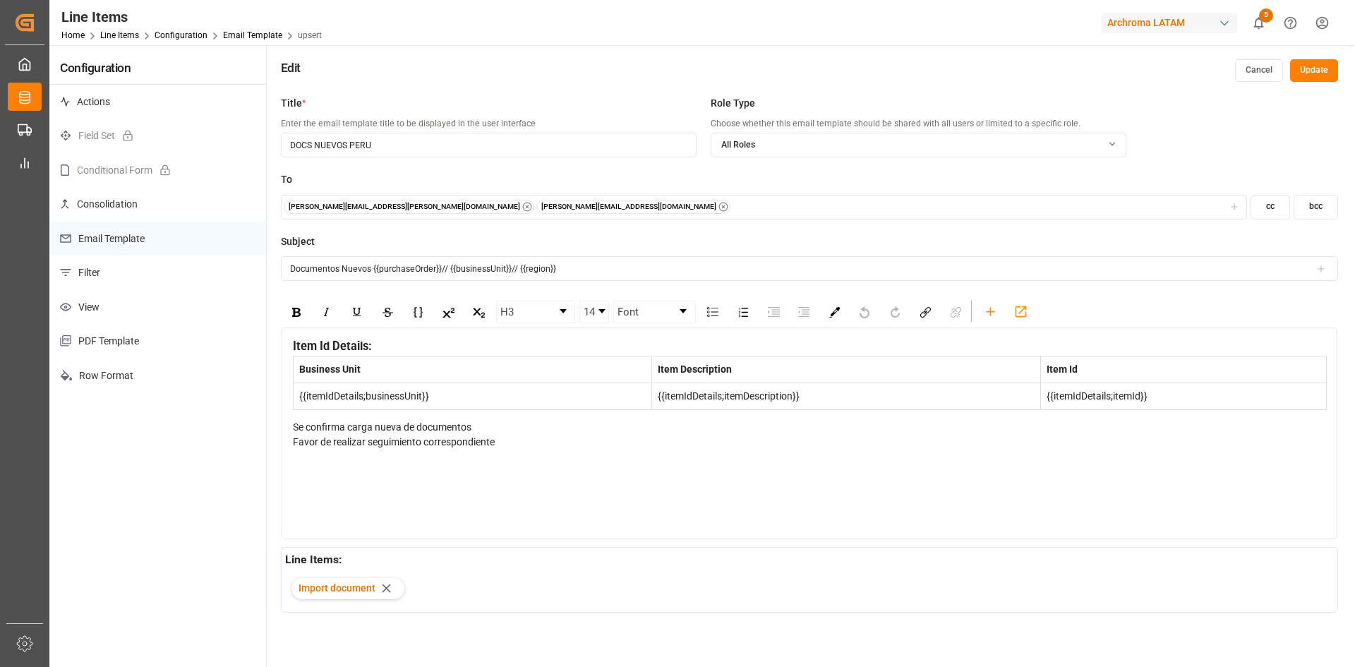
click at [643, 205] on div "dalia.gutierrez@leschaco.com maria.piranquive@leschaco.com" at bounding box center [764, 207] width 960 height 14
type input "jt"
click at [356, 267] on span "jtoribio@pasoc.pe" at bounding box center [358, 265] width 138 height 13
click at [1316, 63] on button "Update" at bounding box center [1314, 70] width 48 height 23
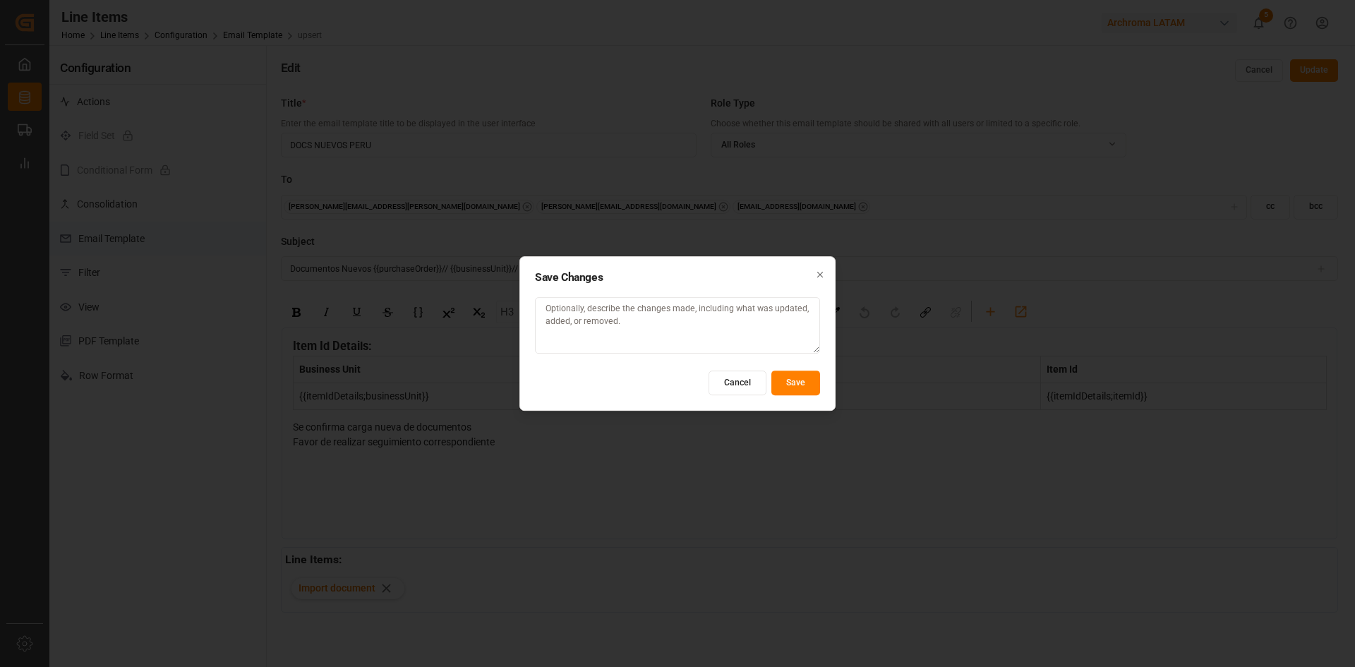
click at [783, 385] on button "Save" at bounding box center [795, 383] width 49 height 25
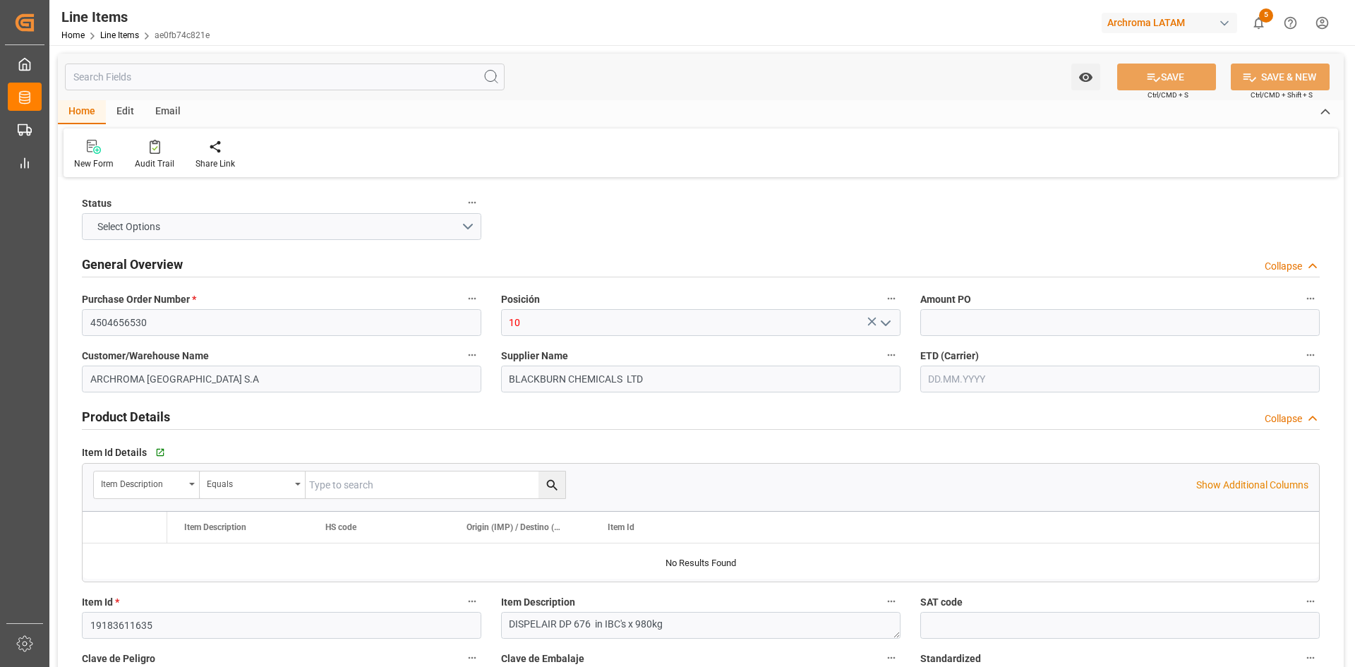
type input "1229"
type input "18"
type input "17640"
type input "18666"
type input "24364.56"
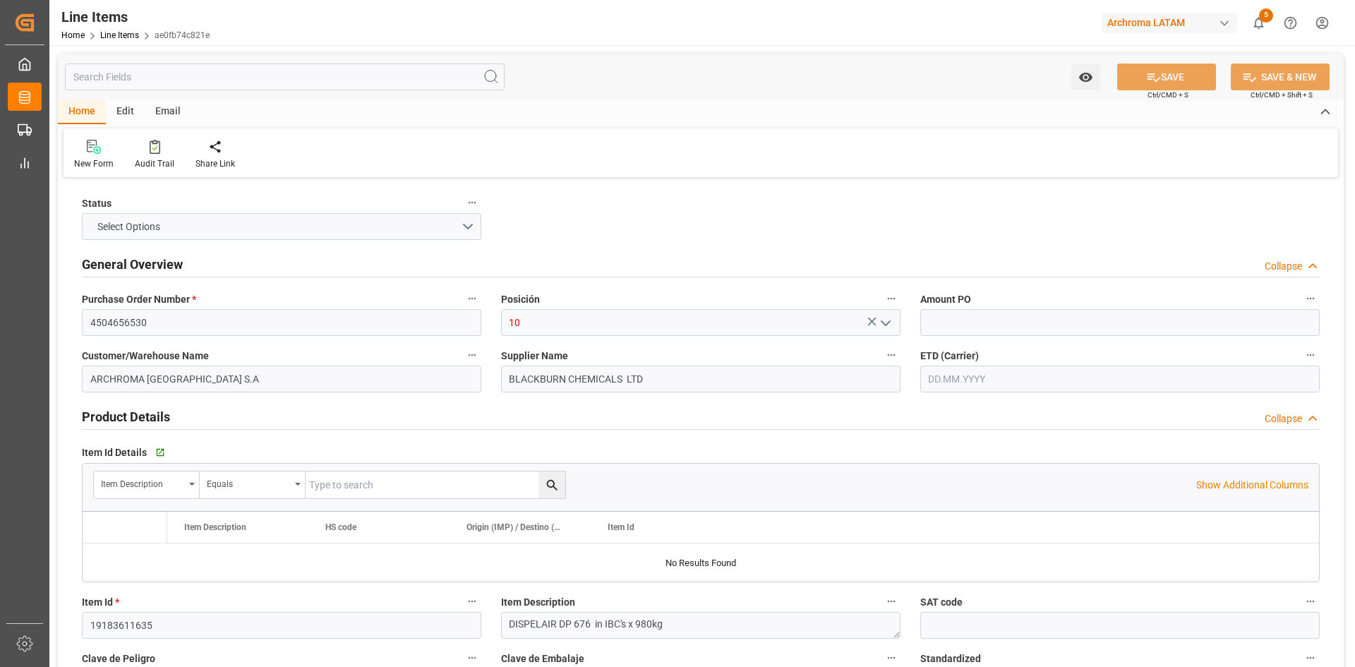
type input "[PHONE_NUMBER]"
type input "08.10.2025"
type input "08.10.2025 21:10"
type input "[DATE] 15:05"
type input "[DATE]"
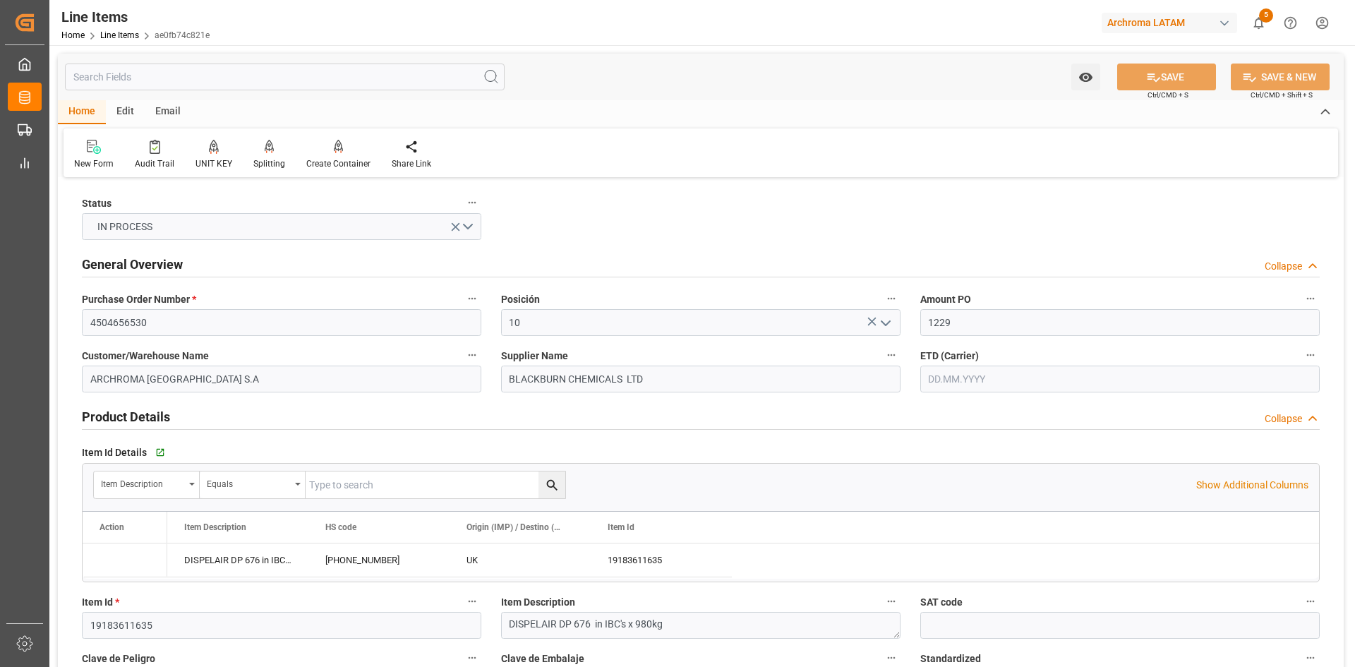
type input "12.09.2025"
type input "25.10.2025"
click at [167, 112] on div "Email" at bounding box center [168, 112] width 47 height 24
click at [103, 156] on div "Send Email" at bounding box center [96, 154] width 64 height 31
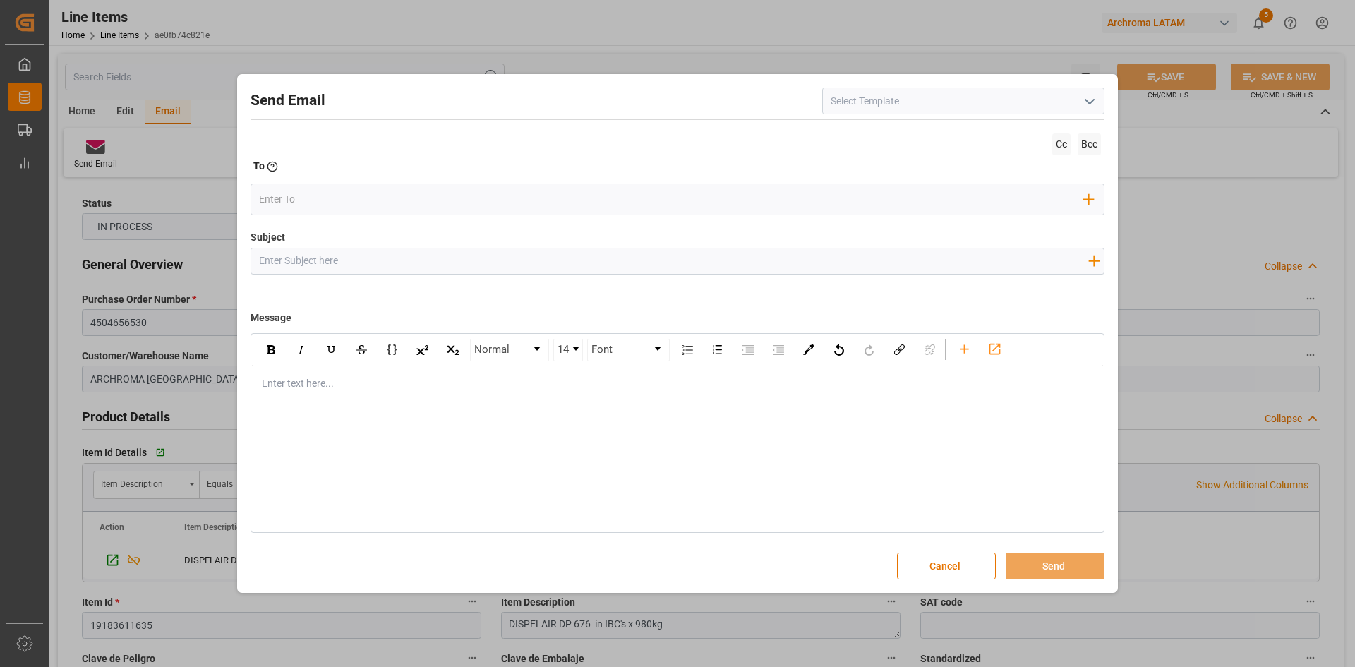
click at [1094, 100] on polyline "open menu" at bounding box center [1089, 102] width 8 height 4
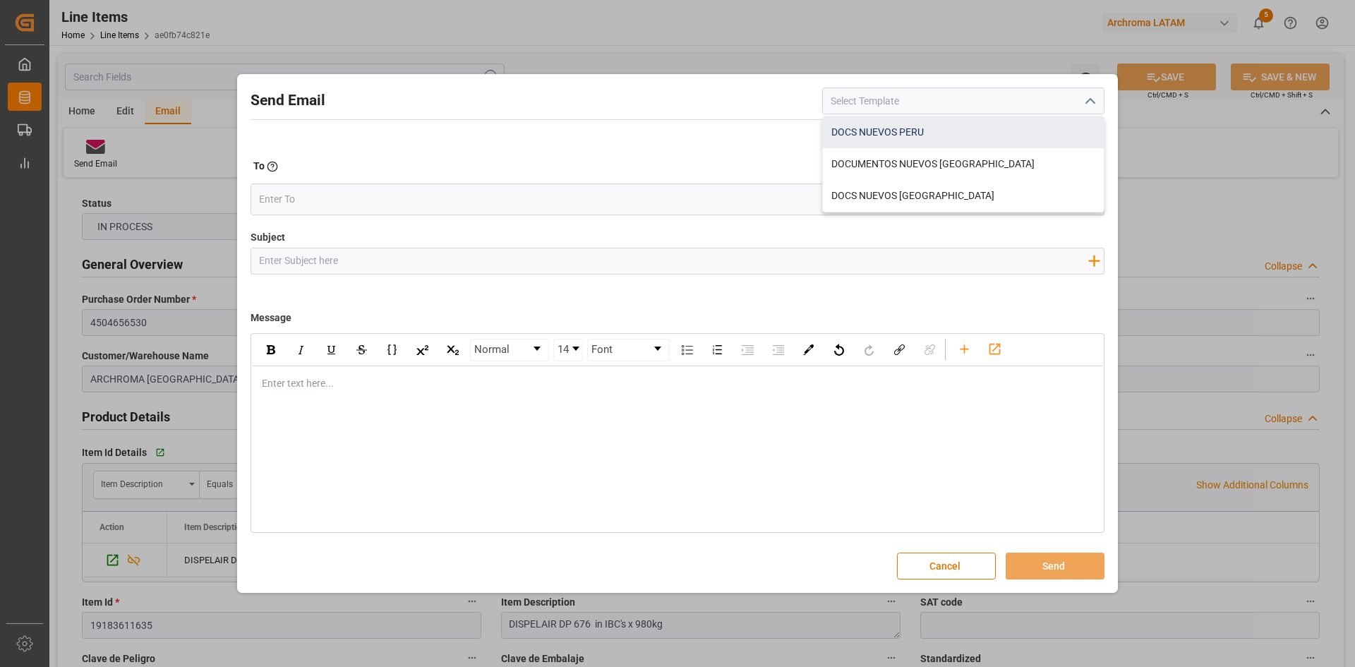
click at [974, 143] on div "DOCS NUEVOS PERU" at bounding box center [963, 132] width 281 height 32
type input "DOCS NUEVOS PERU"
type input "Documentos Nuevos {{purchaseOrder}}// {{businessUnit}}// {{region}}"
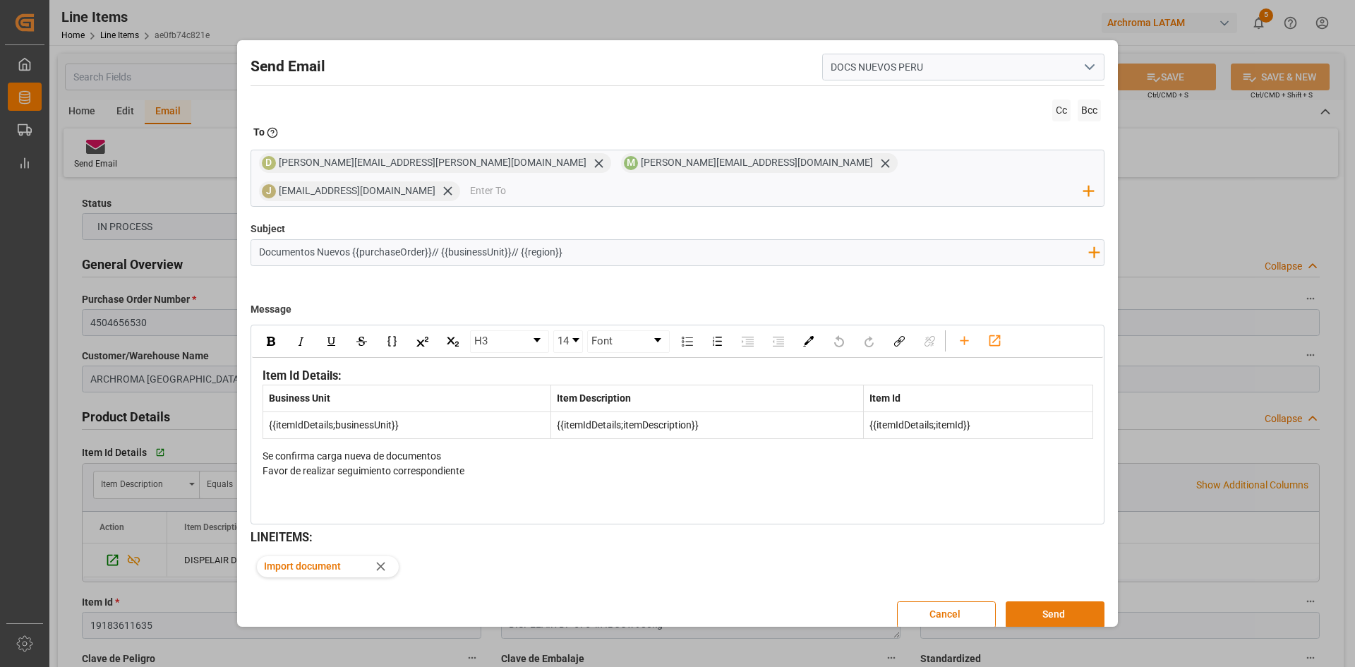
click at [1071, 601] on button "Send" at bounding box center [1055, 614] width 99 height 27
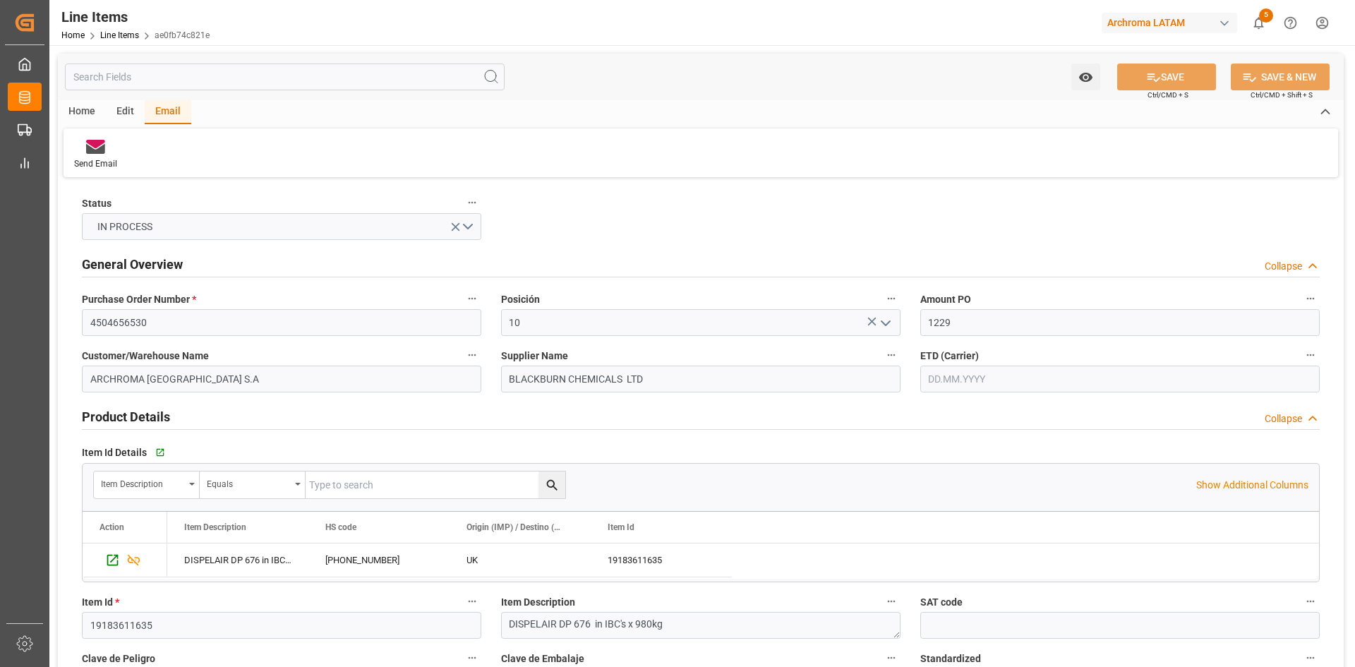
click at [129, 40] on div "Home Line Items ae0fb74c821e" at bounding box center [135, 35] width 148 height 15
click at [126, 37] on link "Line Items" at bounding box center [119, 35] width 39 height 10
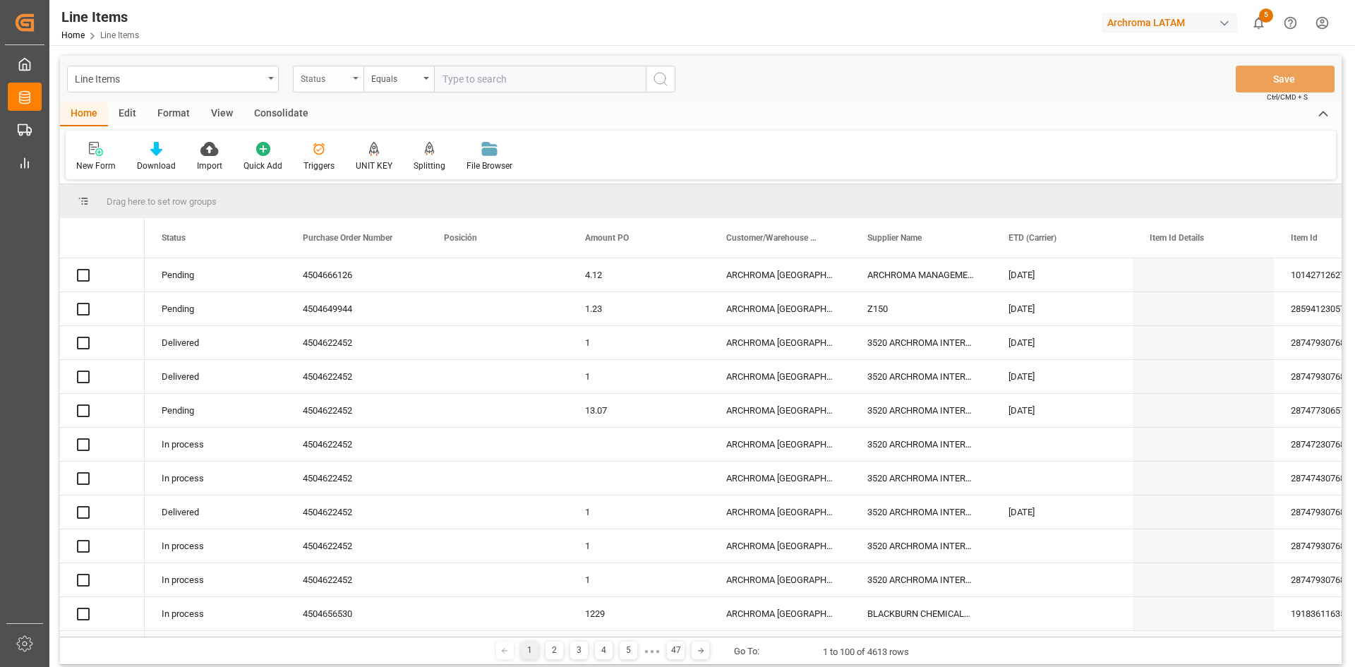
click at [347, 90] on div "Status" at bounding box center [328, 79] width 71 height 27
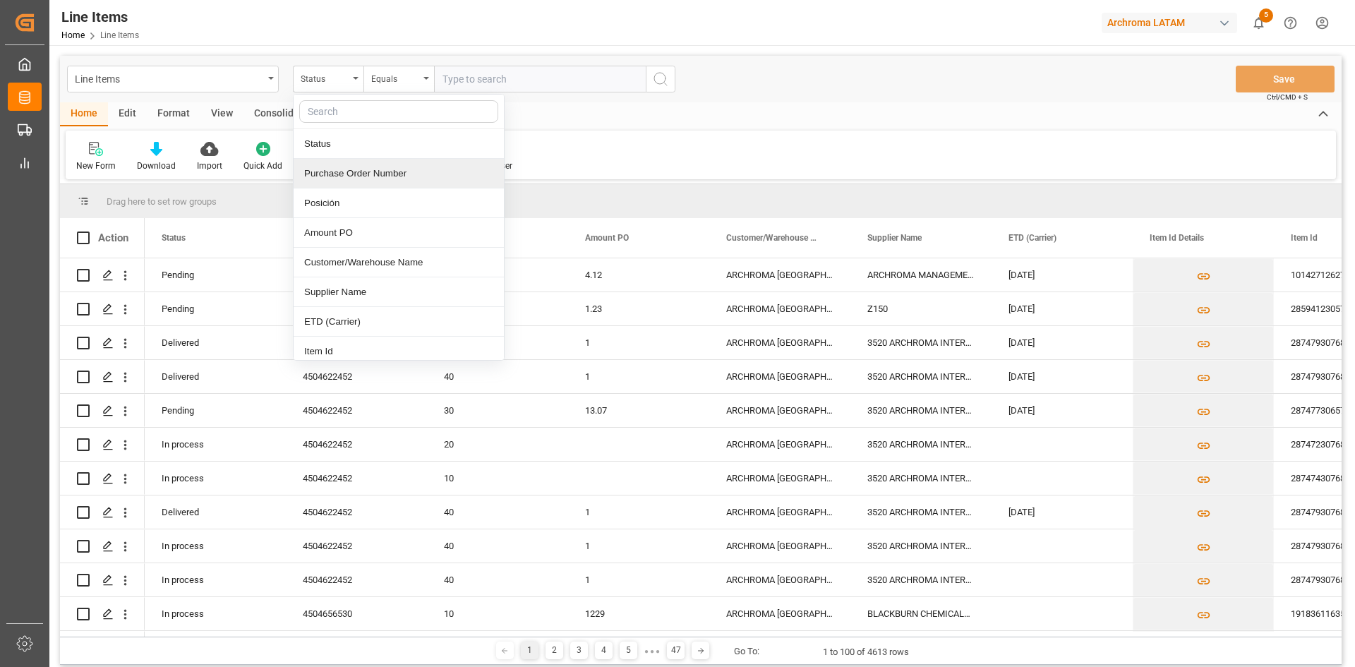
click at [403, 179] on div "Purchase Order Number" at bounding box center [399, 174] width 210 height 30
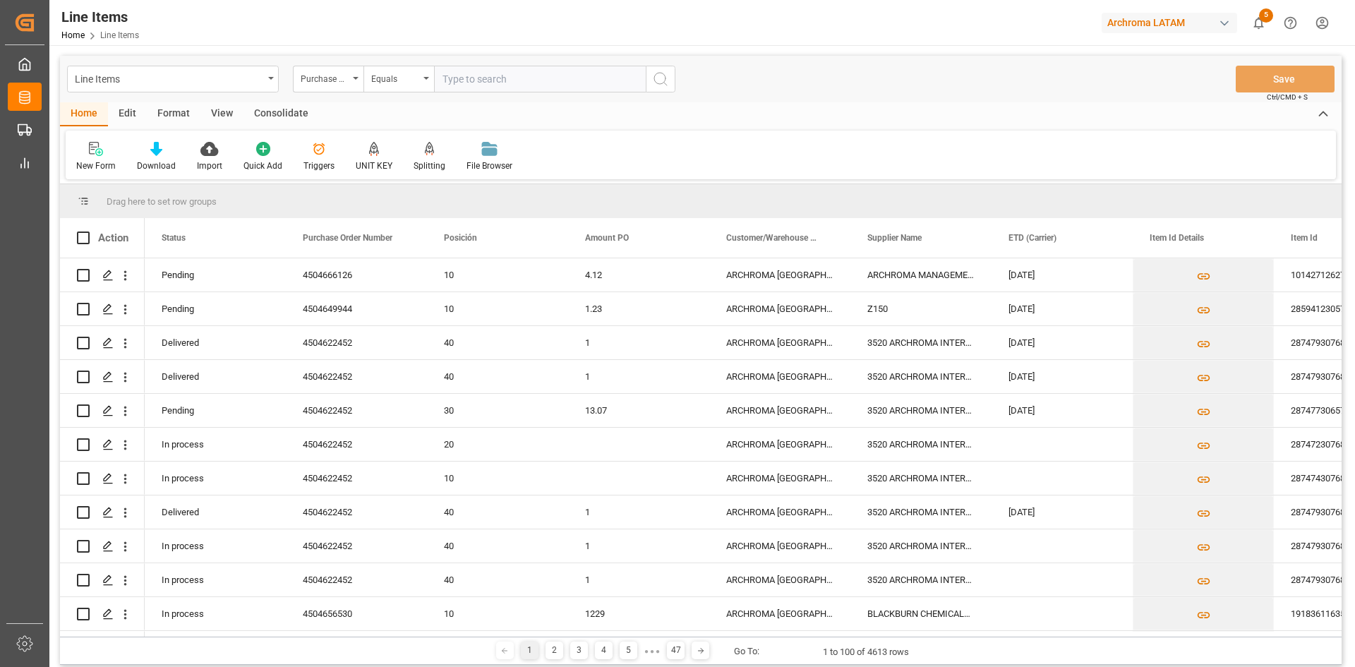
click at [474, 73] on input "text" at bounding box center [540, 79] width 212 height 27
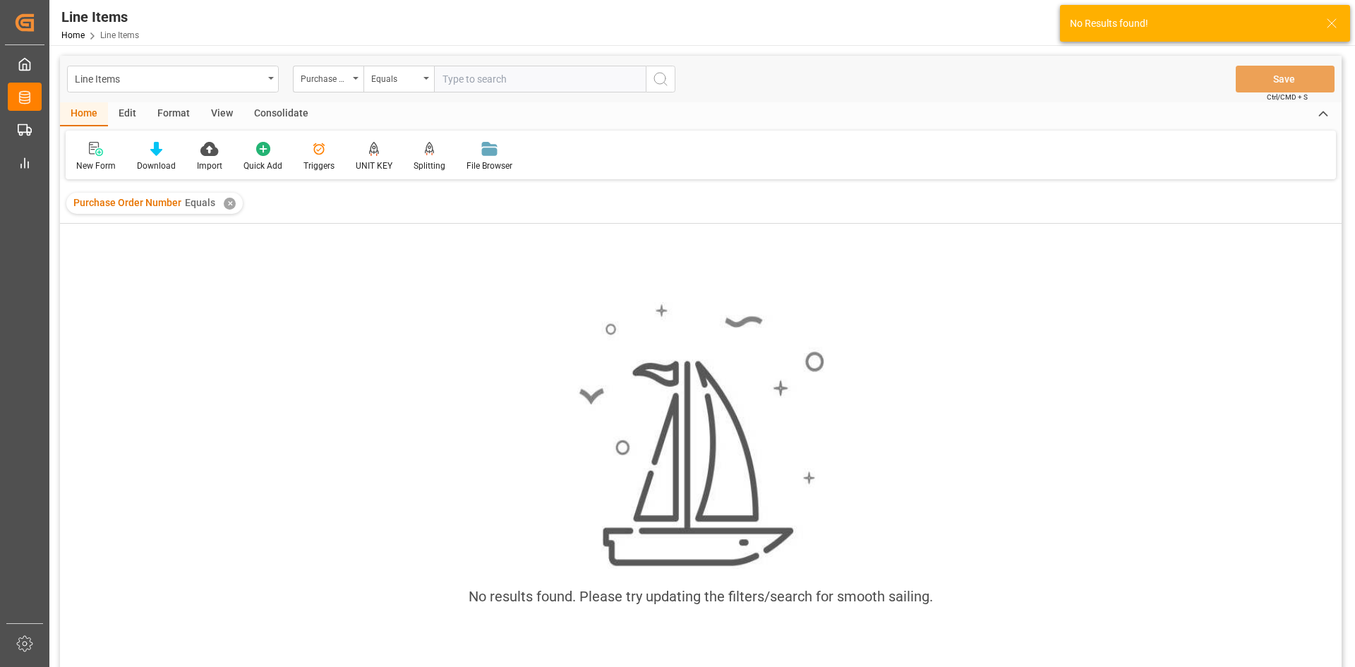
click at [227, 205] on div "✕" at bounding box center [230, 204] width 12 height 12
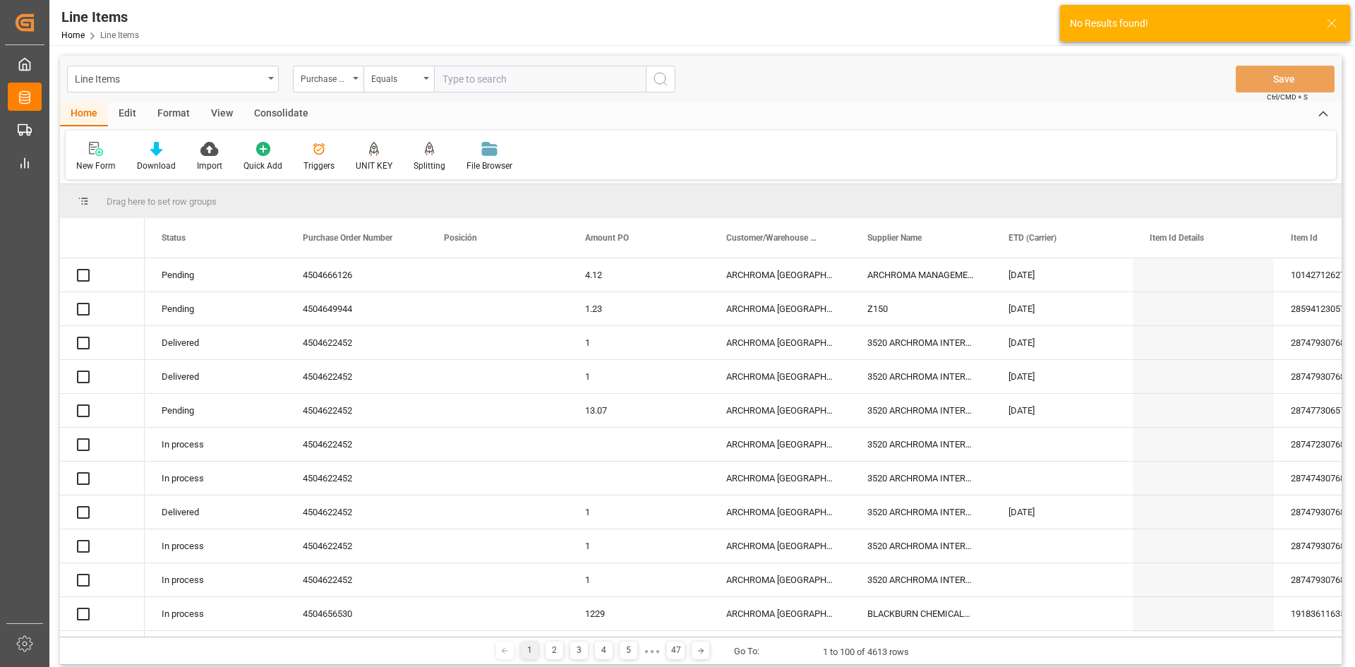
click at [473, 82] on input "text" at bounding box center [540, 79] width 212 height 27
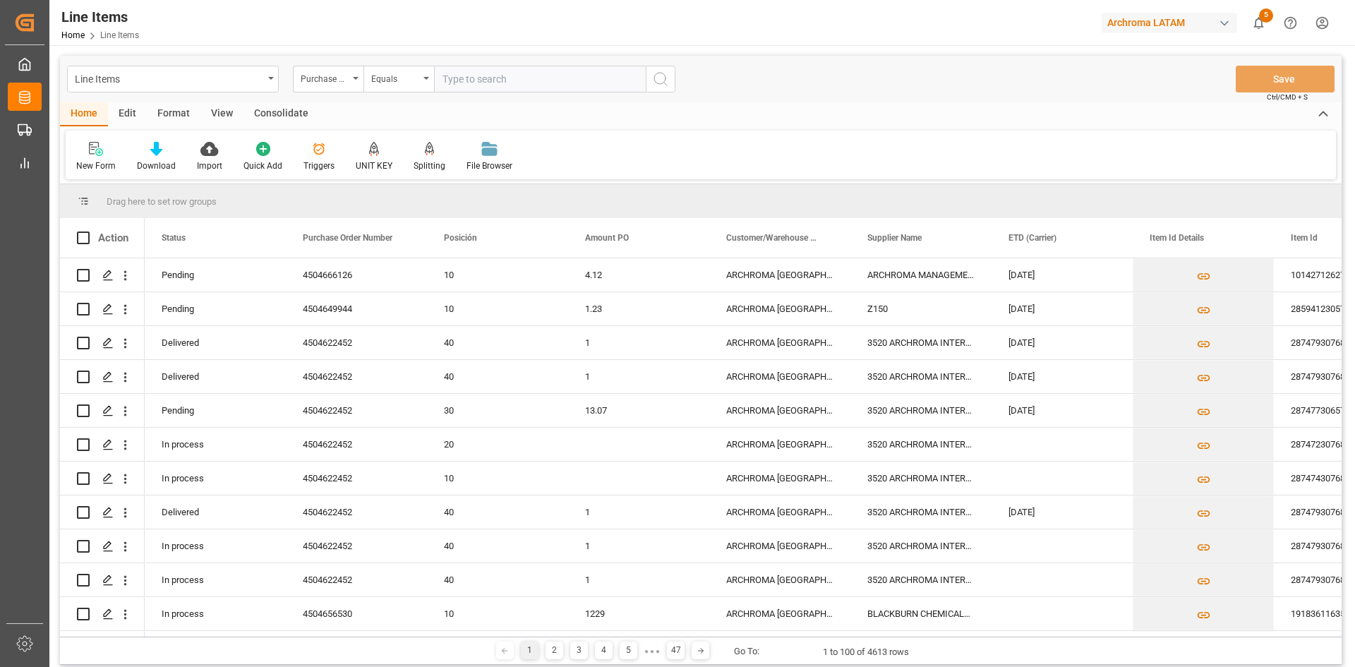
paste input "4504656531"
type input "4504656531"
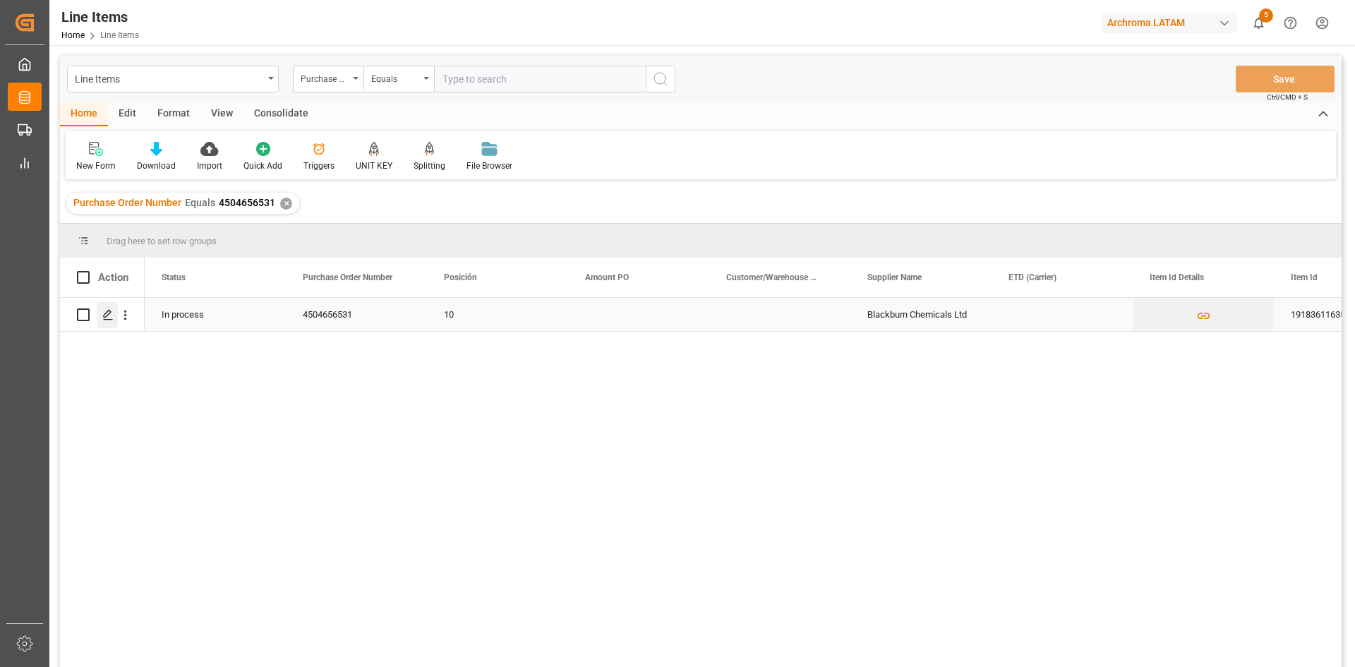
click at [104, 307] on div "Press SPACE to select this row." at bounding box center [107, 315] width 21 height 26
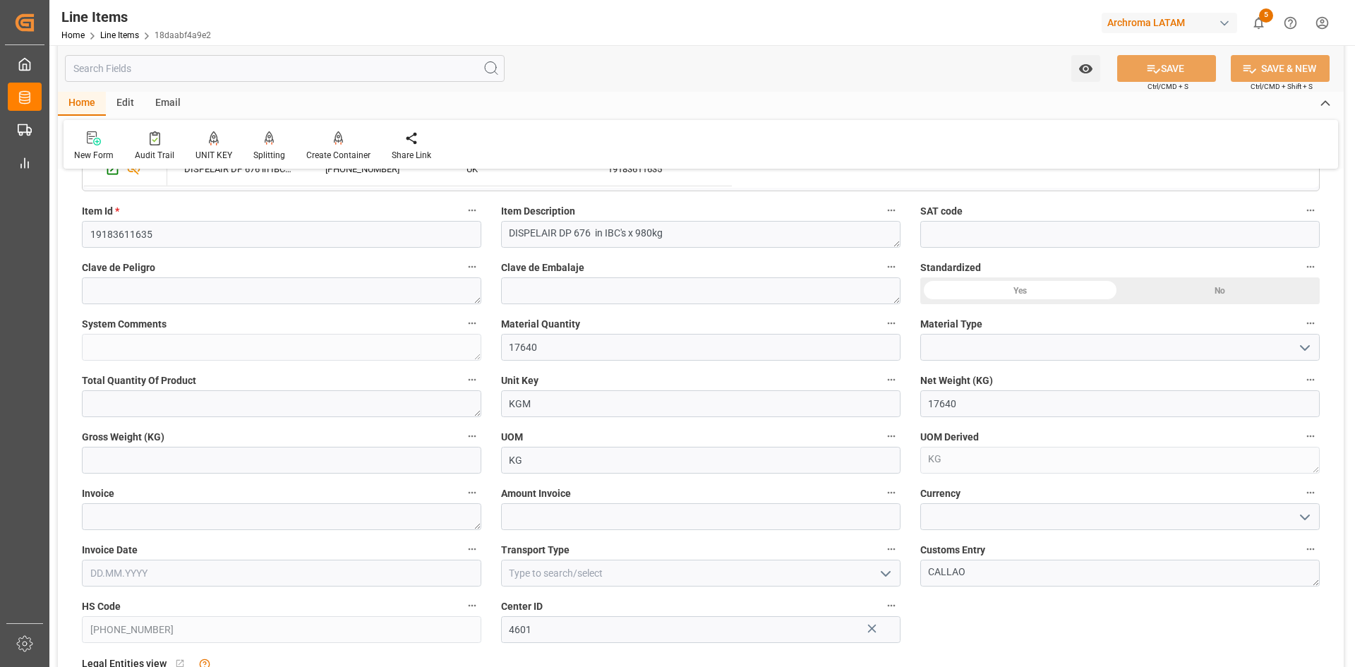
scroll to position [423, 0]
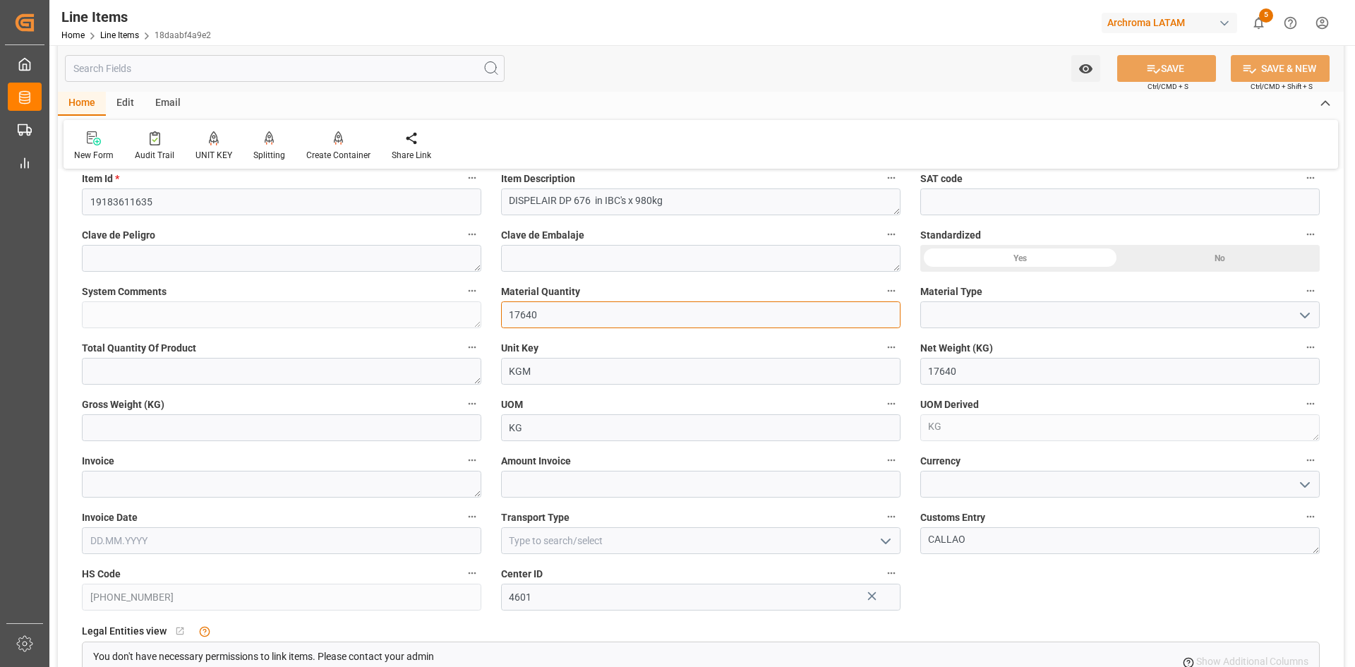
drag, startPoint x: 546, startPoint y: 318, endPoint x: 507, endPoint y: 318, distance: 38.8
click at [507, 318] on input "17640" at bounding box center [700, 314] width 399 height 27
type input "0"
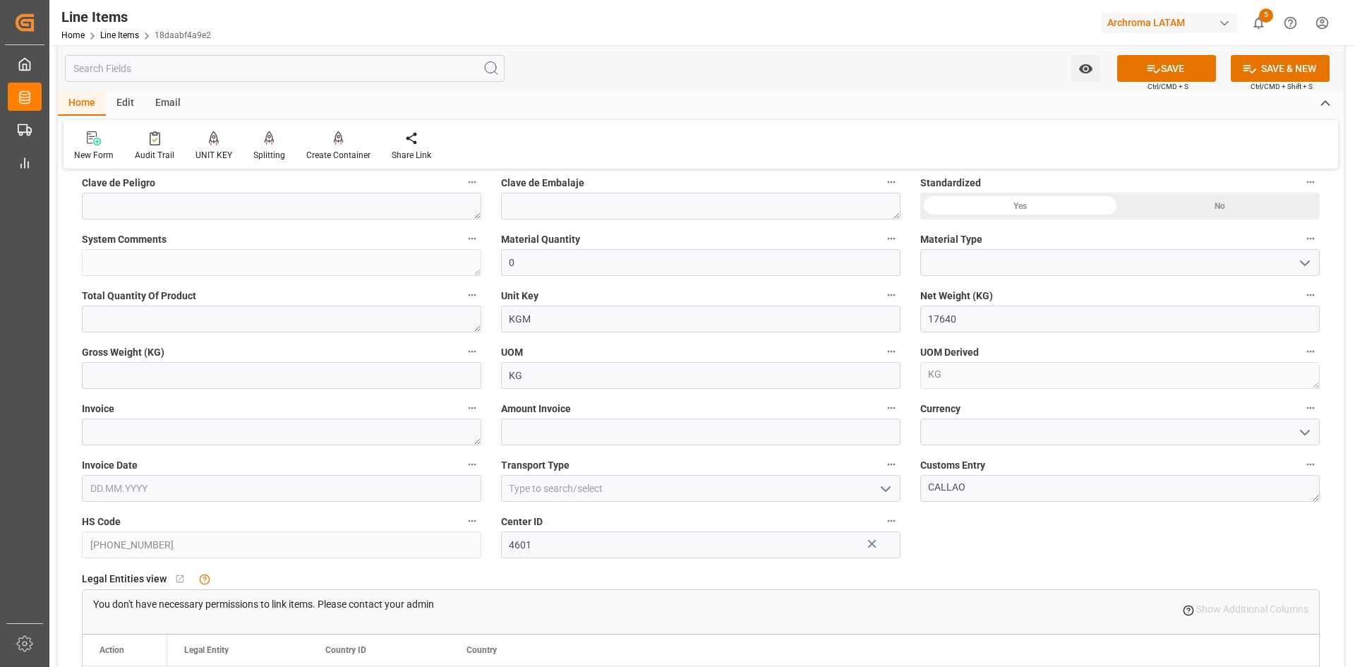
scroll to position [565, 0]
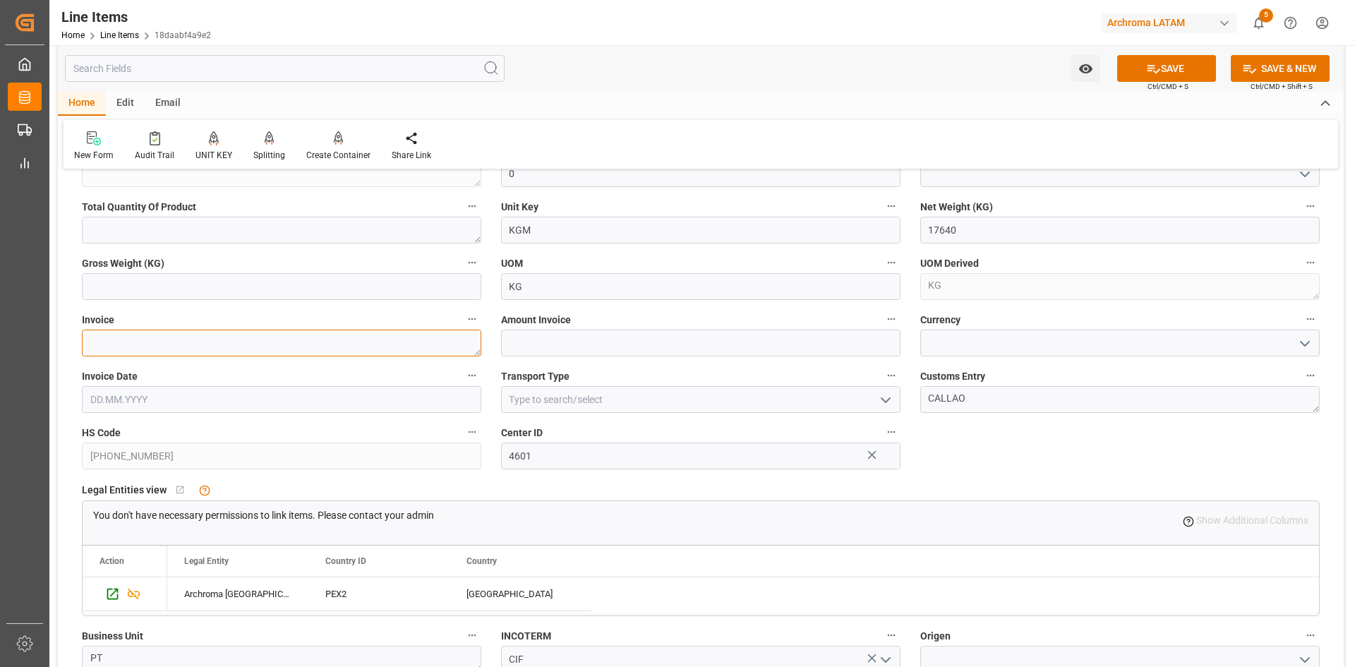
click at [180, 341] on textarea at bounding box center [281, 343] width 399 height 27
type textarea "86779"
click at [207, 393] on input "text" at bounding box center [281, 399] width 399 height 27
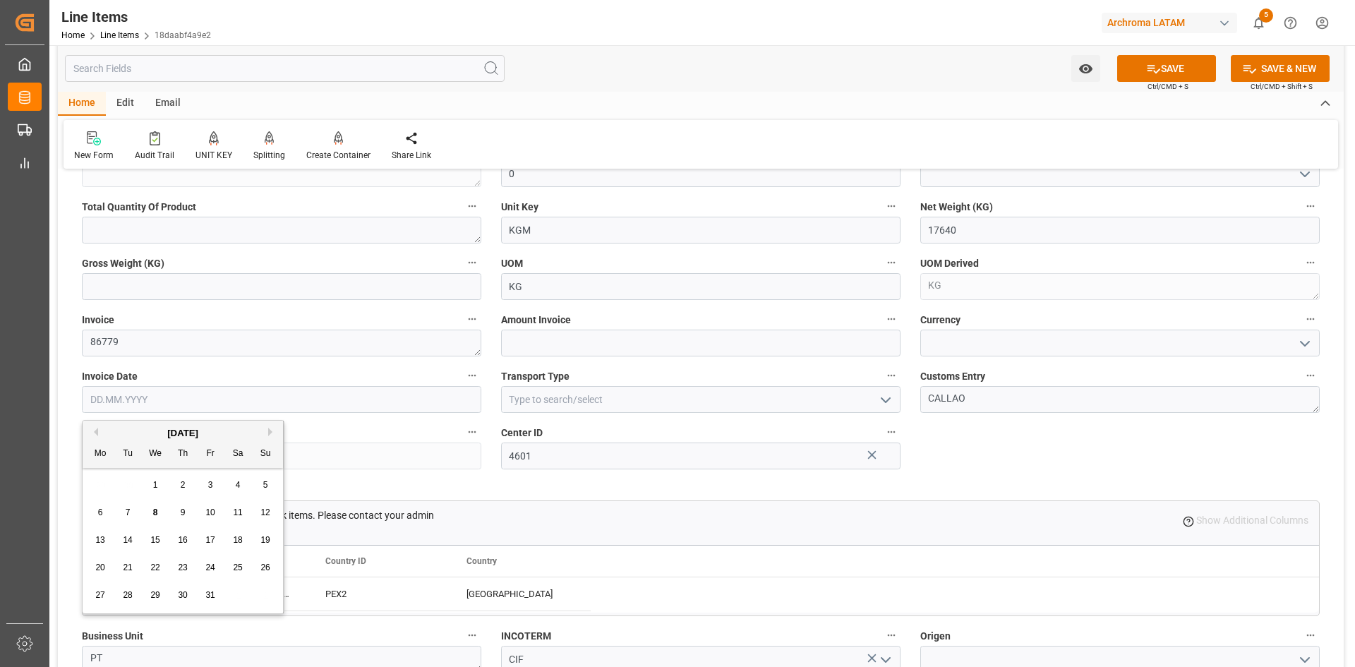
click at [100, 431] on div "October 2025" at bounding box center [183, 433] width 200 height 14
click at [97, 433] on button "Previous Month" at bounding box center [94, 432] width 8 height 8
click at [205, 568] on span "26" at bounding box center [209, 567] width 9 height 10
type input "[DATE]"
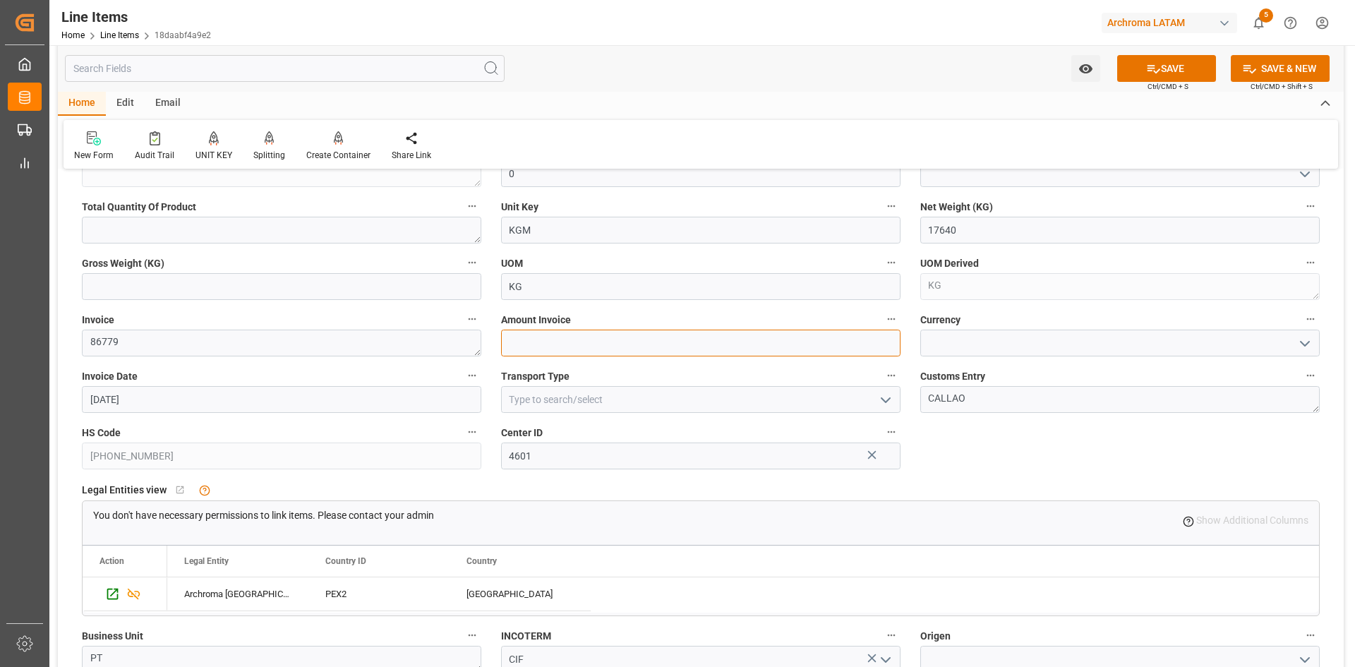
click at [684, 344] on input "text" at bounding box center [700, 343] width 399 height 27
drag, startPoint x: 1299, startPoint y: 339, endPoint x: 1283, endPoint y: 344, distance: 16.3
click at [1299, 339] on icon "open menu" at bounding box center [1304, 343] width 17 height 17
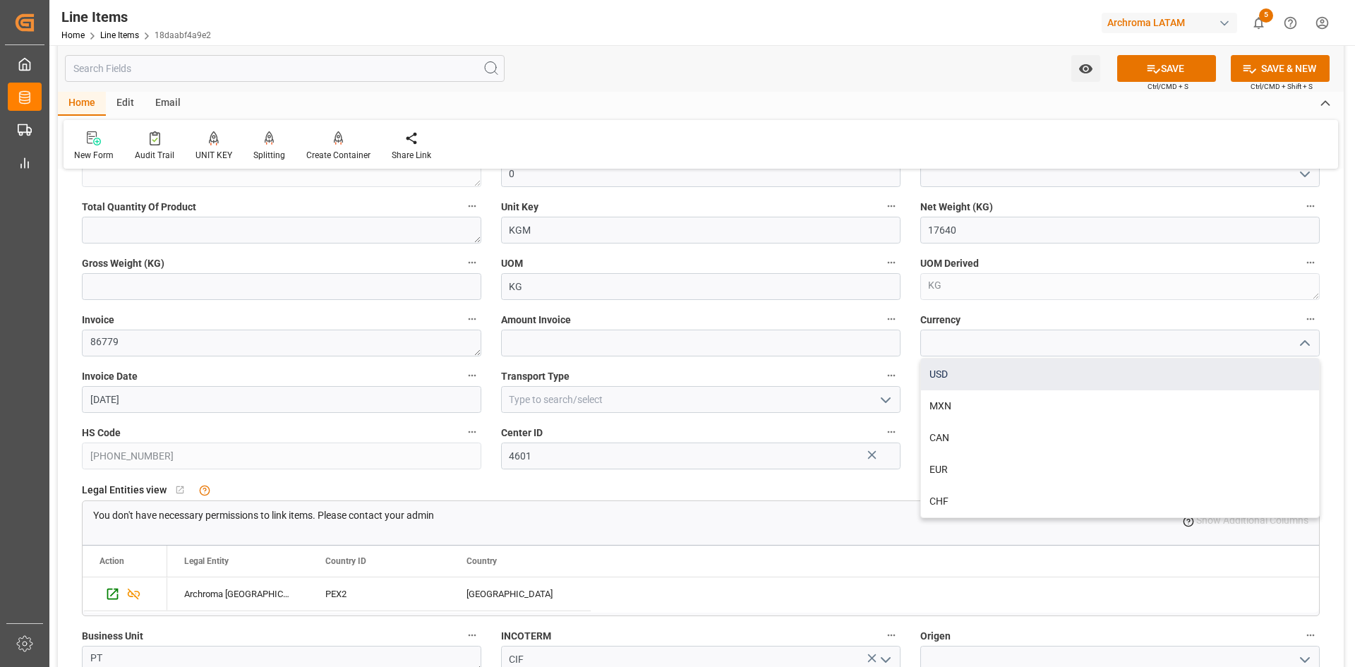
click at [946, 378] on div "USD" at bounding box center [1120, 375] width 398 height 32
type input "USD"
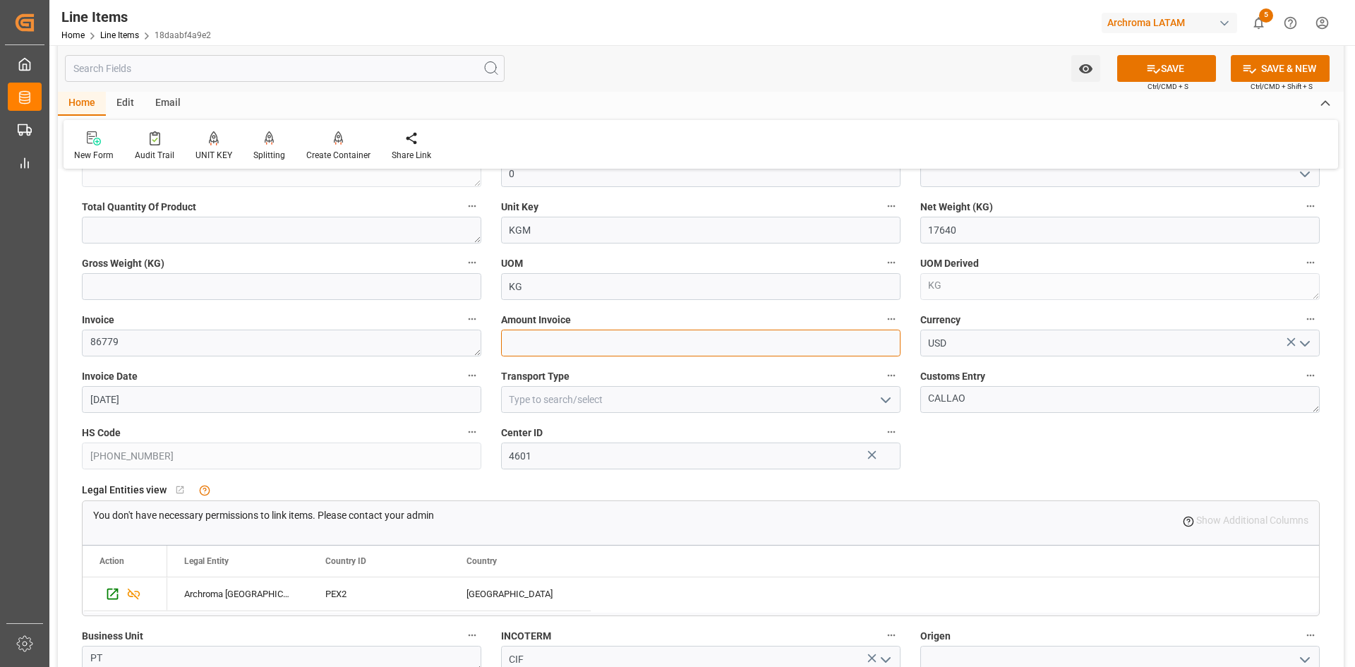
click at [580, 344] on input "text" at bounding box center [700, 343] width 399 height 27
type input "21364.56"
click at [1178, 52] on div "Watch Option SAVE Ctrl/CMD + S SAVE & NEW Ctrl/CMD + Shift + S" at bounding box center [701, 68] width 1286 height 47
click at [1177, 63] on button "SAVE" at bounding box center [1166, 68] width 99 height 27
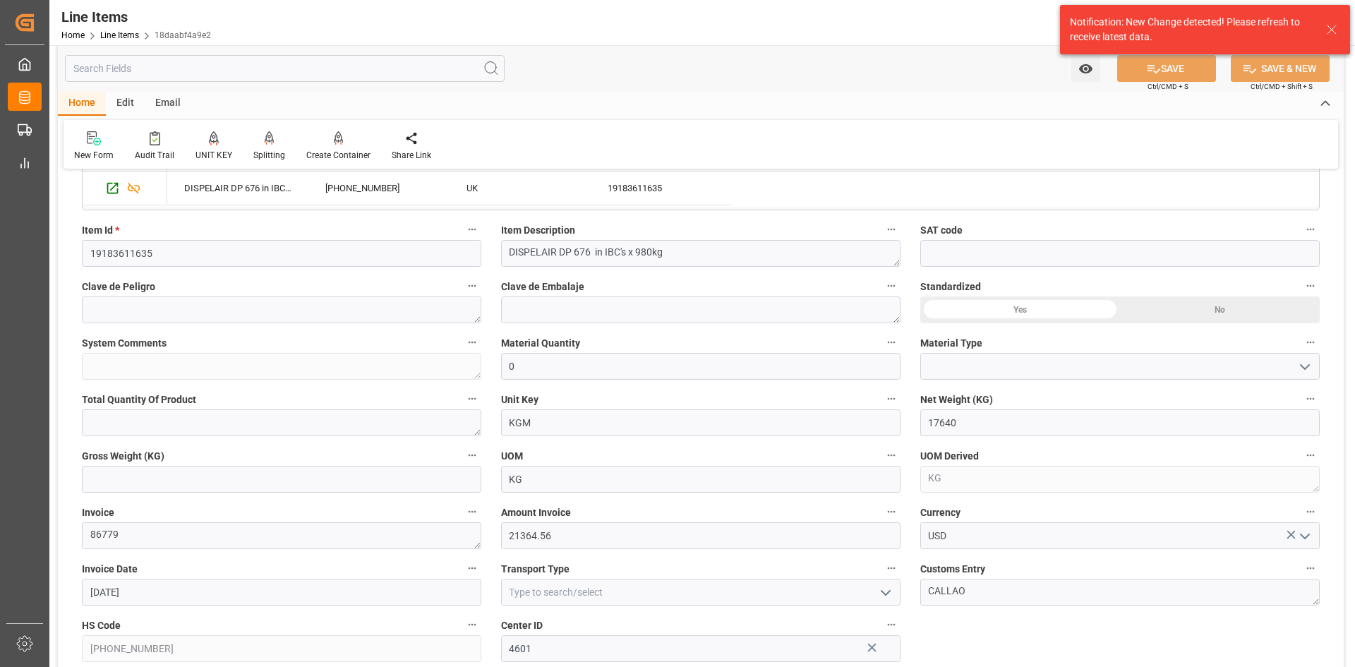
scroll to position [353, 0]
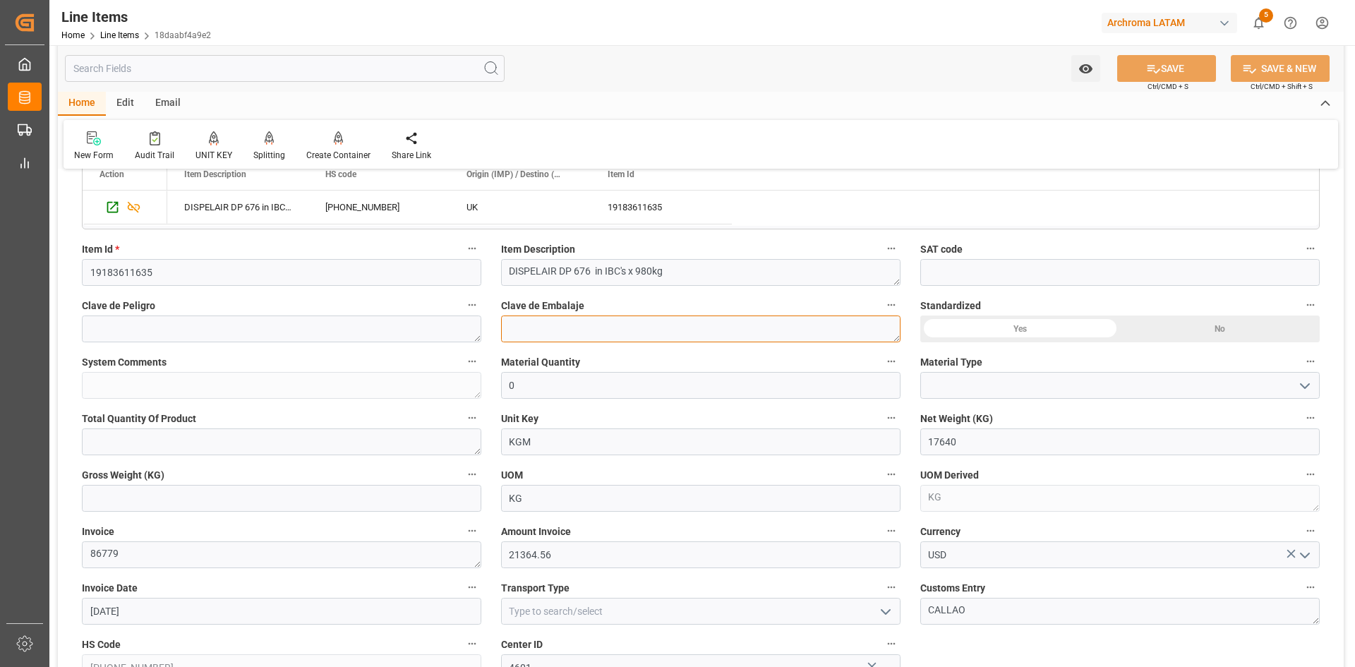
click at [672, 330] on textarea at bounding box center [700, 328] width 399 height 27
click at [643, 395] on input "0" at bounding box center [700, 385] width 399 height 27
type input "18"
click at [1303, 375] on button "open menu" at bounding box center [1303, 386] width 21 height 22
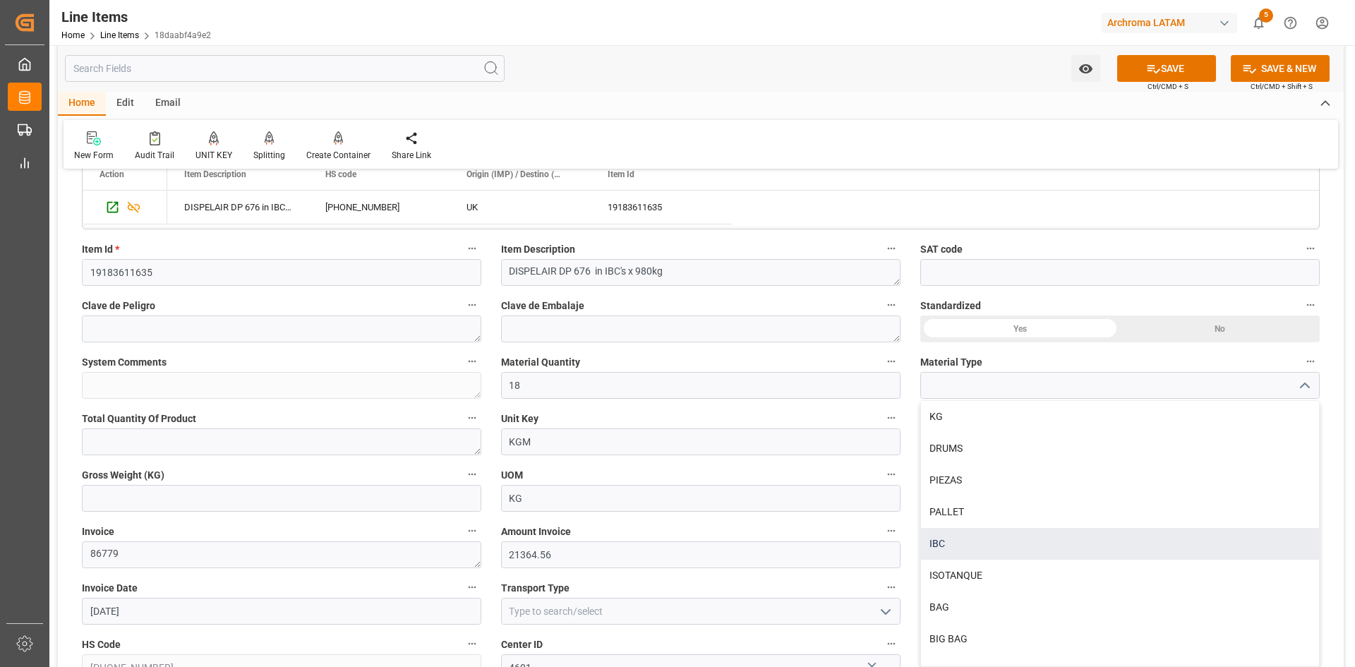
click at [961, 550] on div "IBC" at bounding box center [1120, 544] width 398 height 32
type input "IBC"
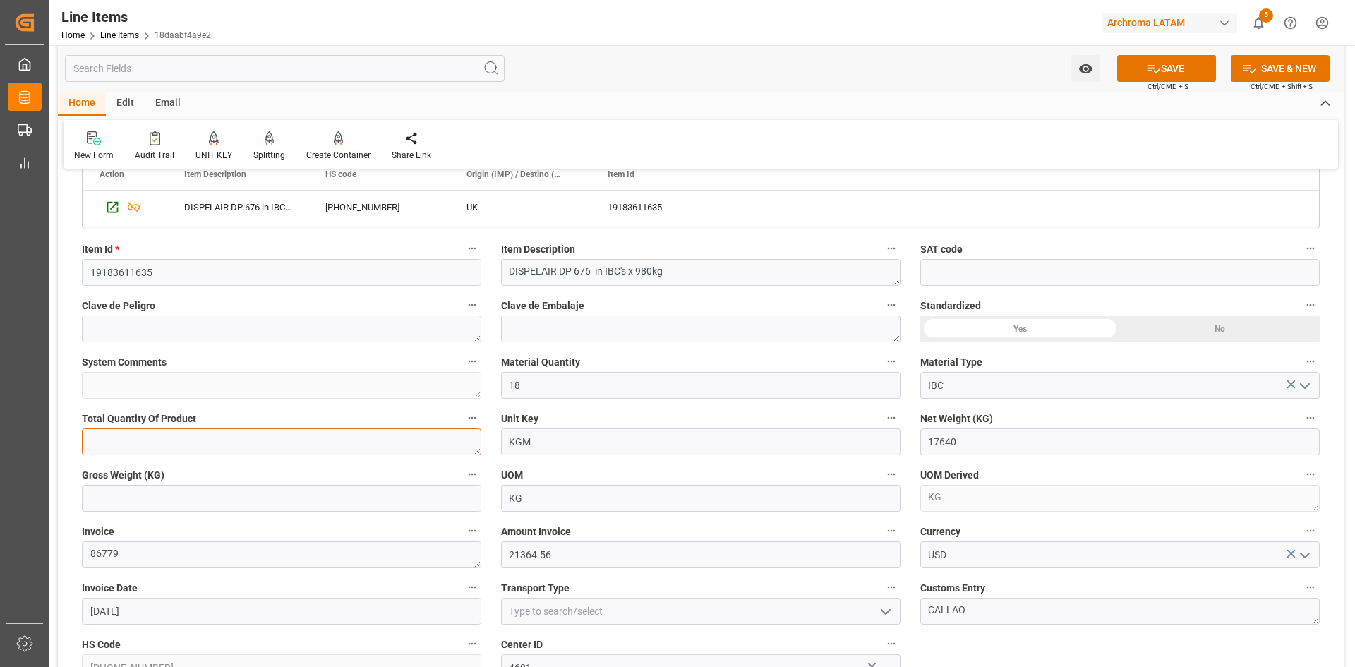
click at [240, 441] on textarea at bounding box center [281, 441] width 399 height 27
click at [371, 502] on input "text" at bounding box center [281, 498] width 399 height 27
type input "18666"
click at [1174, 68] on button "SAVE" at bounding box center [1166, 68] width 99 height 27
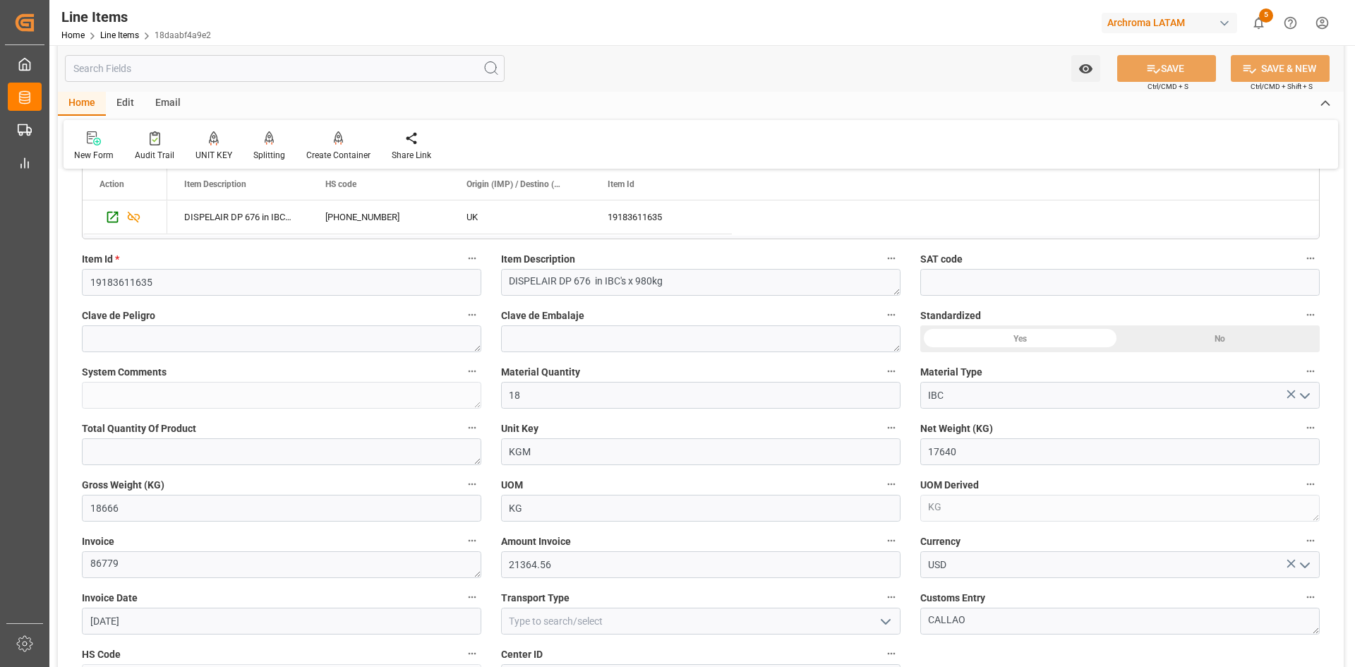
scroll to position [423, 0]
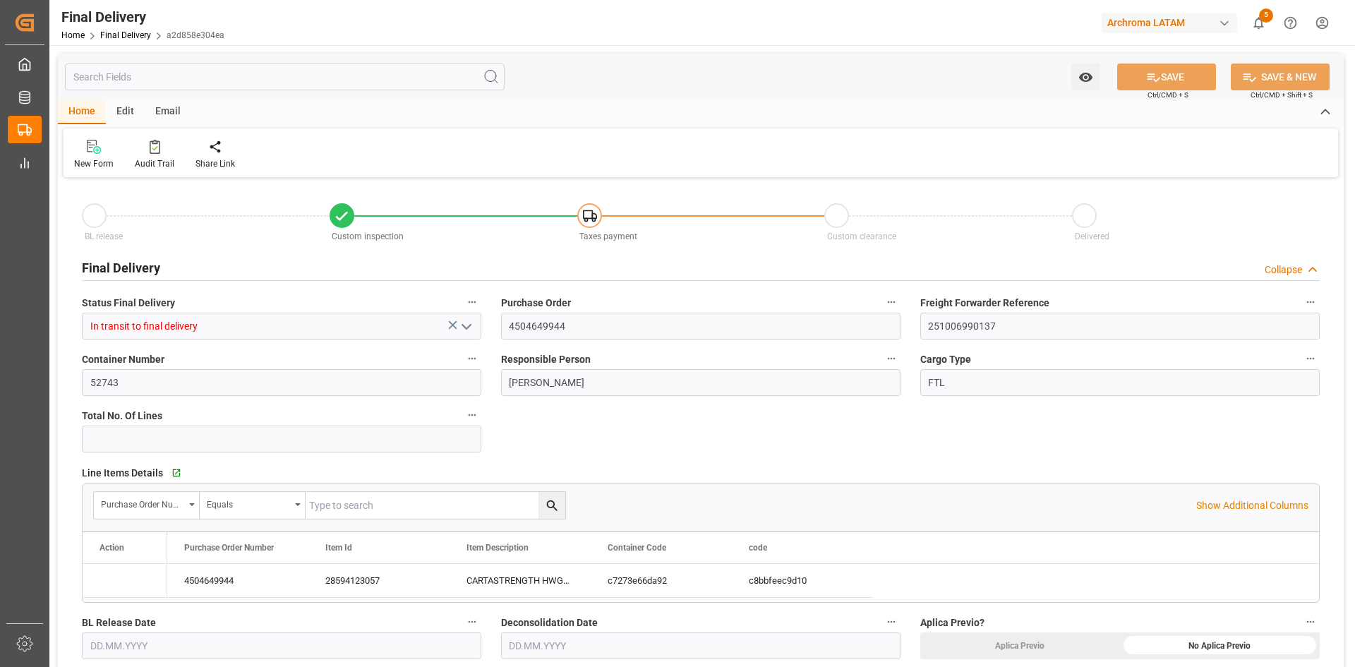
type input "[DATE]"
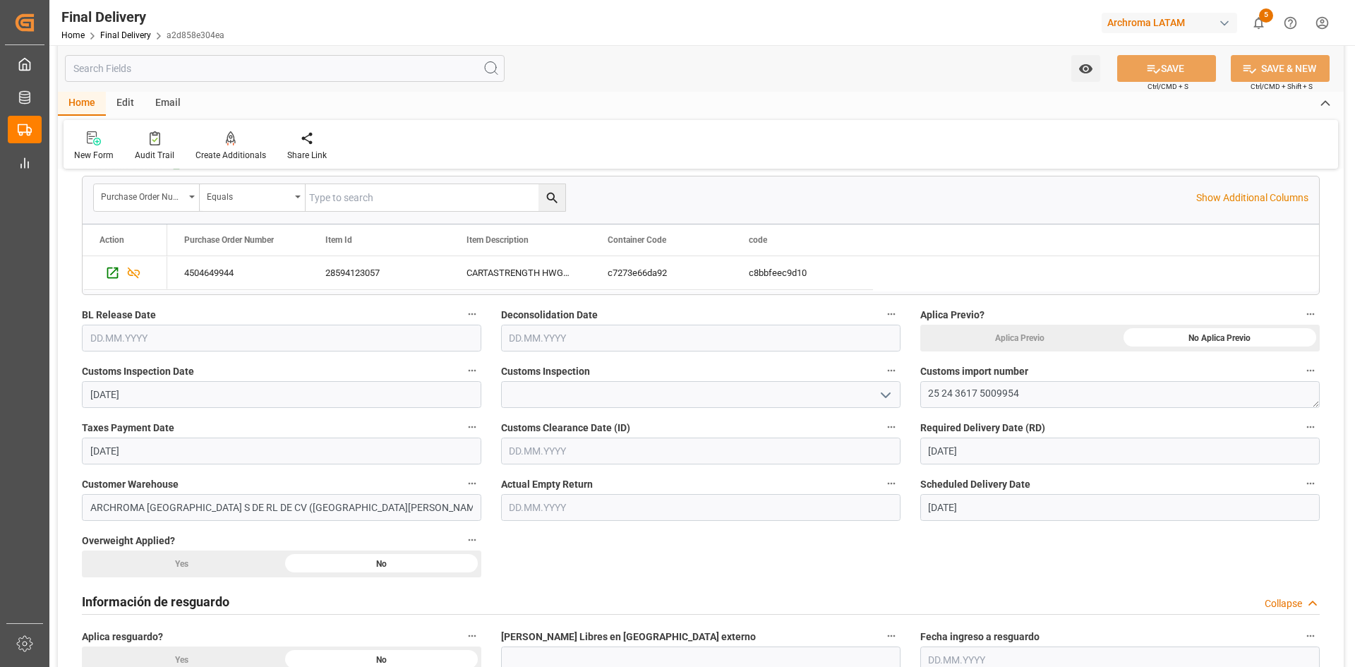
scroll to position [353, 0]
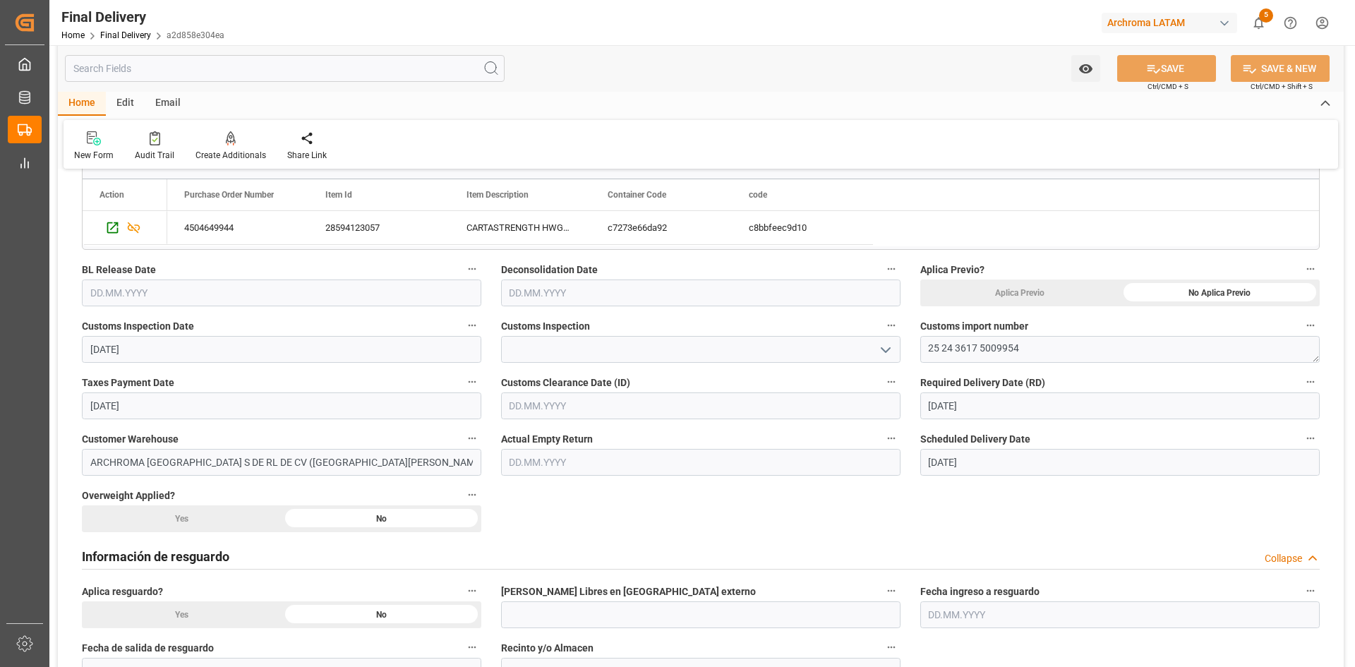
click at [890, 351] on icon "open menu" at bounding box center [885, 350] width 17 height 17
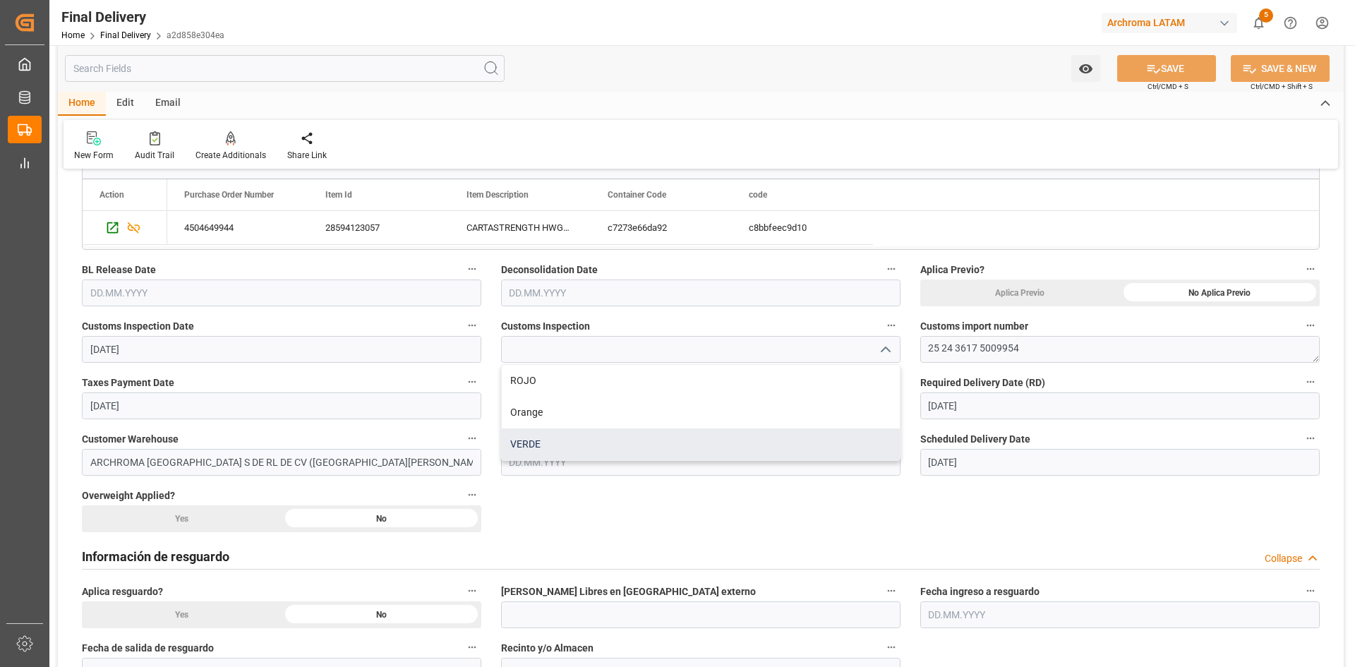
click at [544, 437] on div "VERDE" at bounding box center [701, 444] width 398 height 32
type input "VERDE"
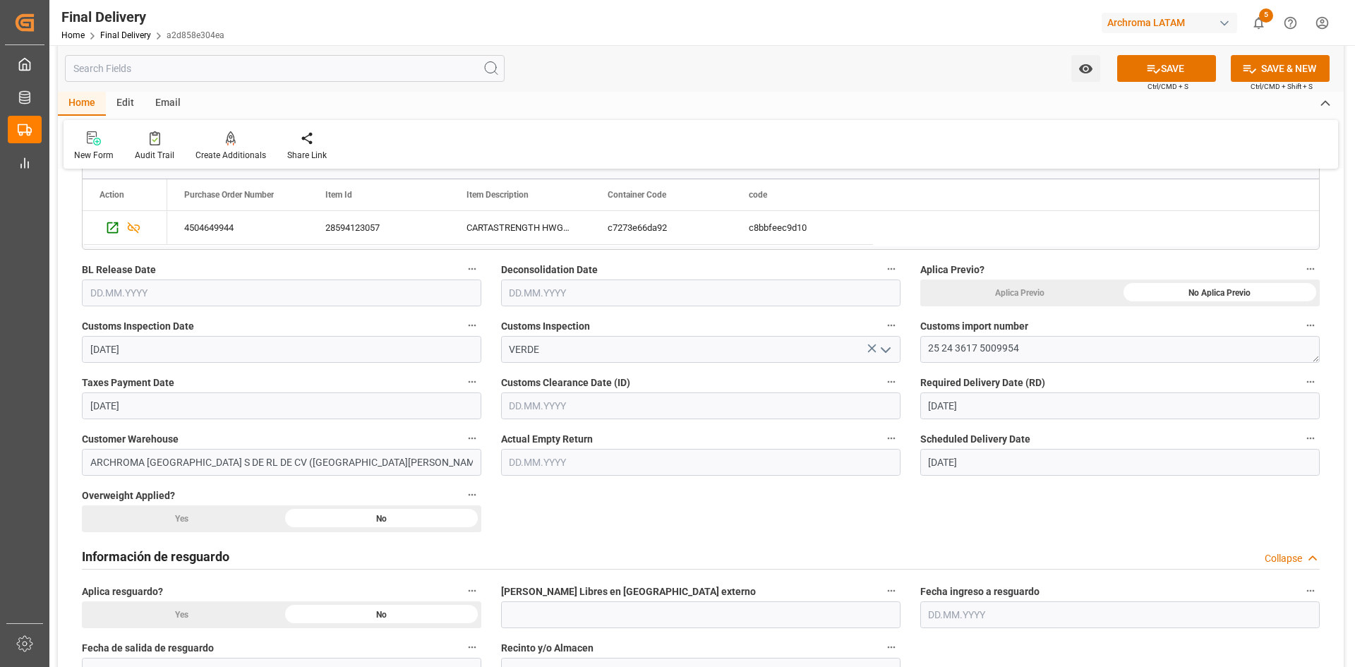
click at [601, 408] on input "text" at bounding box center [700, 405] width 399 height 27
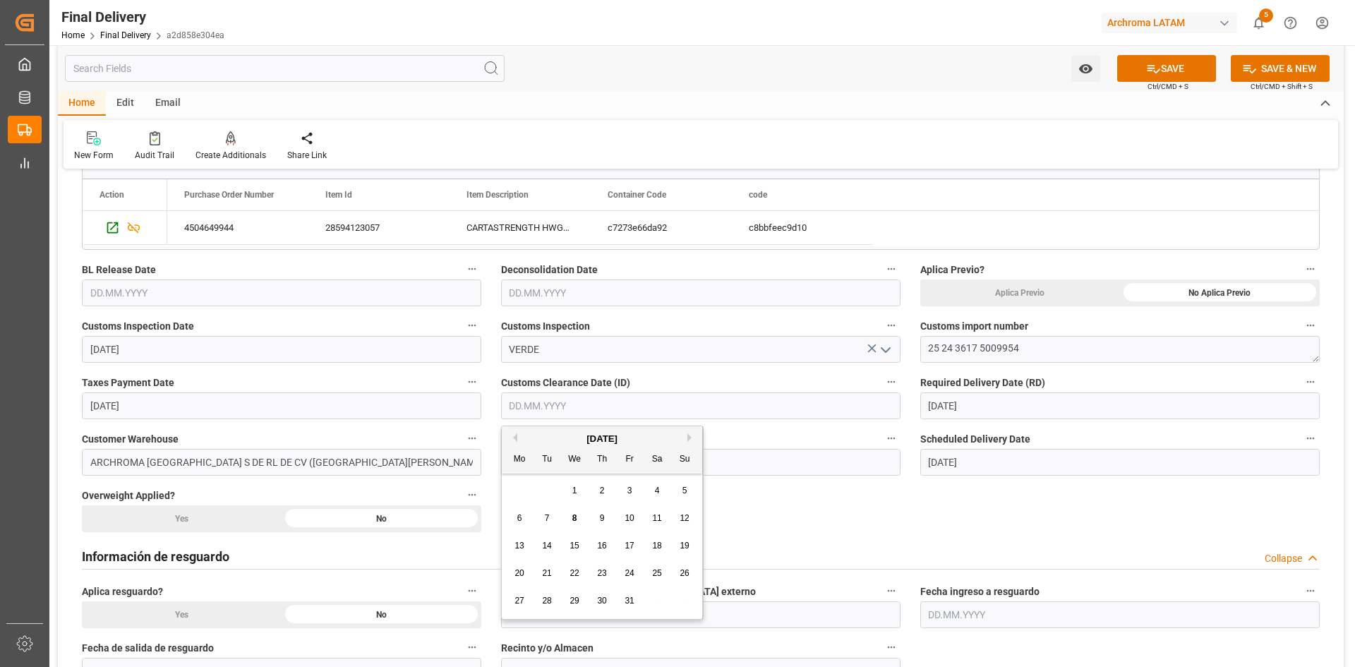
click at [544, 440] on div "October 2025" at bounding box center [602, 439] width 200 height 14
click at [577, 516] on span "8" at bounding box center [574, 518] width 5 height 10
type input "08.10.2025"
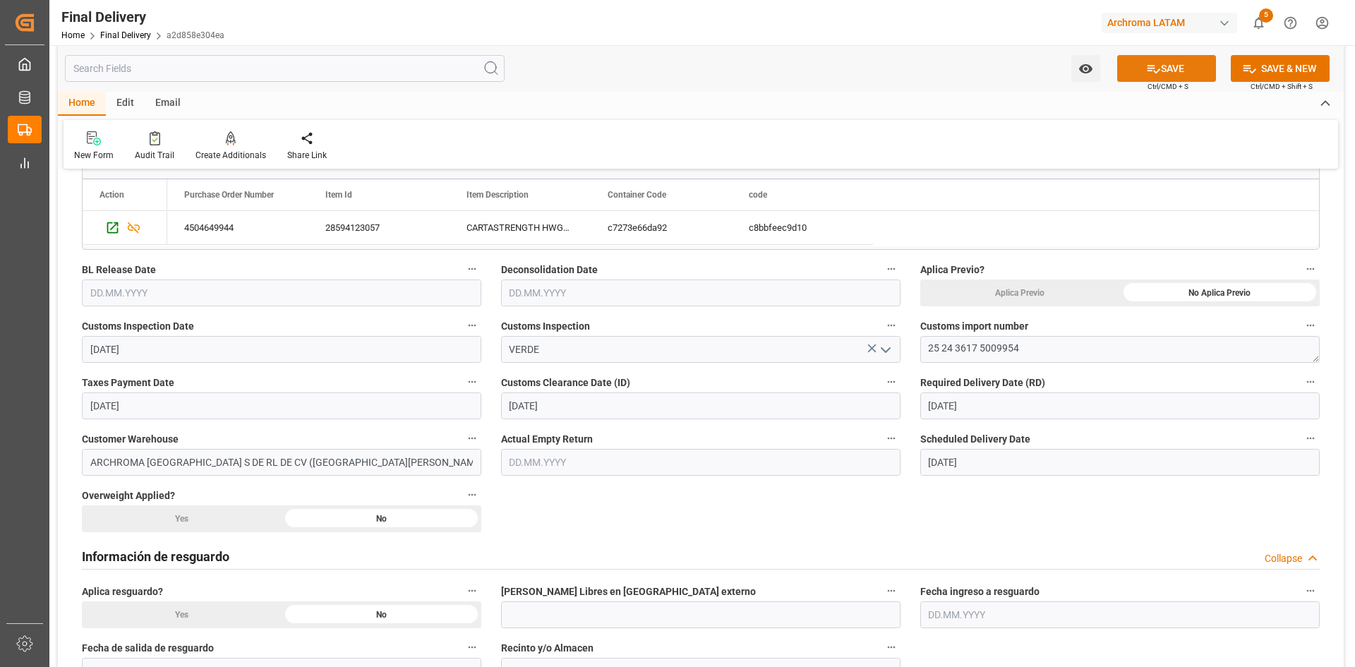
click at [1147, 75] on icon at bounding box center [1153, 68] width 15 height 15
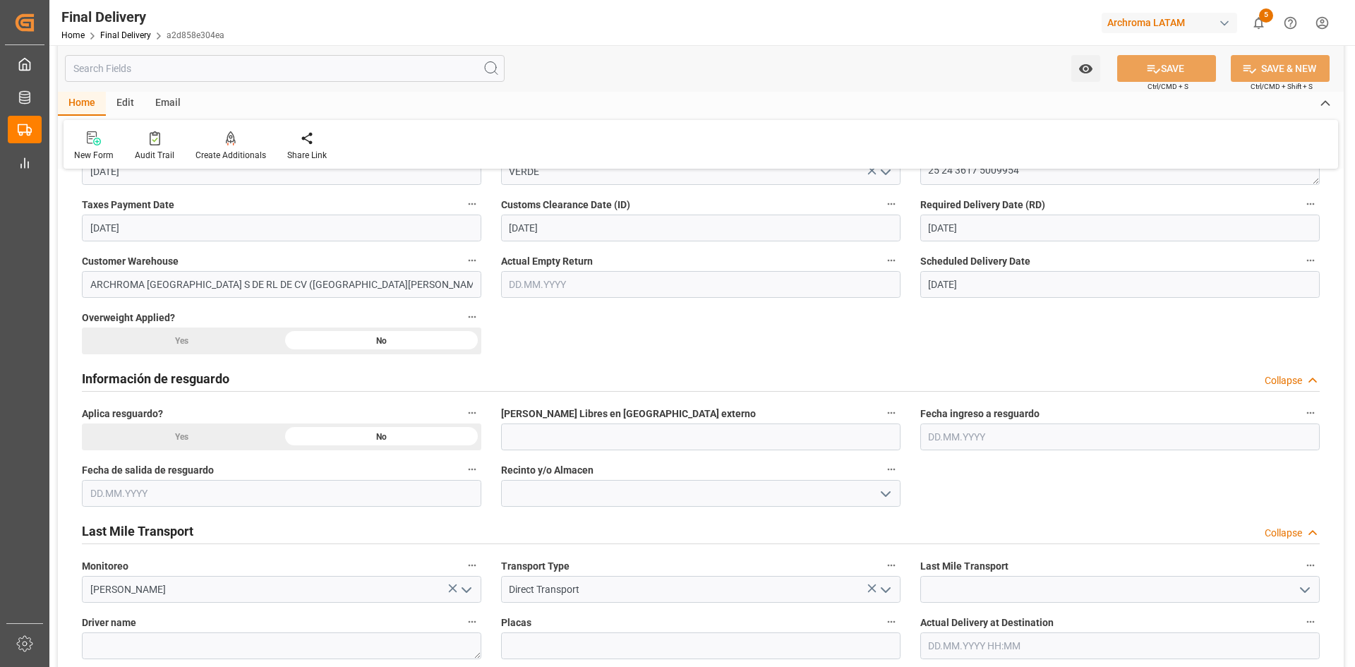
scroll to position [635, 0]
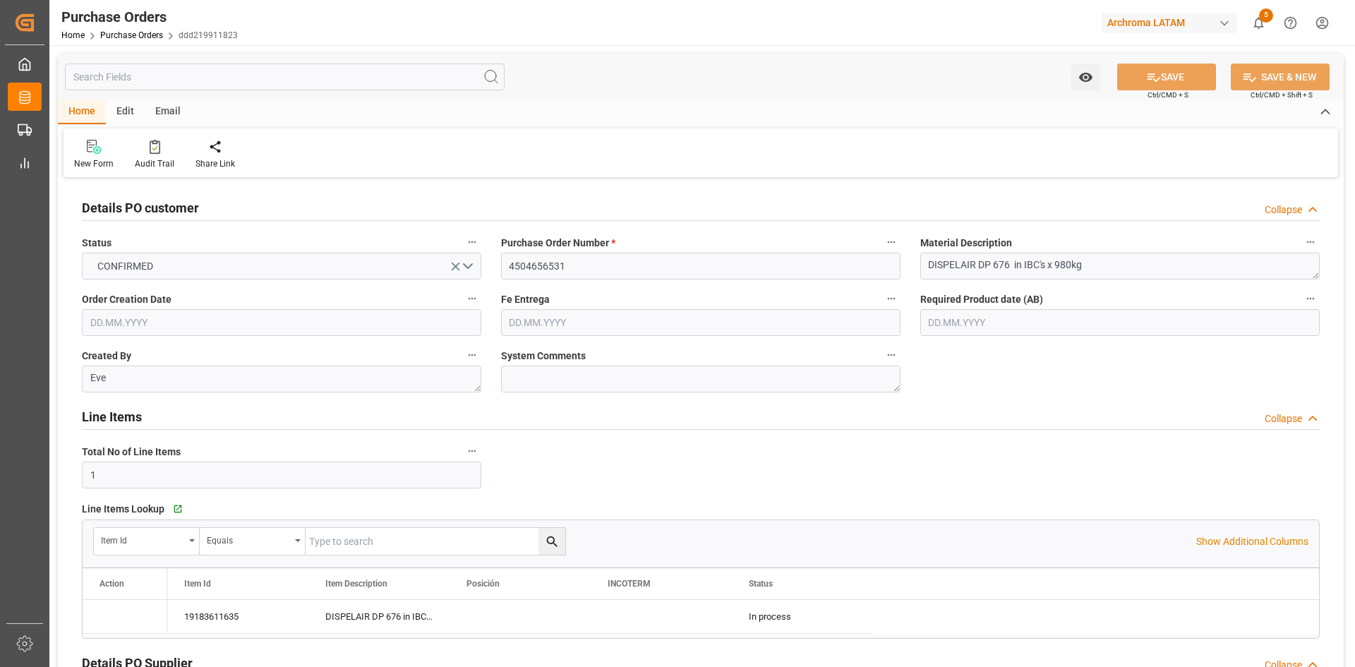
type input "1"
type input "[DATE]"
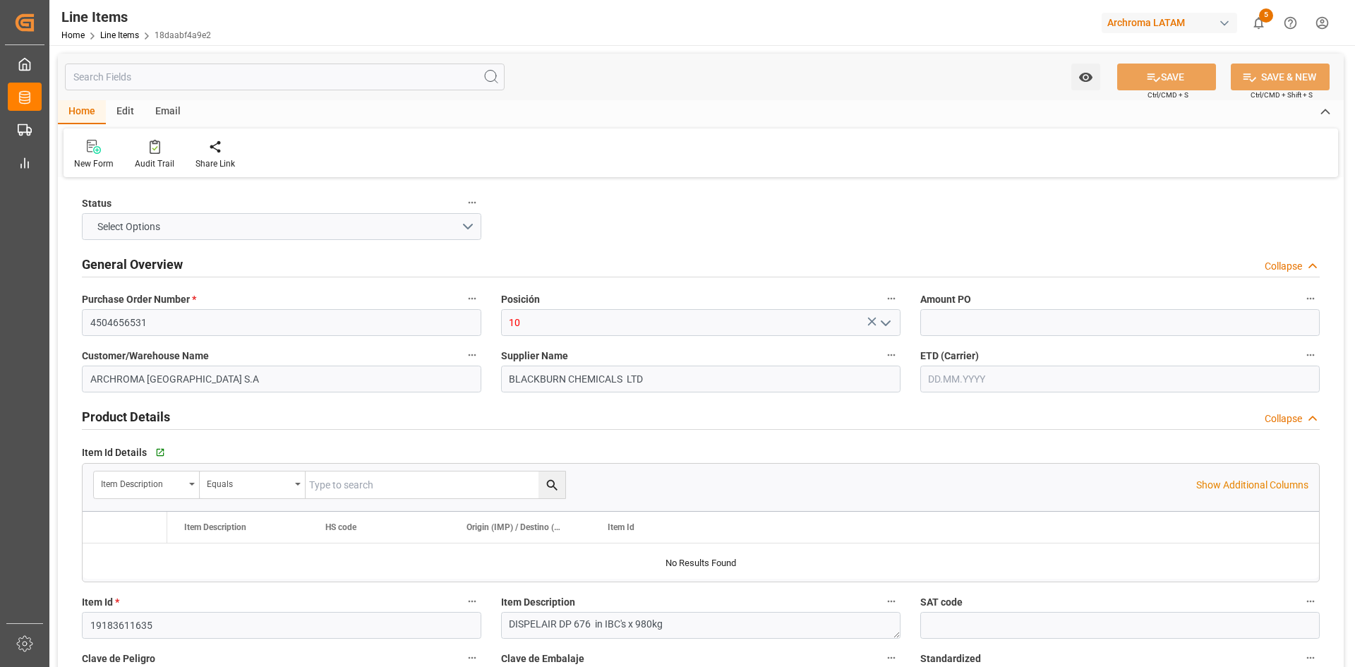
type input "17640"
type input "[PHONE_NUMBER]"
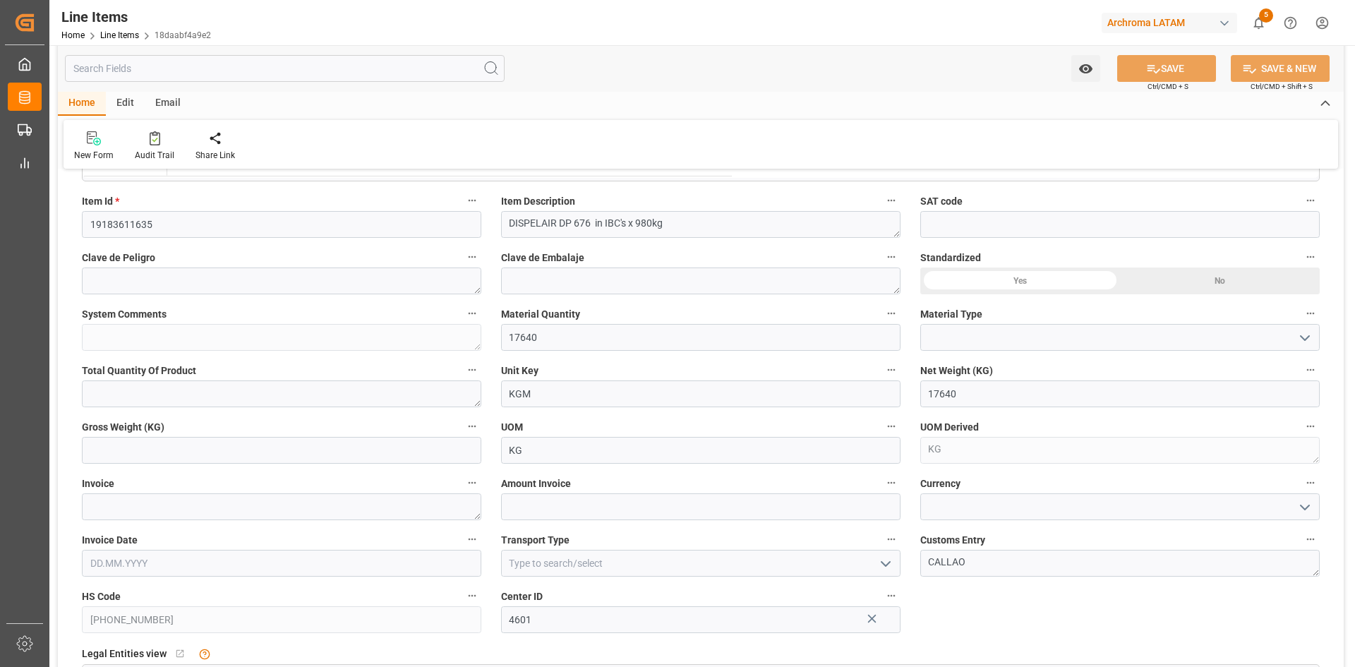
type input "08.10.2025 21:28"
type input "[DATE] 15:05"
type input "[DATE]"
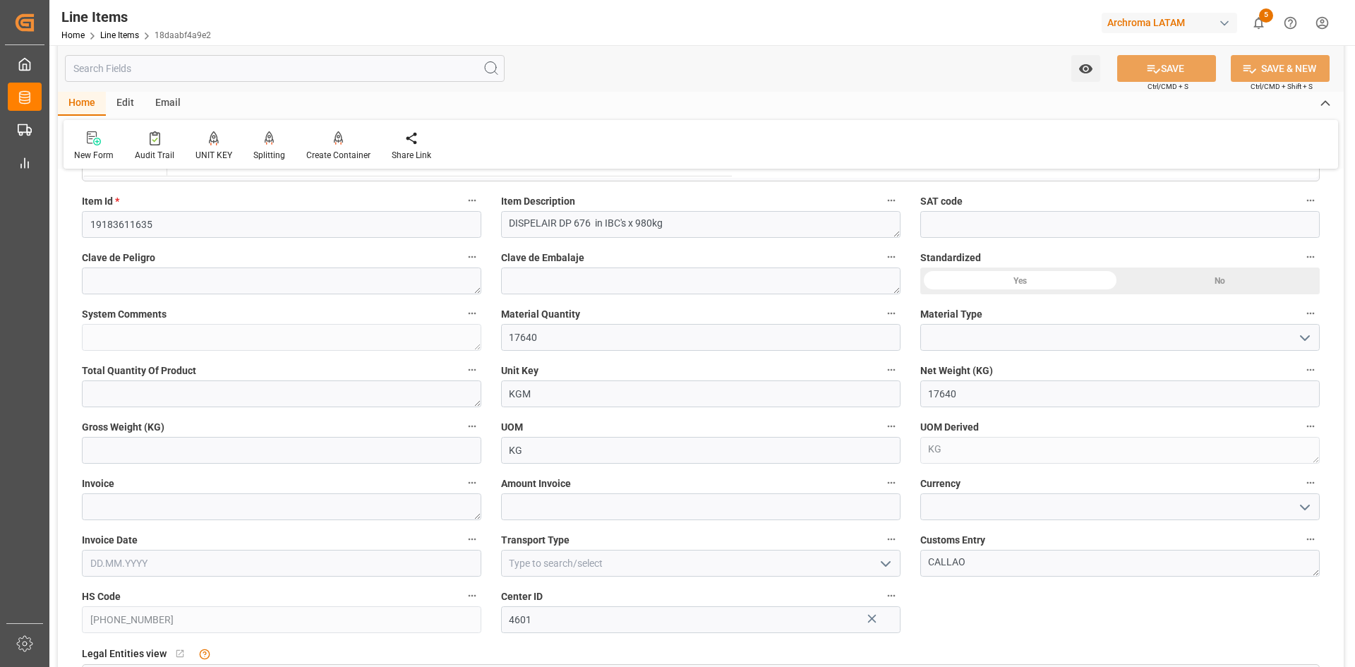
scroll to position [423, 0]
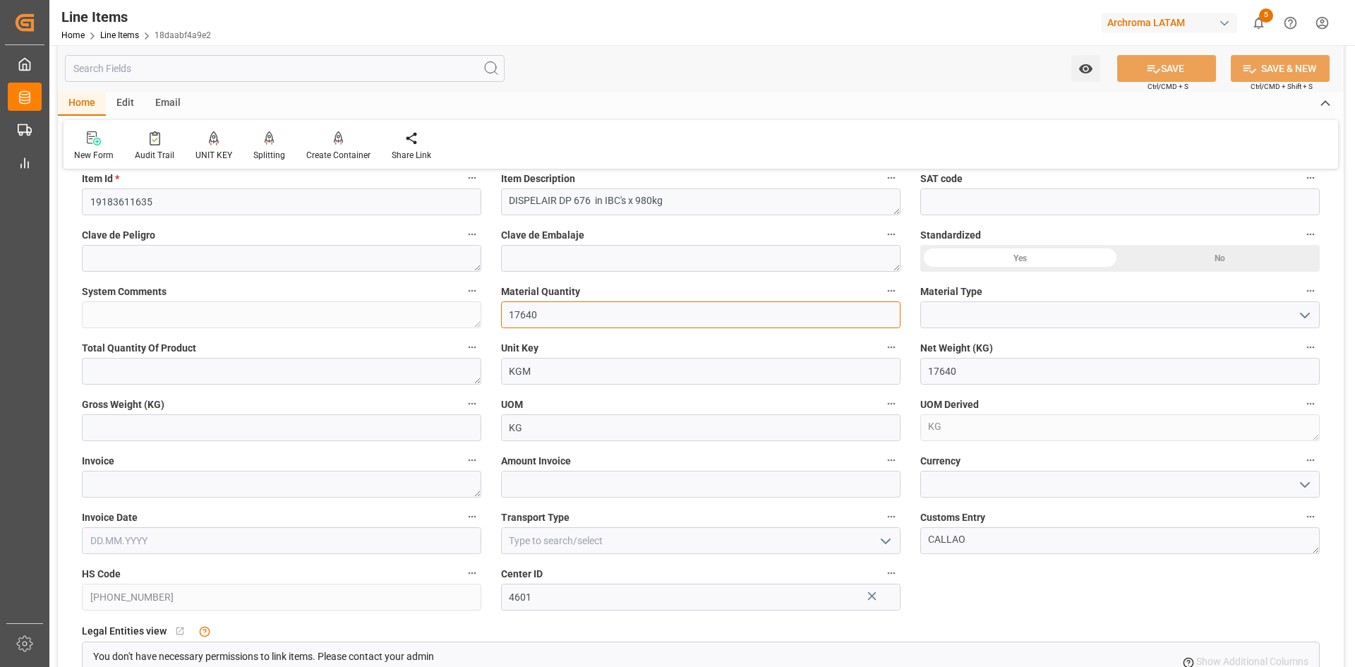
drag, startPoint x: 754, startPoint y: 308, endPoint x: 507, endPoint y: 313, distance: 246.4
click at [507, 313] on input "17640" at bounding box center [700, 314] width 399 height 27
type input "18"
click at [1306, 315] on icon "open menu" at bounding box center [1304, 315] width 17 height 17
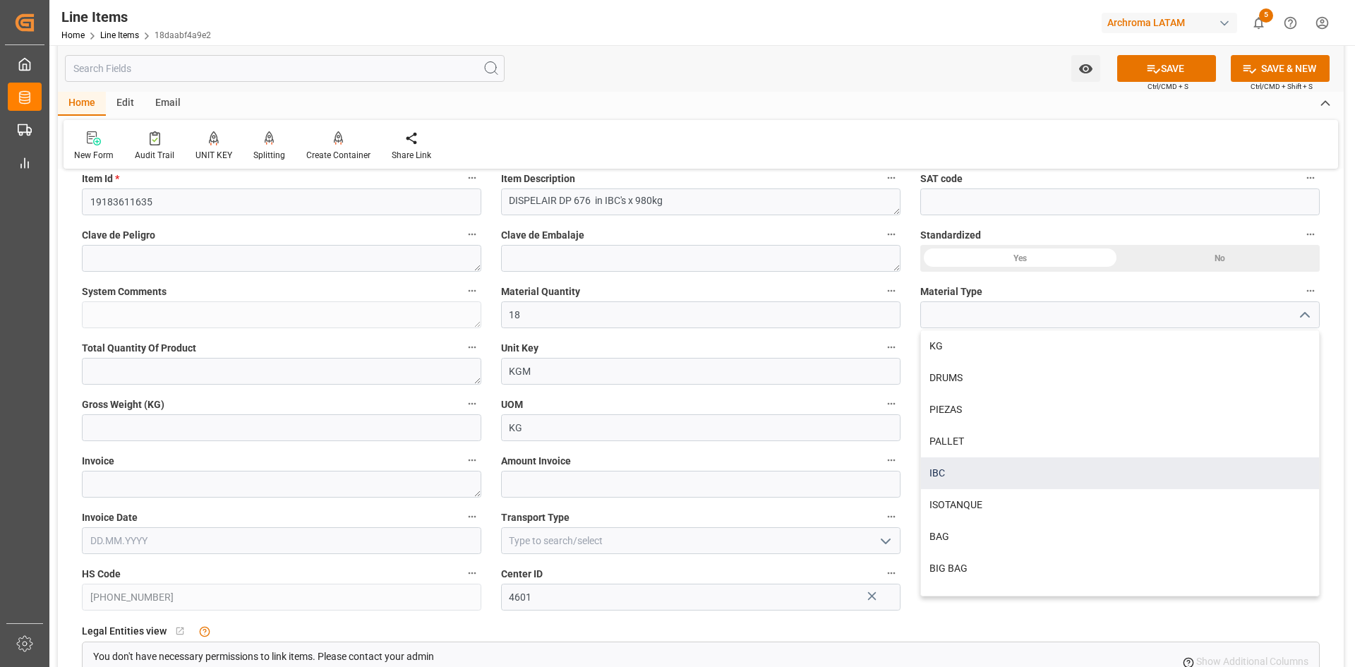
click at [994, 464] on div "IBC" at bounding box center [1120, 473] width 398 height 32
type input "IBC"
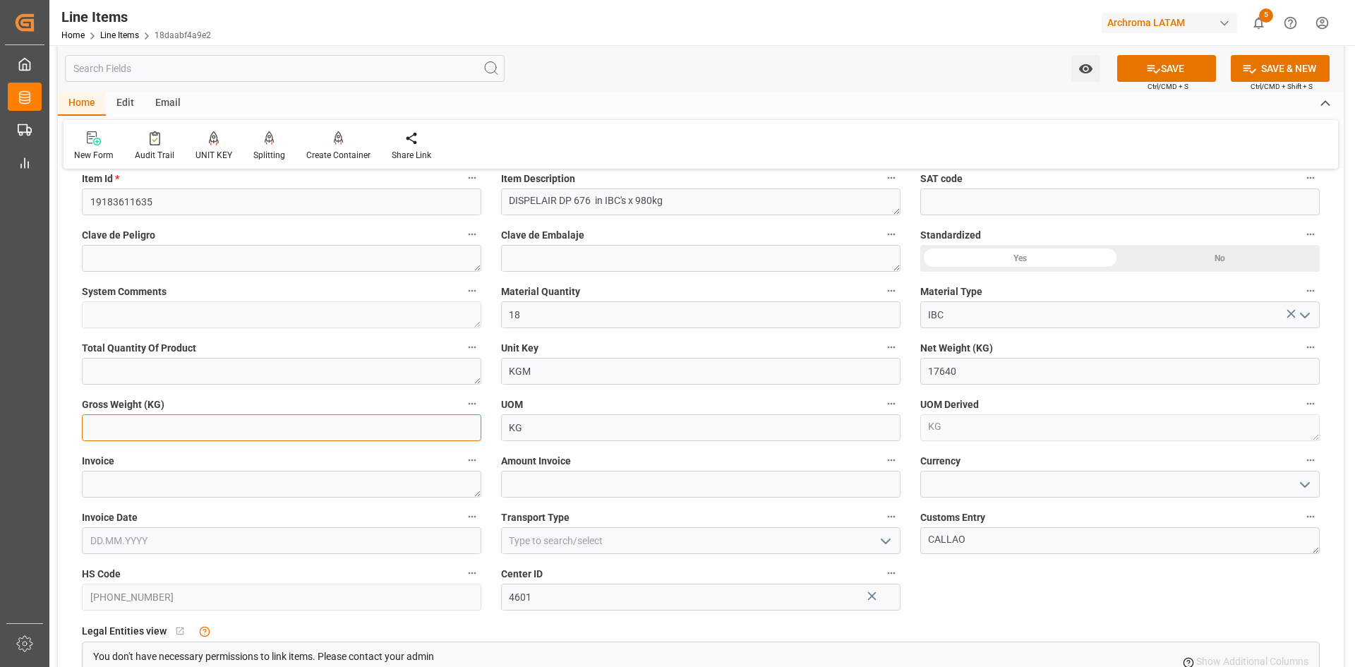
click at [263, 419] on input "text" at bounding box center [281, 427] width 399 height 27
type input "18666"
click at [1308, 481] on icon "open menu" at bounding box center [1304, 484] width 17 height 17
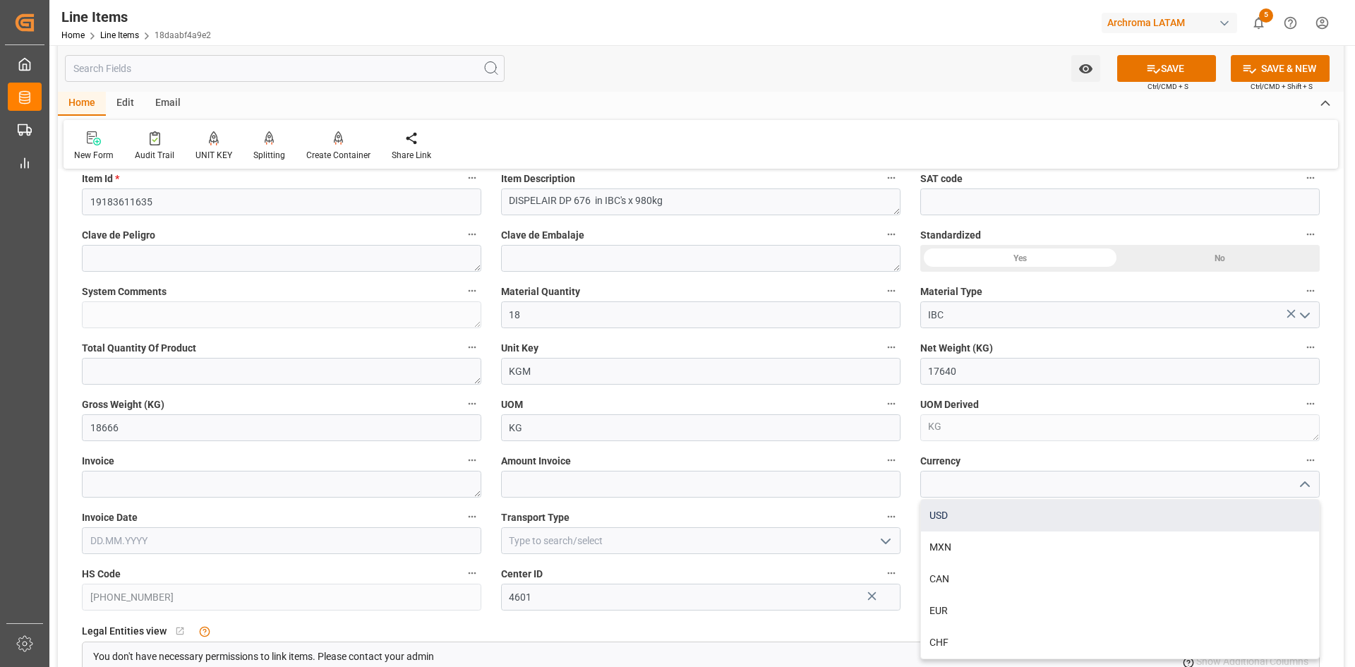
click at [980, 520] on div "USD" at bounding box center [1120, 516] width 398 height 32
type input "USD"
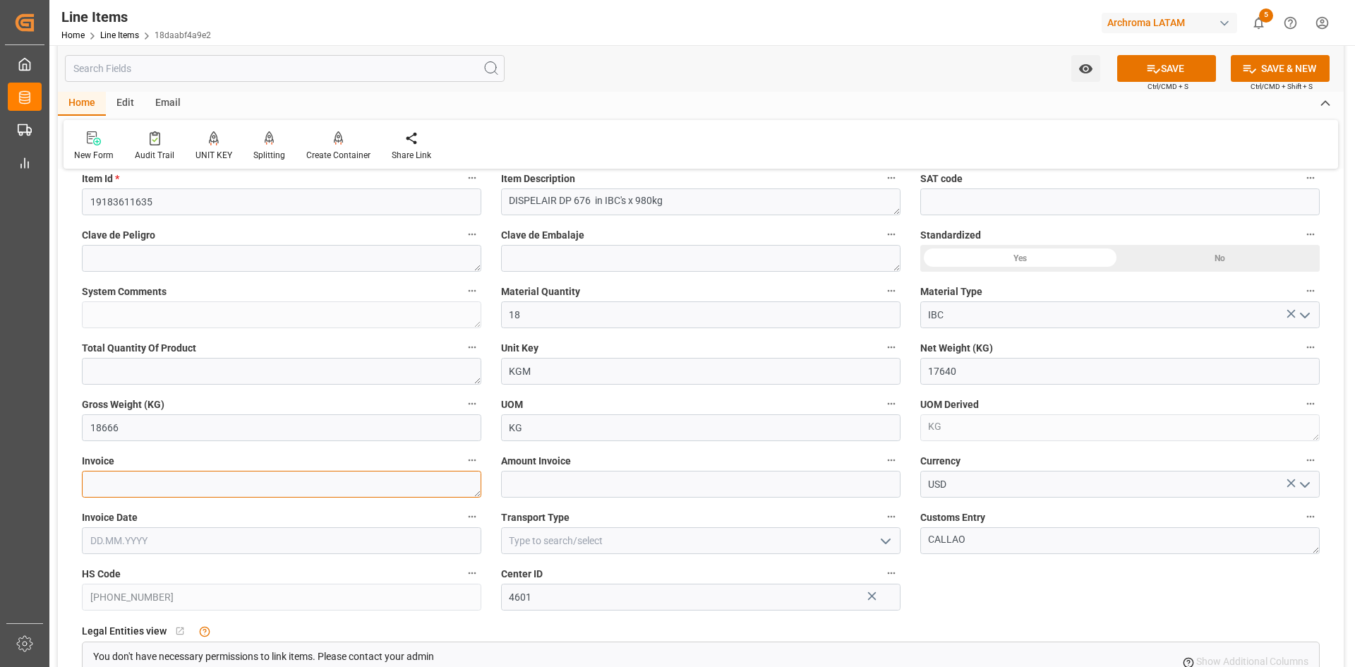
click at [291, 478] on textarea at bounding box center [281, 484] width 399 height 27
type textarea "86779"
click at [389, 536] on input "text" at bounding box center [281, 540] width 399 height 27
click at [123, 392] on div "29 30 1 2 3 4 5" at bounding box center [183, 387] width 193 height 28
click at [93, 332] on button "Previous Month" at bounding box center [94, 334] width 8 height 8
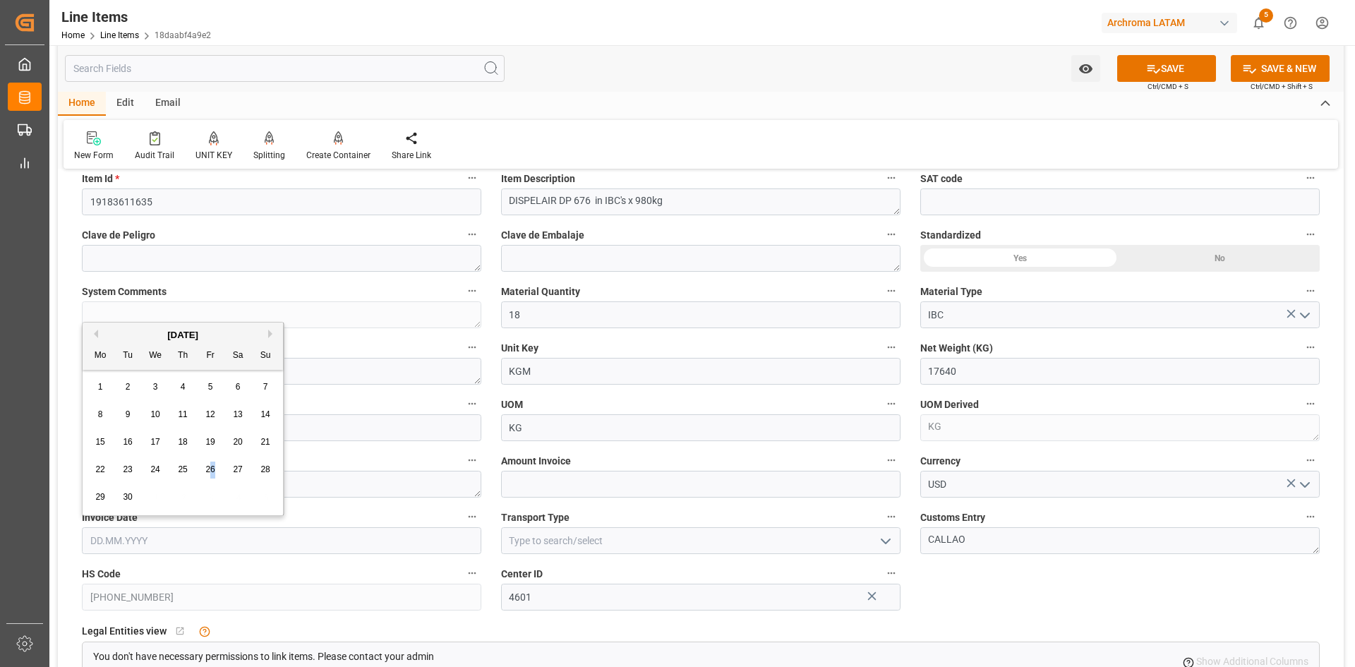
click at [213, 471] on span "26" at bounding box center [209, 469] width 9 height 10
type input "[DATE]"
click at [889, 543] on icon "open menu" at bounding box center [885, 541] width 17 height 17
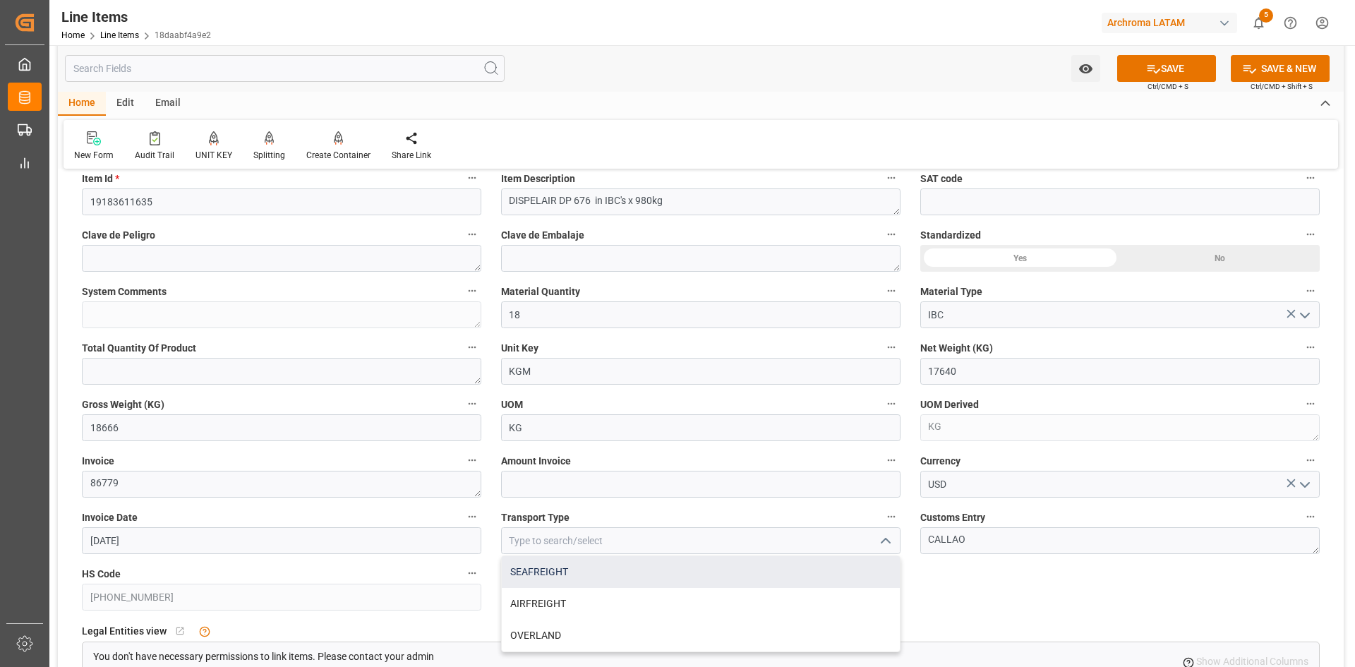
click at [570, 573] on div "SEAFREIGHT" at bounding box center [701, 572] width 398 height 32
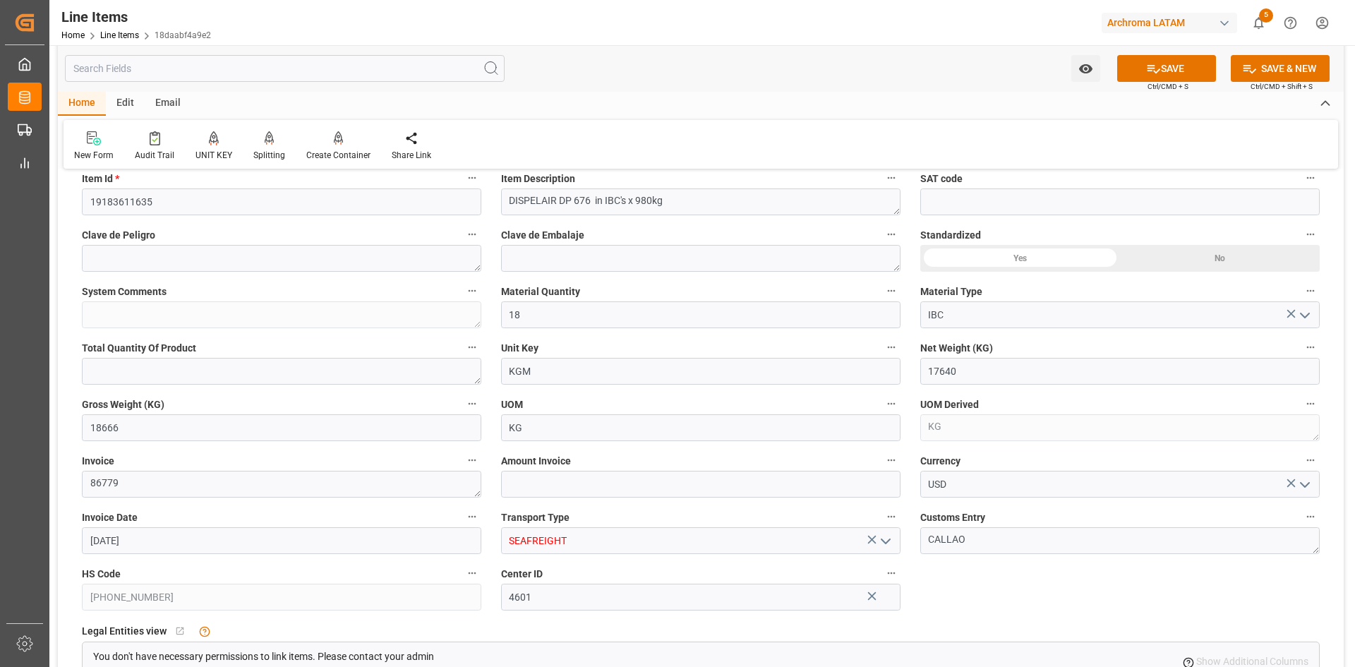
type input "SEAFREIGHT"
click at [1155, 70] on icon at bounding box center [1154, 69] width 13 height 8
click at [570, 488] on input "text" at bounding box center [700, 484] width 399 height 27
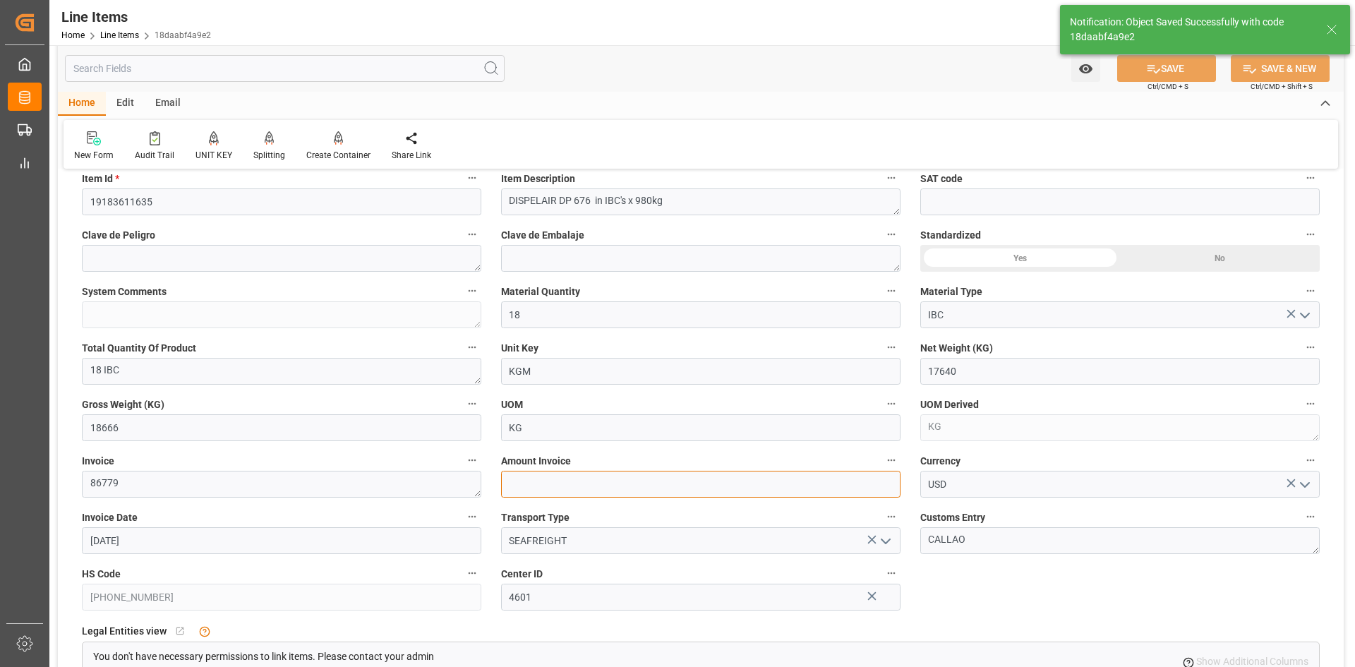
type textarea "18 IBC"
type input "08.10.2025 21:31"
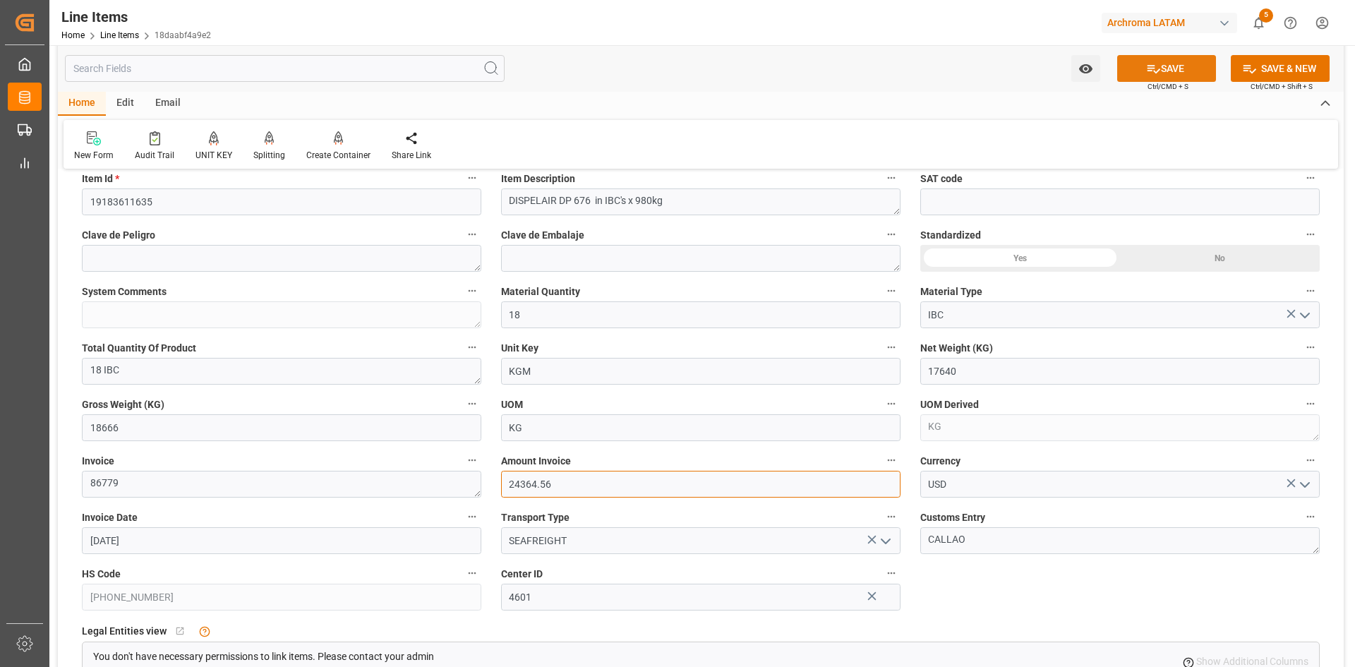
type input "24364.56"
click at [1193, 57] on button "SAVE" at bounding box center [1166, 68] width 99 height 27
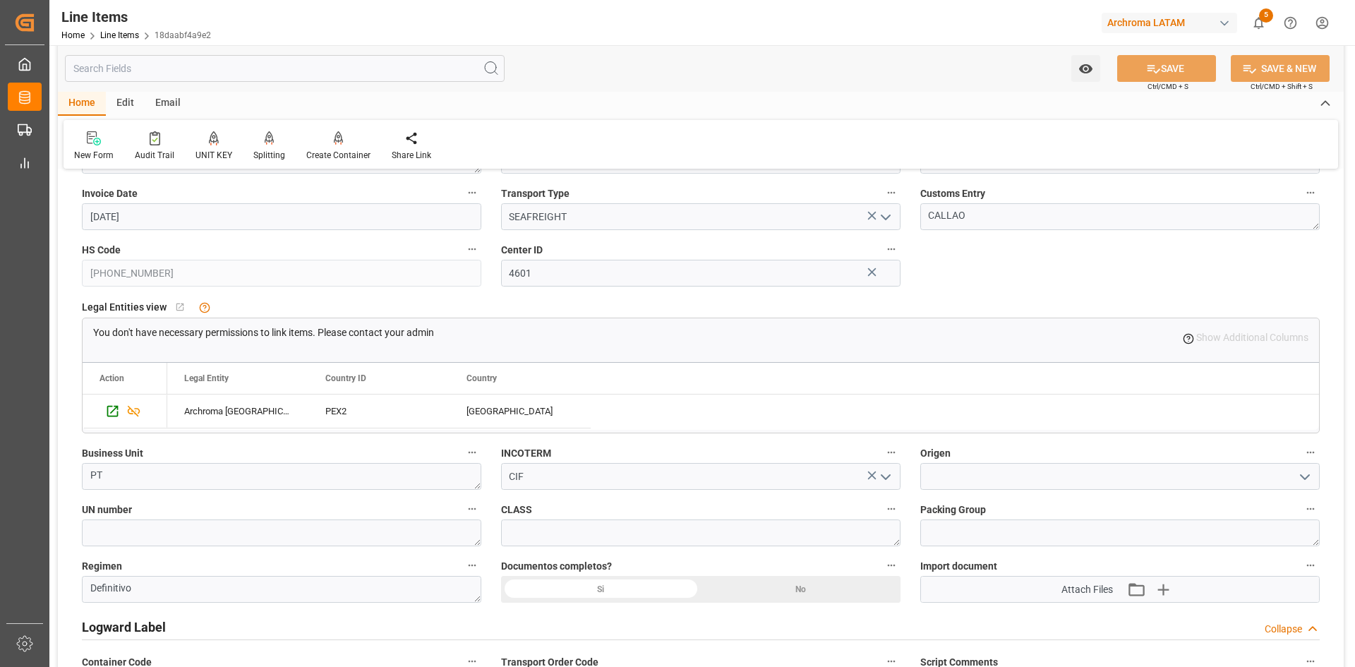
scroll to position [847, 0]
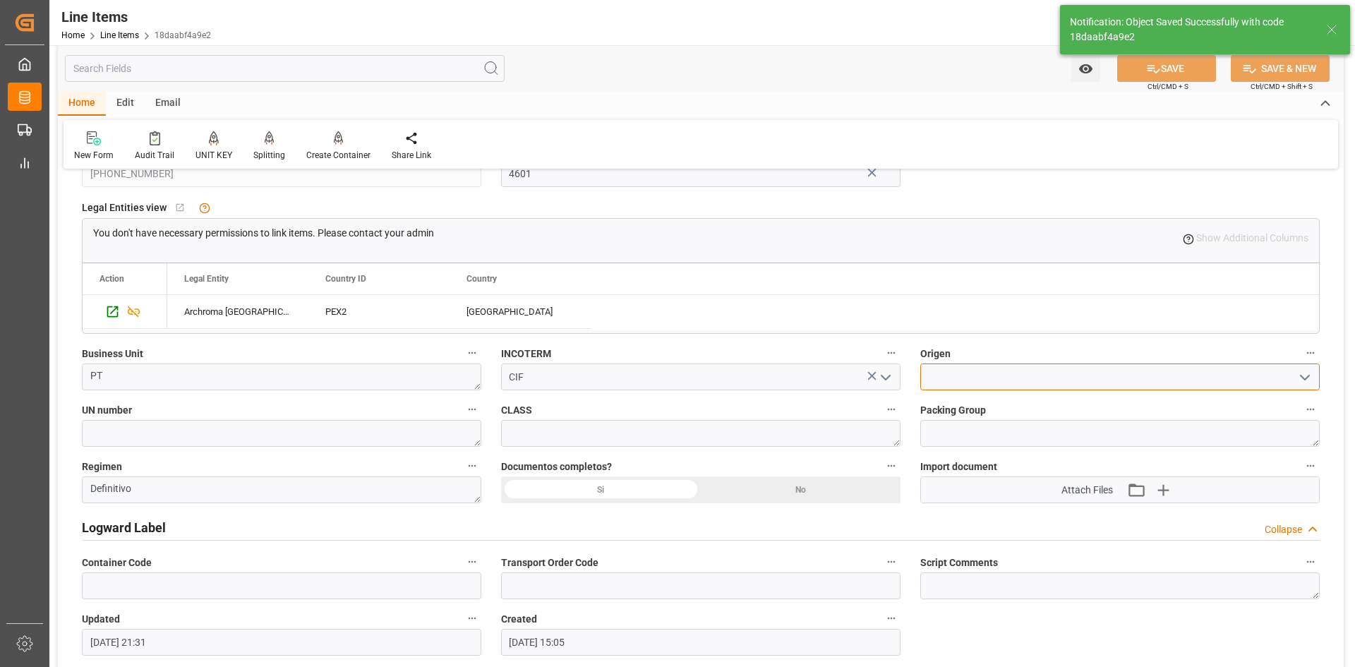
click at [1192, 380] on input at bounding box center [1119, 376] width 399 height 27
click at [1307, 375] on icon "open menu" at bounding box center [1304, 377] width 17 height 17
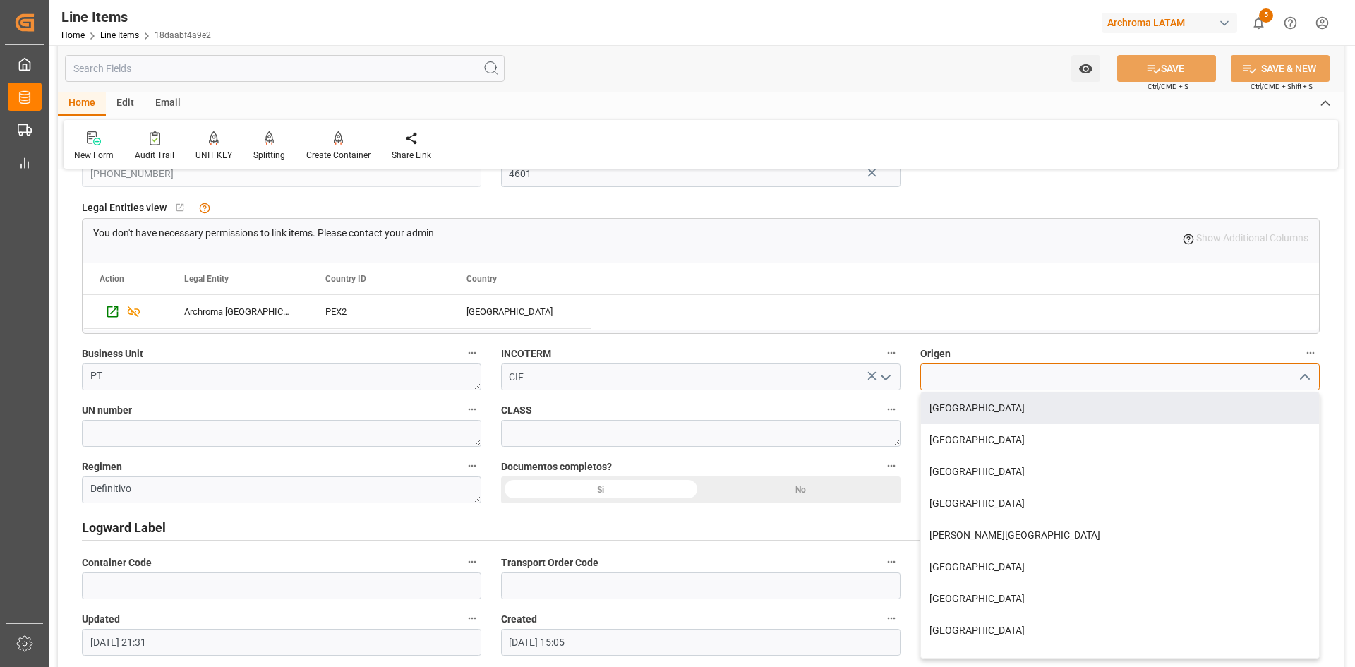
click at [972, 380] on input at bounding box center [1119, 376] width 399 height 27
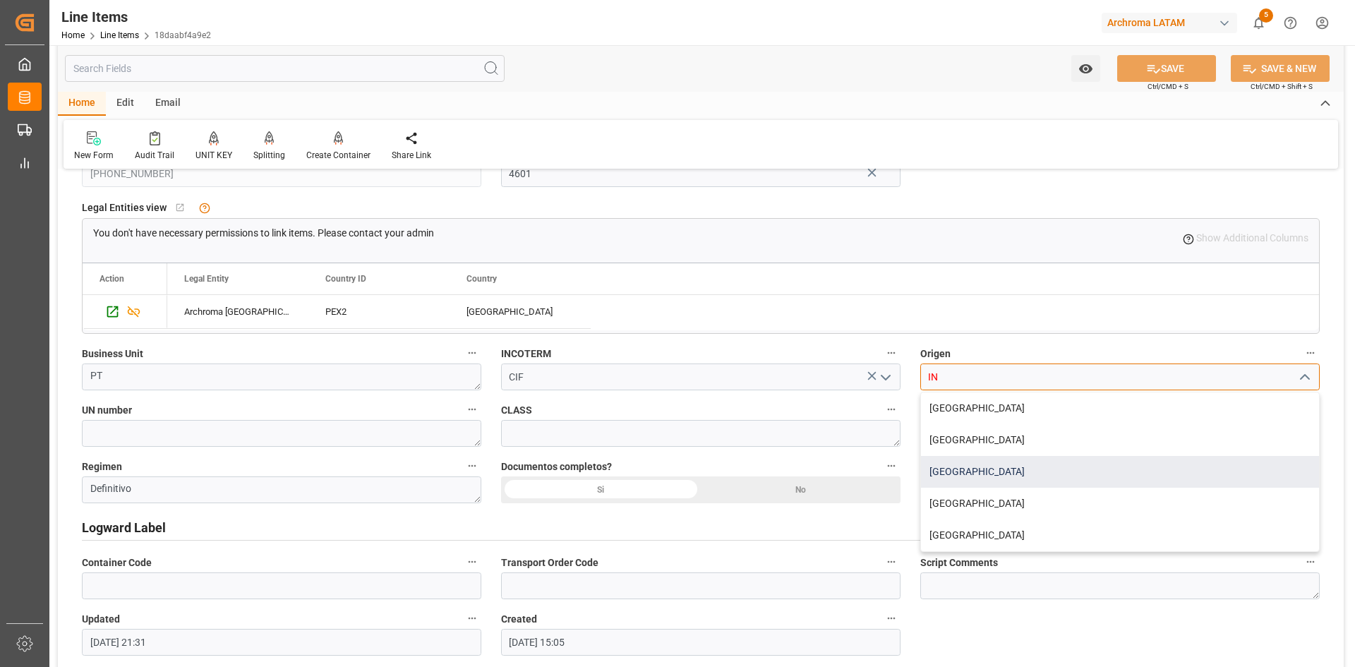
click at [999, 471] on div "[GEOGRAPHIC_DATA]" at bounding box center [1120, 472] width 398 height 32
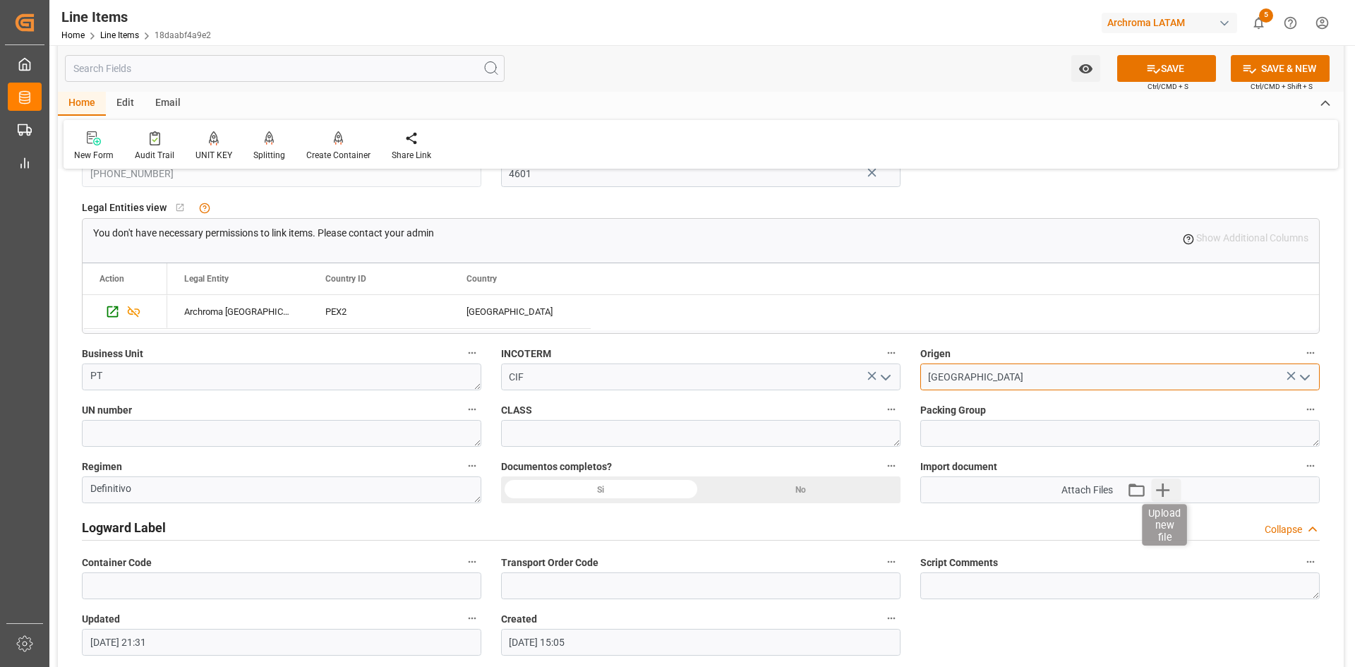
type input "[GEOGRAPHIC_DATA]"
click at [1166, 486] on icon "button" at bounding box center [1162, 489] width 23 height 23
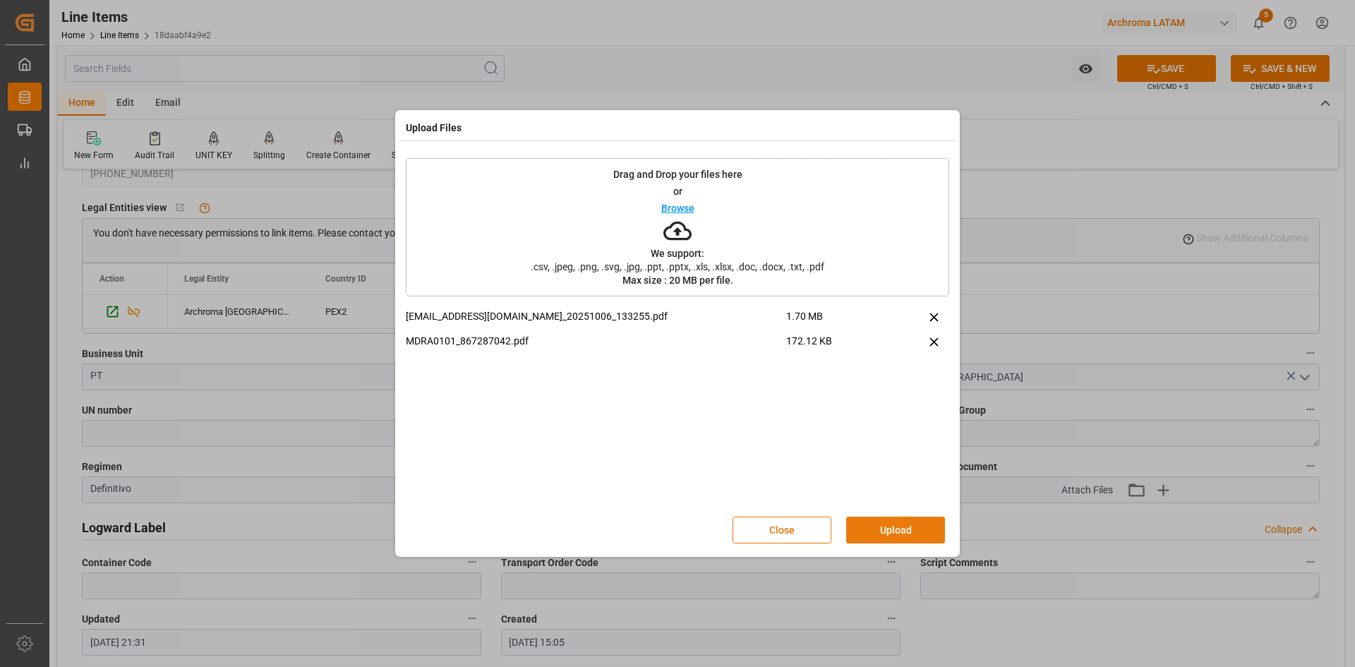
click at [886, 526] on button "Upload" at bounding box center [895, 530] width 99 height 27
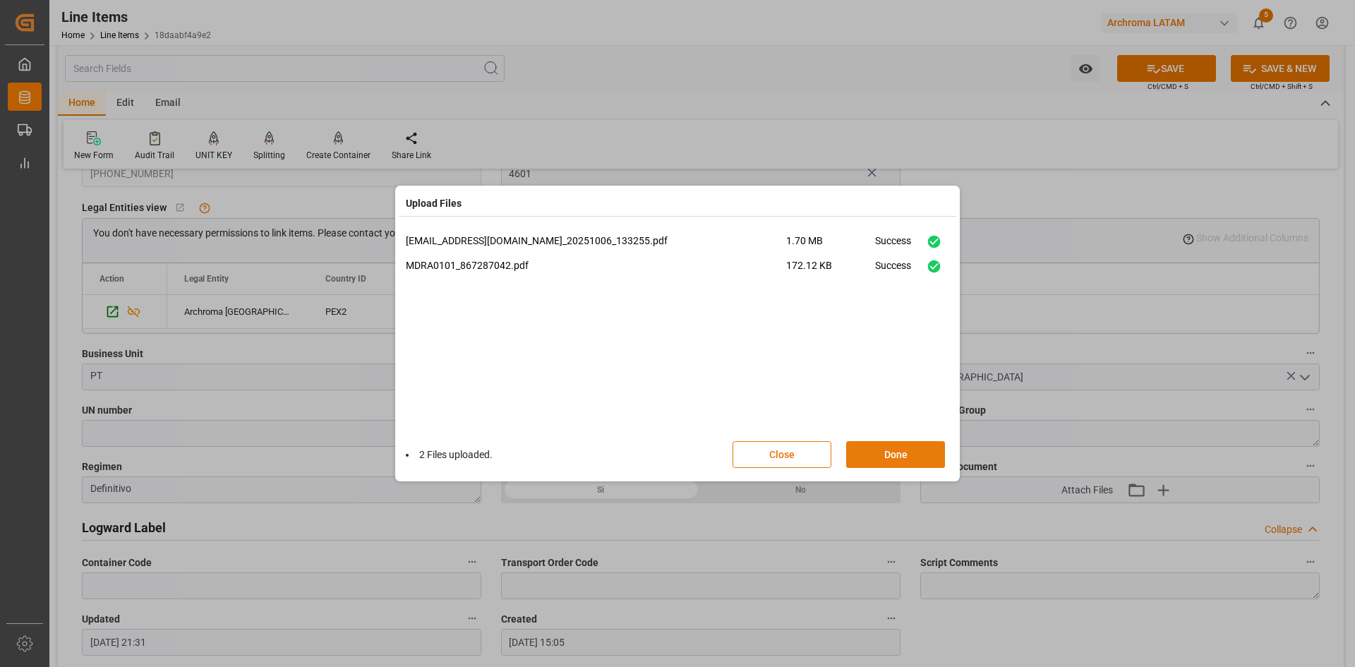
click at [896, 457] on button "Done" at bounding box center [895, 454] width 99 height 27
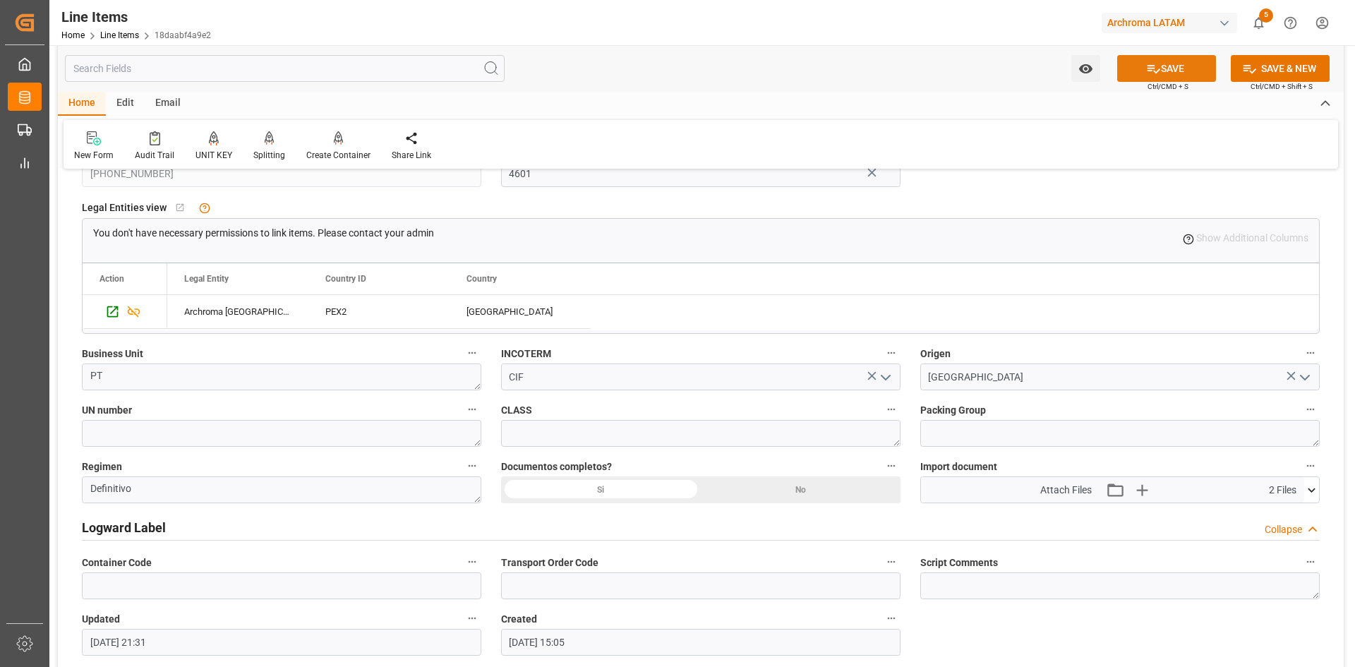
click at [1176, 65] on button "SAVE" at bounding box center [1166, 68] width 99 height 27
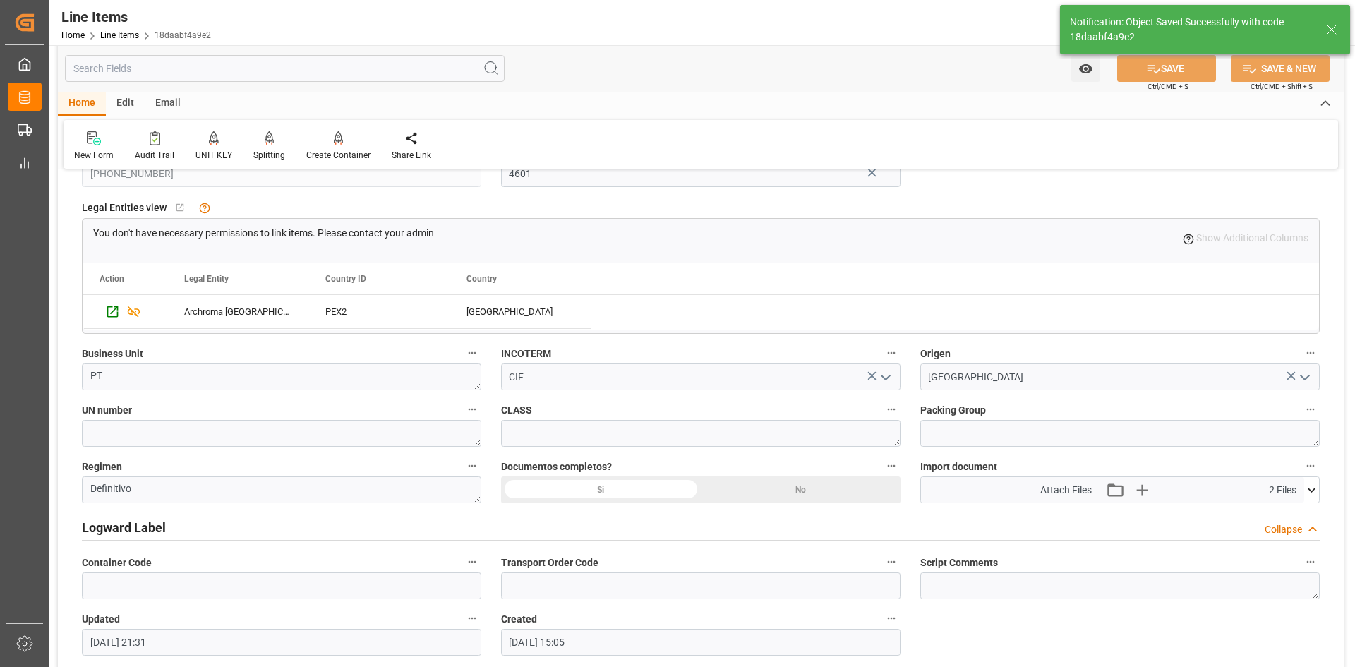
type input "[DATE] 21:32"
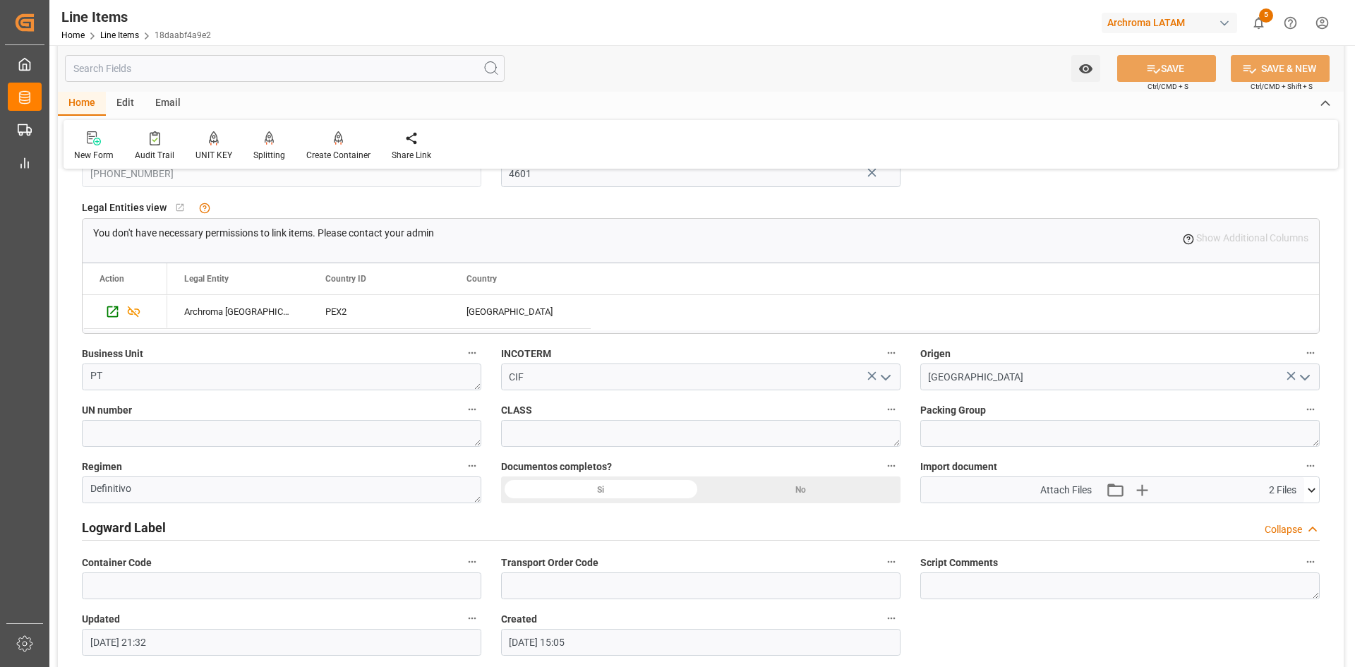
click at [167, 104] on div "Email" at bounding box center [168, 104] width 47 height 24
click at [101, 150] on div "Send Email" at bounding box center [95, 155] width 43 height 13
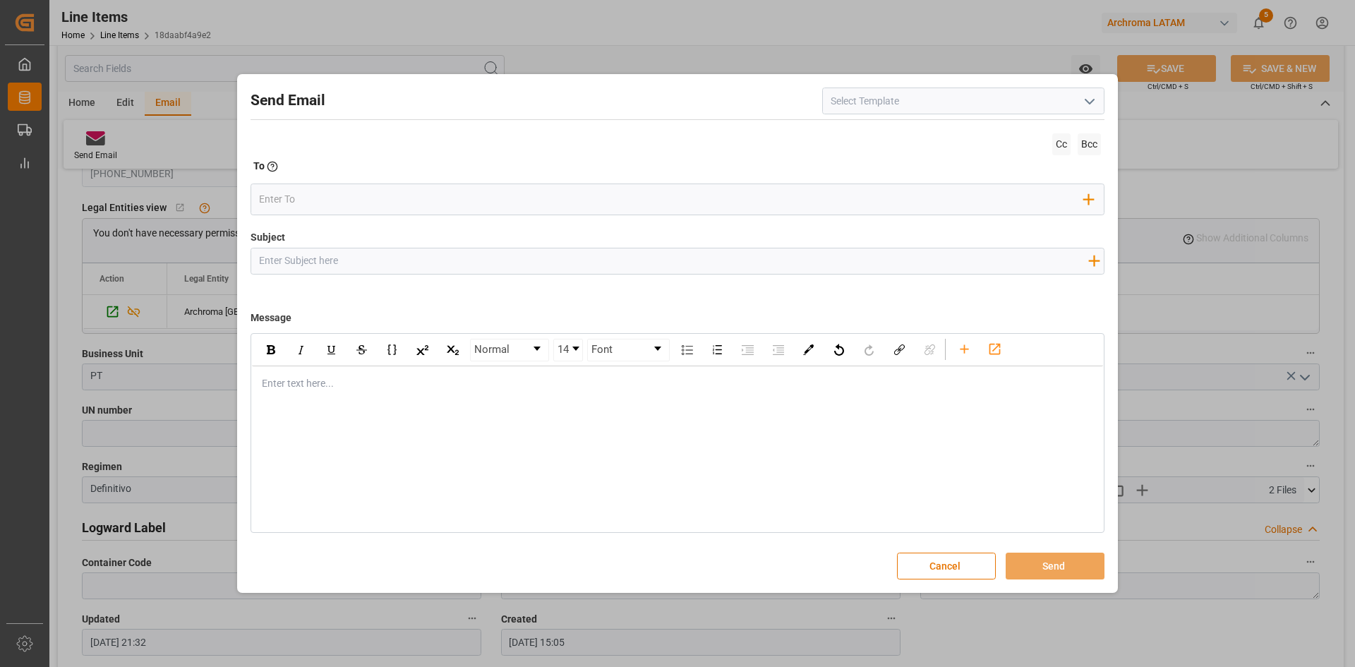
click at [1092, 102] on icon "open menu" at bounding box center [1089, 101] width 17 height 17
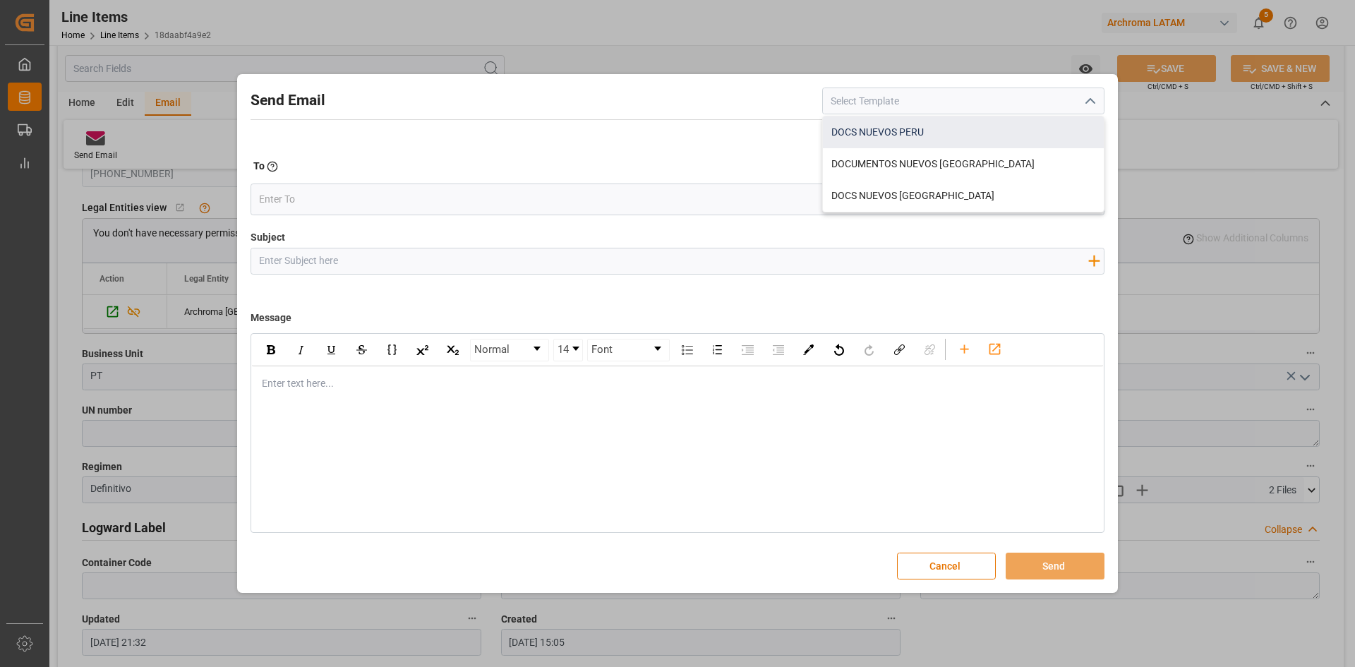
click at [961, 138] on div "DOCS NUEVOS PERU" at bounding box center [963, 132] width 281 height 32
type input "DOCS NUEVOS PERU"
type input "Documentos Nuevos {{purchaseOrder}}// {{businessUnit}}// {{region}}"
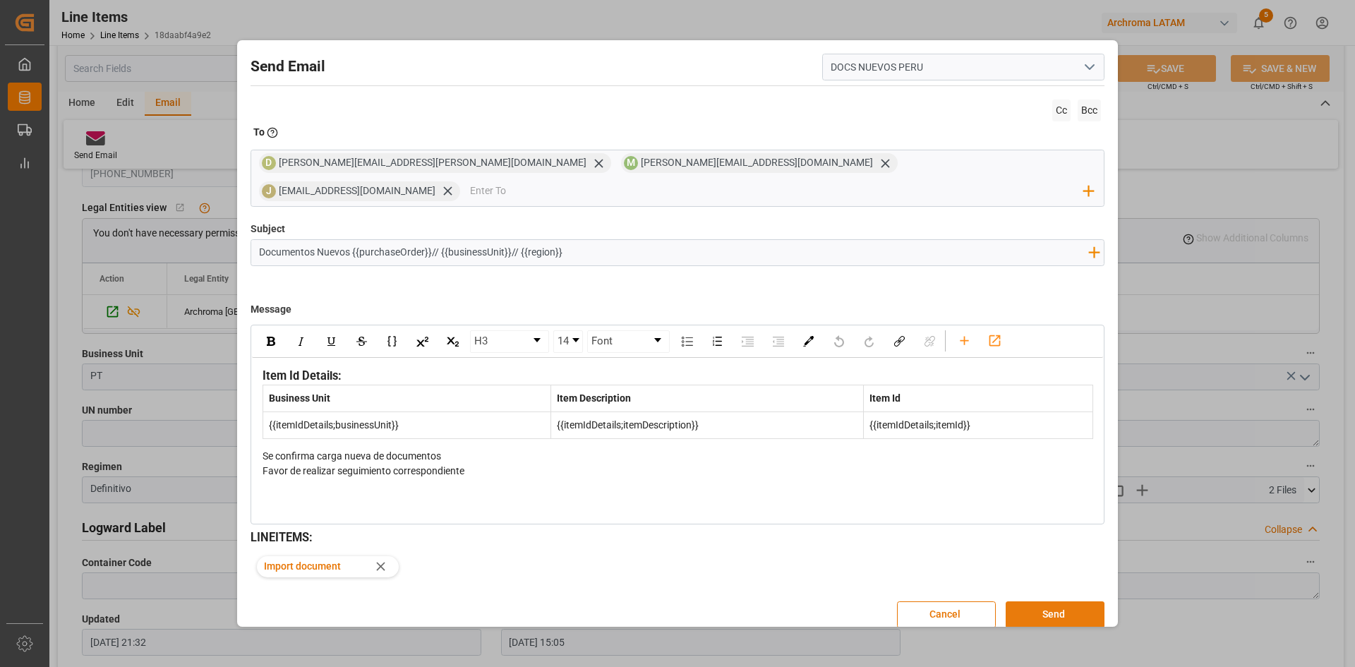
click at [1054, 601] on button "Send" at bounding box center [1055, 614] width 99 height 27
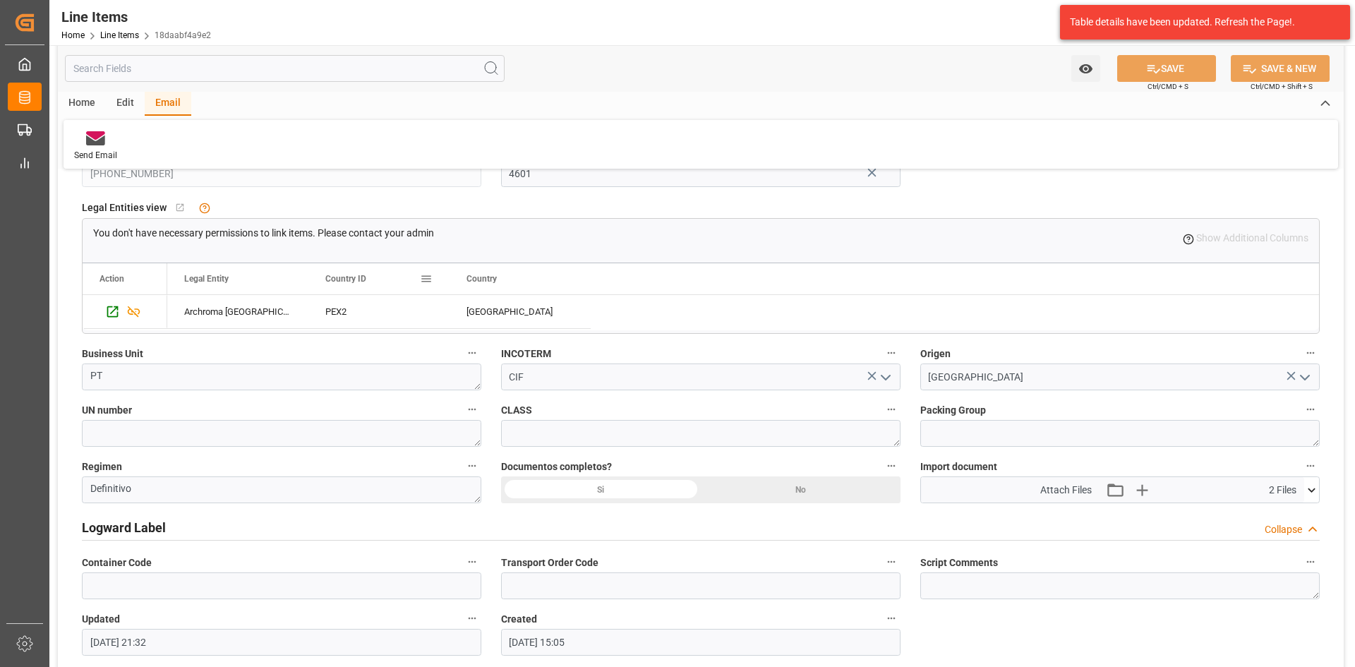
scroll to position [494, 0]
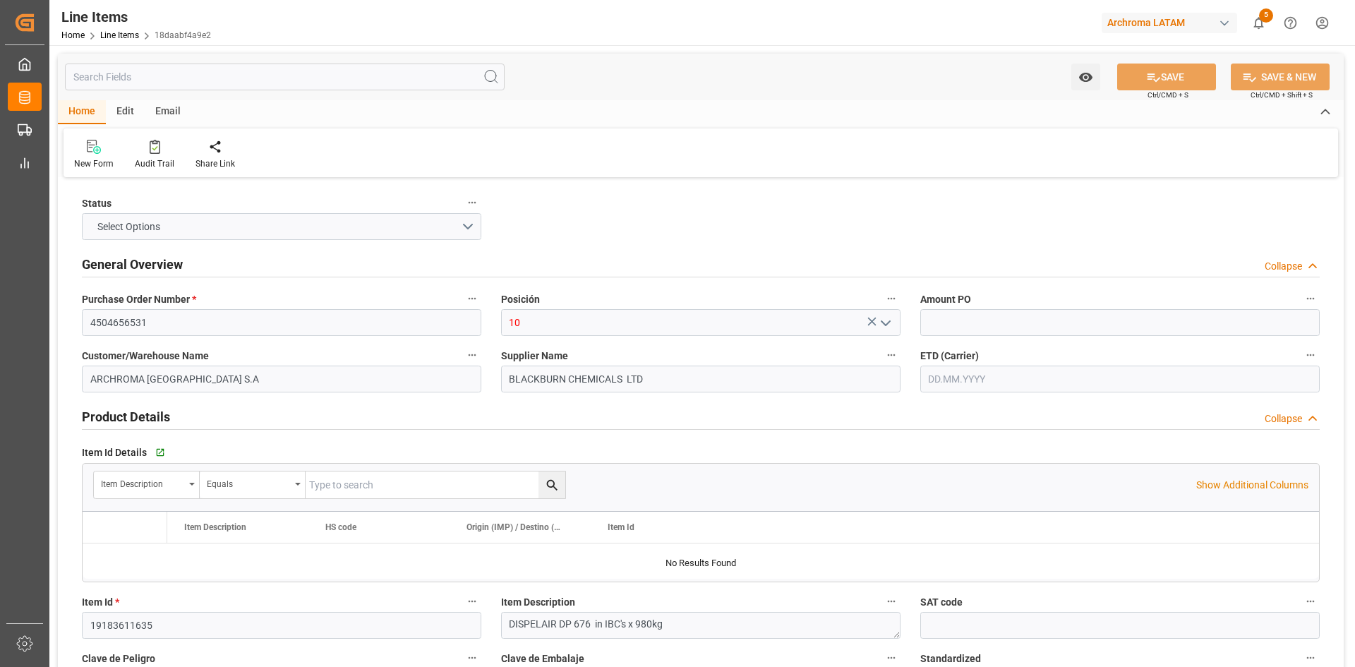
type input "18"
type input "17640"
type input "18666"
type input "24364.56"
type input "[PHONE_NUMBER]"
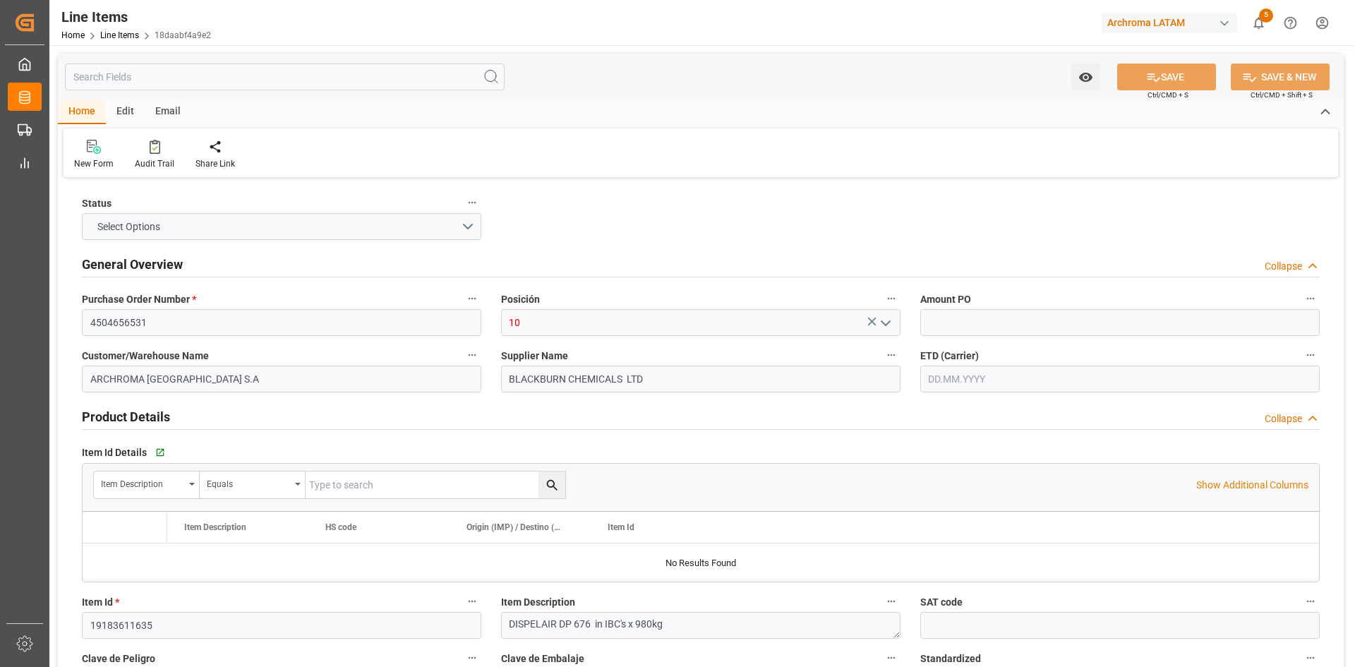
type input "[DATE]"
type input "[DATE] 21:32"
type input "[DATE] 15:05"
type input "[DATE]"
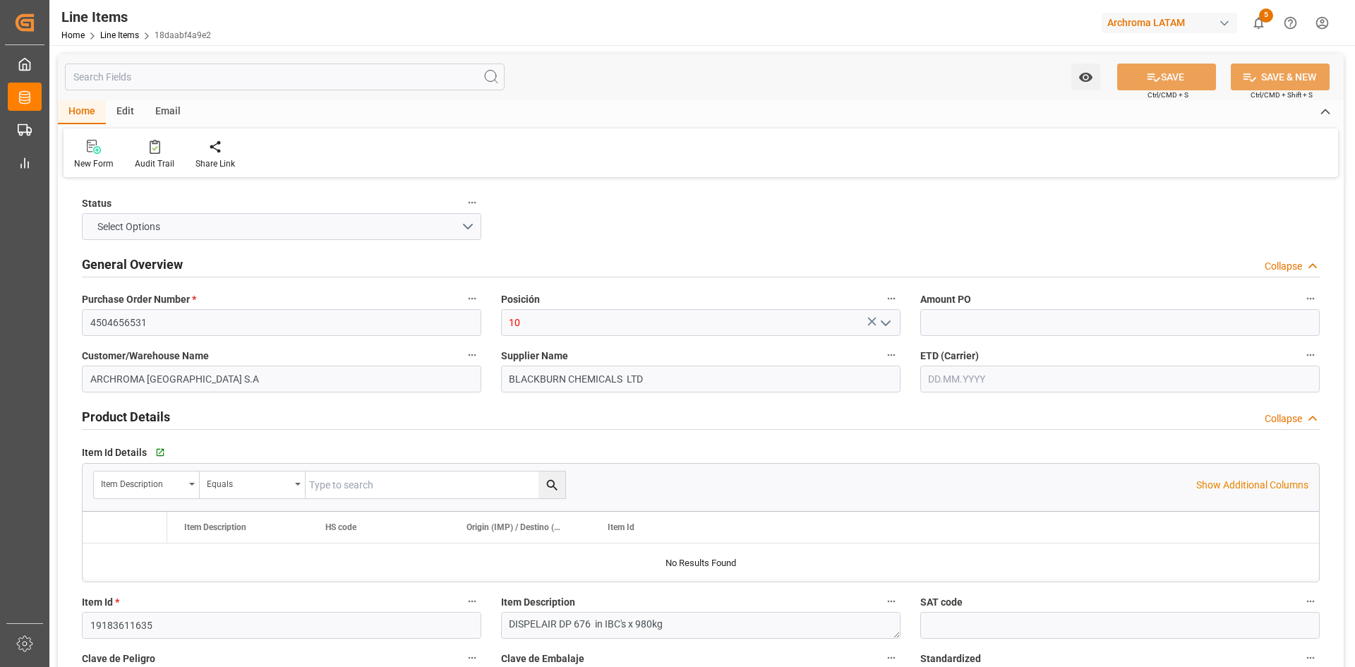
type input "[DATE]"
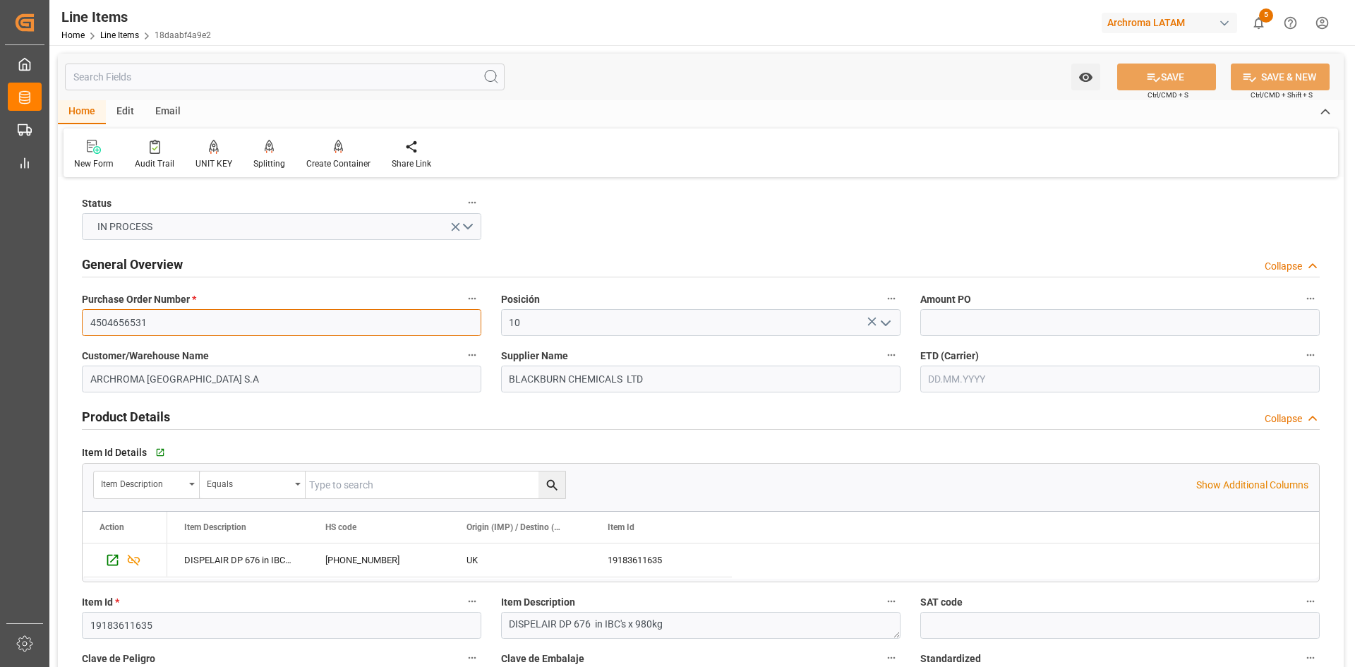
click at [183, 328] on input "4504656531" at bounding box center [281, 322] width 399 height 27
